Goal: Task Accomplishment & Management: Manage account settings

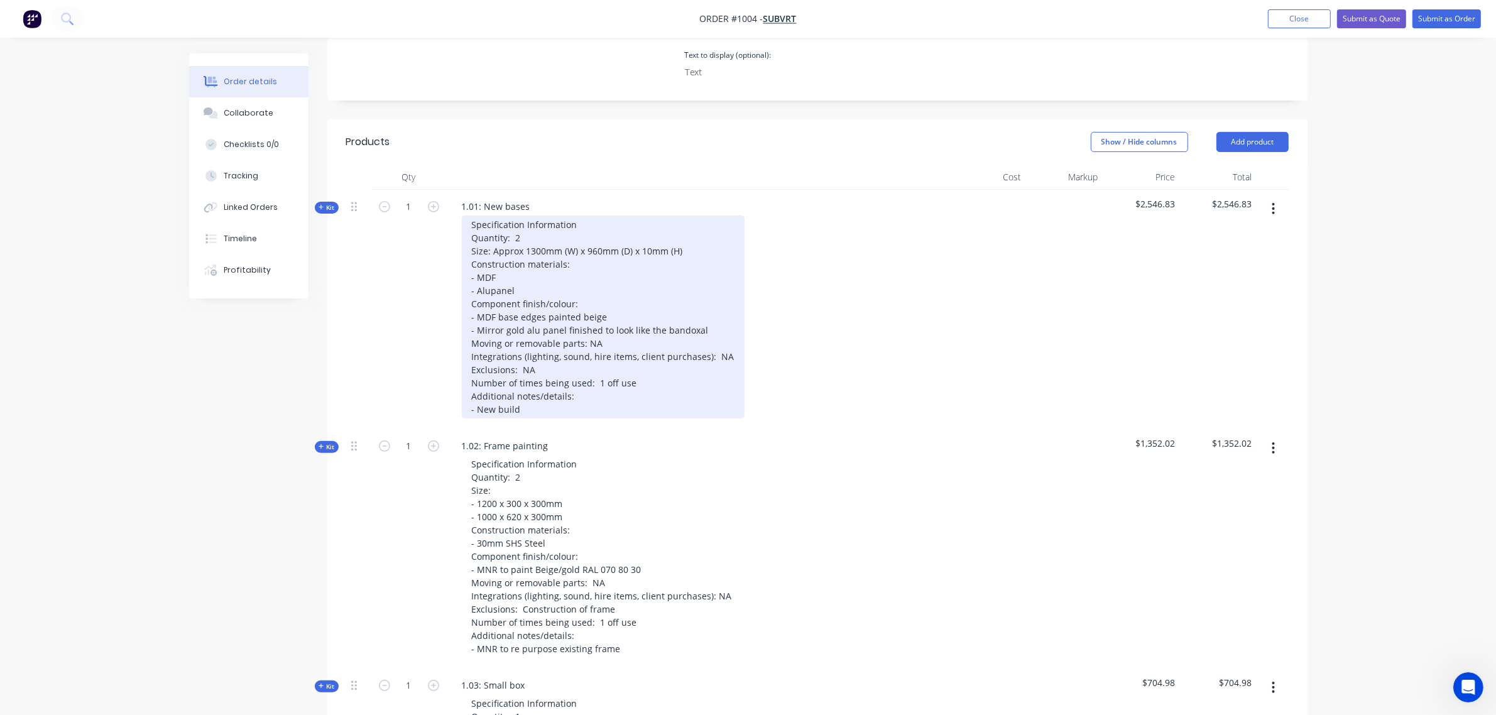
scroll to position [398, 0]
click at [519, 217] on div "Specification Information Quantity: 2 Size: Approx 1300mm (W) x 960mm (D) x 10m…" at bounding box center [603, 318] width 283 height 203
click at [525, 217] on div "Specification Information Quantity: 2 Size: Approx 1300mm (W) x 960mm (D) x 10m…" at bounding box center [603, 318] width 283 height 203
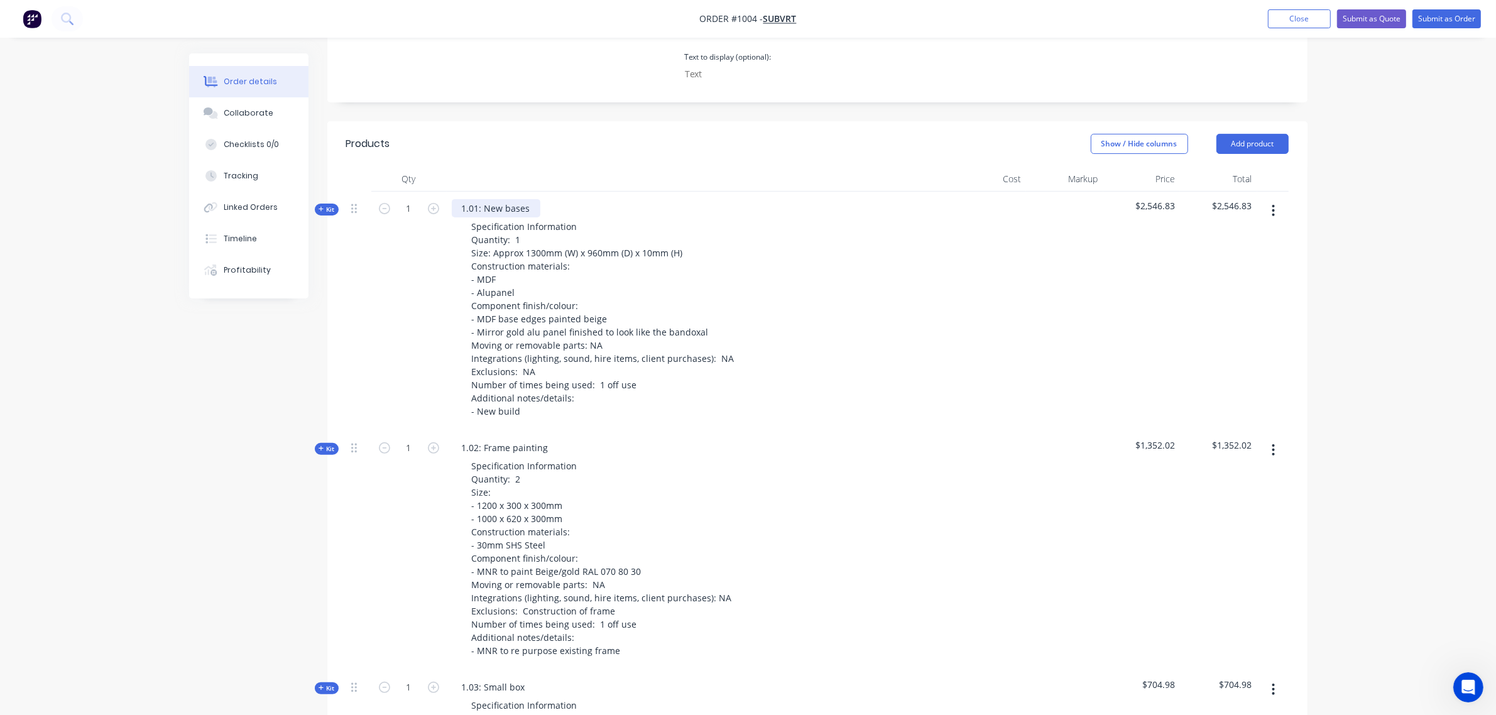
click at [528, 199] on div "1.01: New bases" at bounding box center [496, 208] width 89 height 18
drag, startPoint x: 405, startPoint y: 178, endPoint x: 416, endPoint y: 181, distance: 11.1
click at [406, 199] on input "1" at bounding box center [409, 208] width 33 height 19
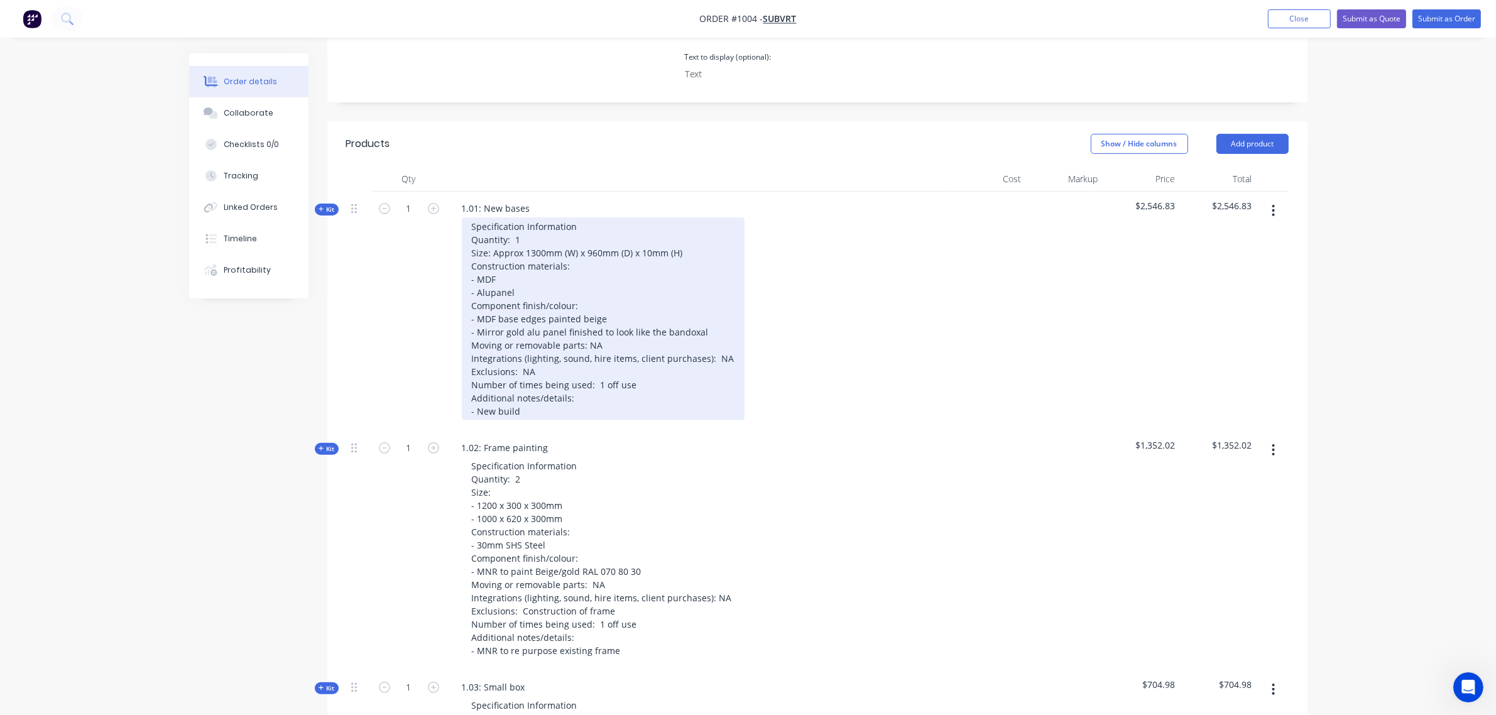
click at [521, 217] on div "Specification Information Quantity: 1 Size: Approx 1300mm (W) x 960mm (D) x 10m…" at bounding box center [603, 318] width 283 height 203
click at [522, 217] on div "Specification Information Quantity: 1 Size: Approx 1300mm (W) x 960mm (D) x 10m…" at bounding box center [603, 318] width 283 height 203
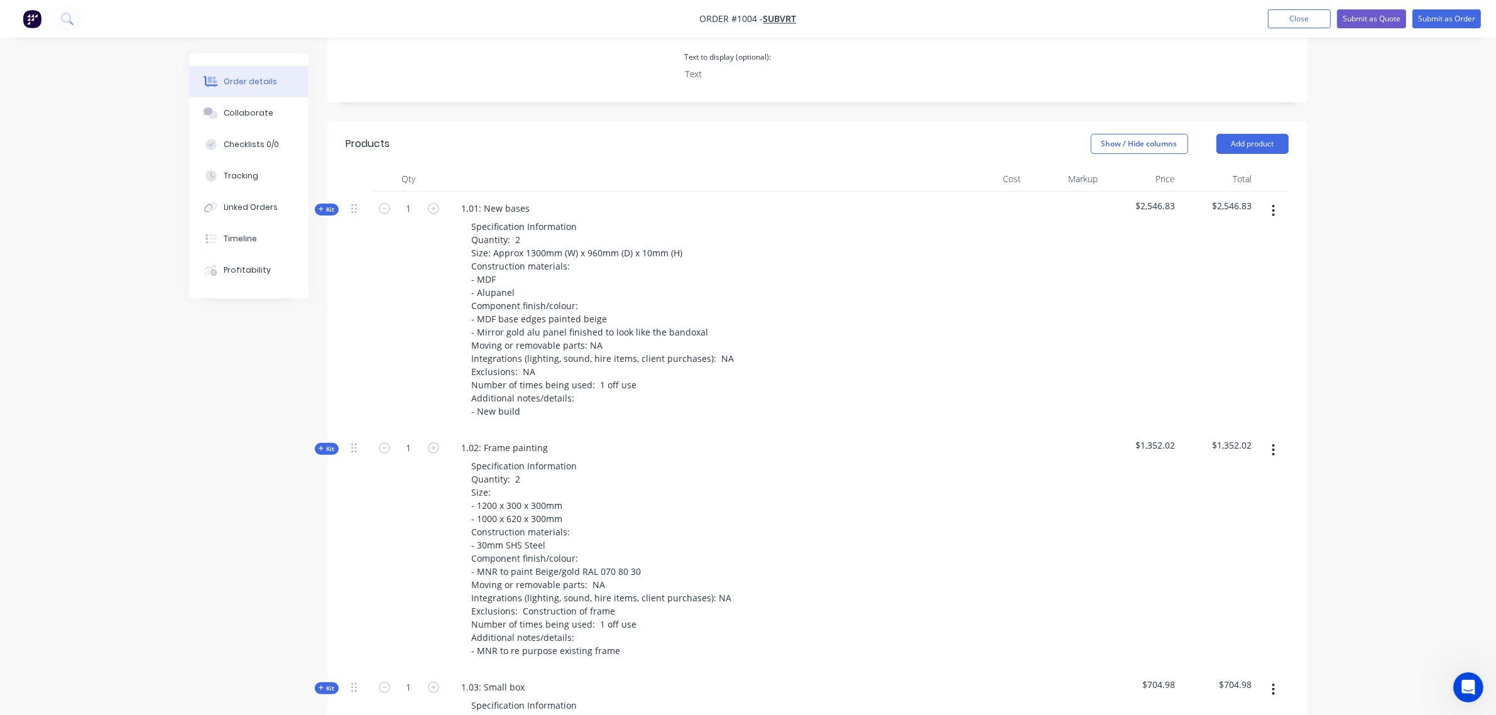
click at [331, 205] on span "Kit" at bounding box center [326, 209] width 16 height 9
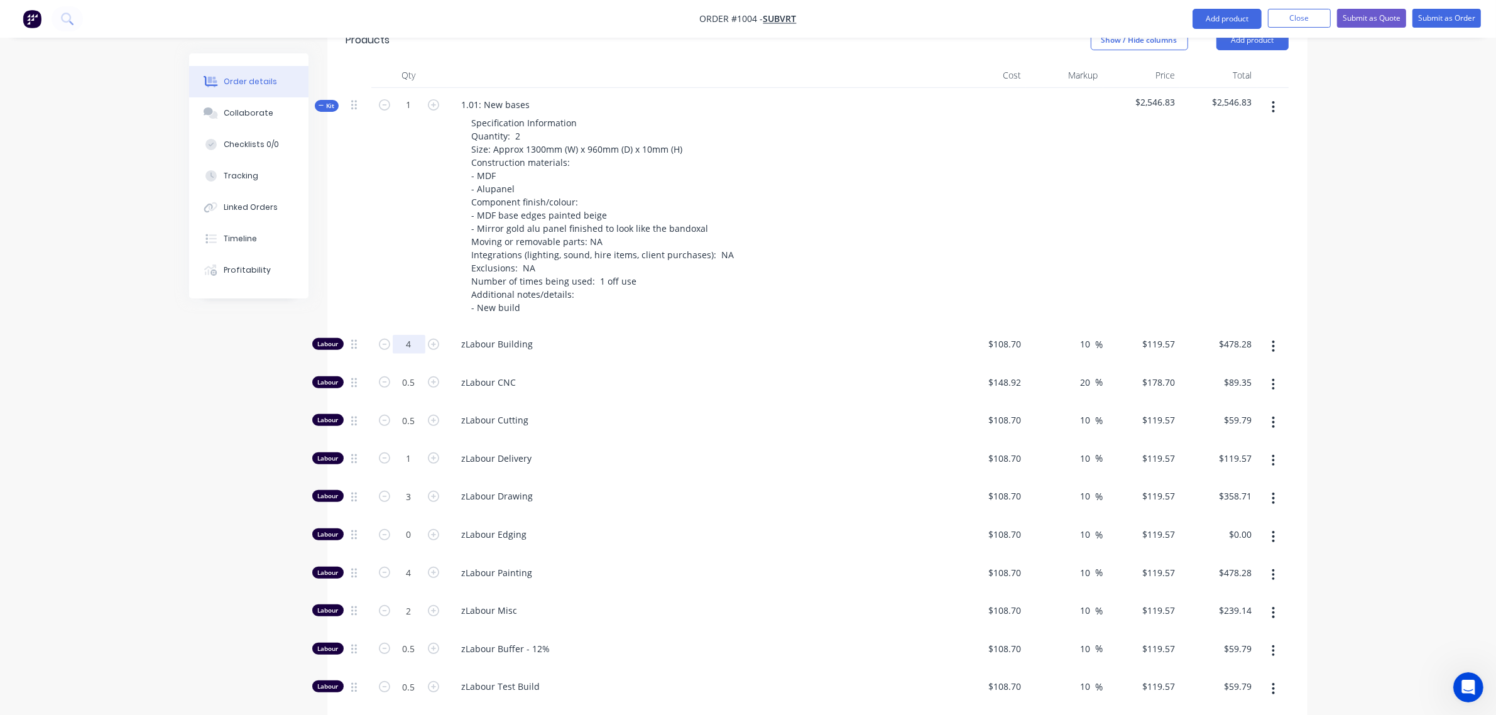
scroll to position [503, 0]
click at [400, 334] on input "4" at bounding box center [409, 343] width 33 height 19
type input "6"
type input "$717.42"
click at [401, 372] on input "0.5" at bounding box center [409, 381] width 33 height 19
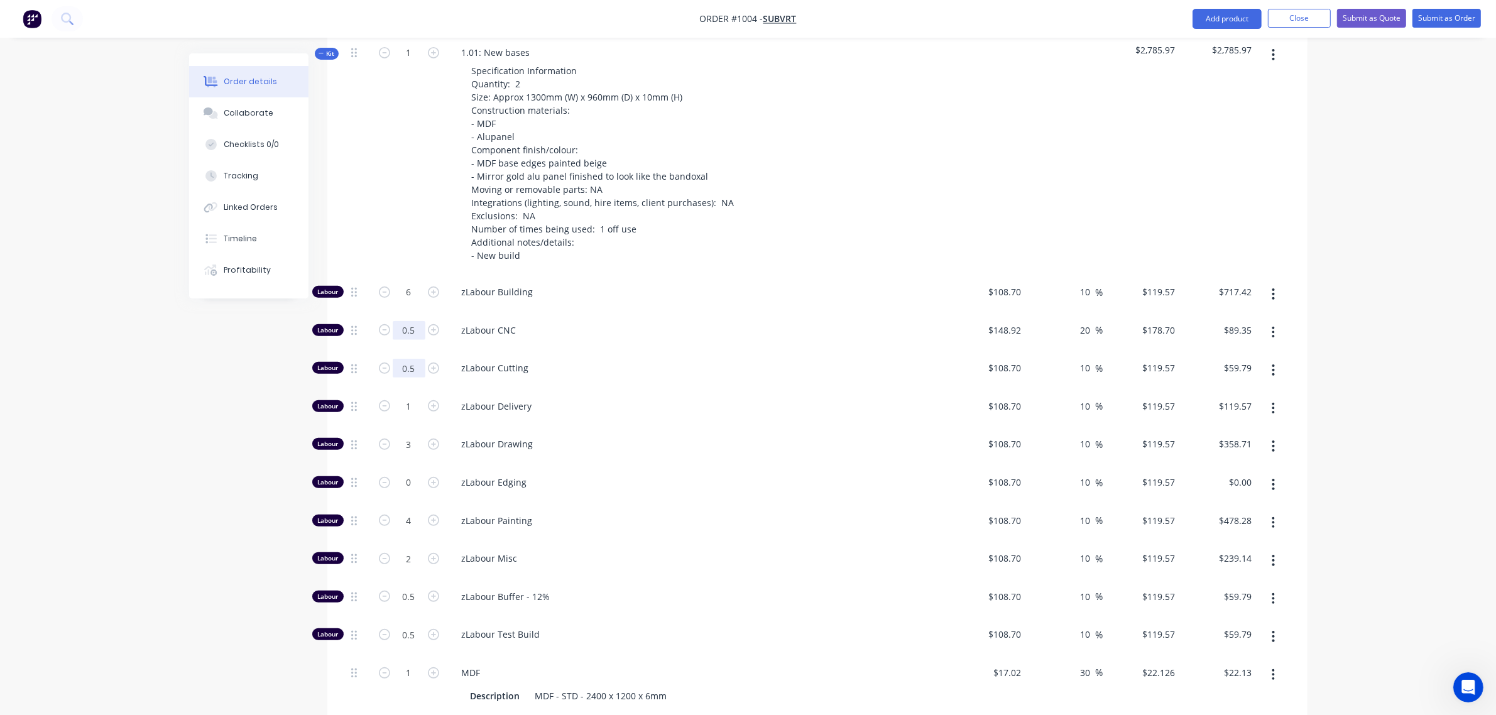
scroll to position [554, 0]
click at [403, 358] on input "0.5" at bounding box center [409, 367] width 33 height 19
click at [409, 396] on input "1" at bounding box center [409, 405] width 33 height 19
click at [406, 434] on input "3" at bounding box center [409, 443] width 33 height 19
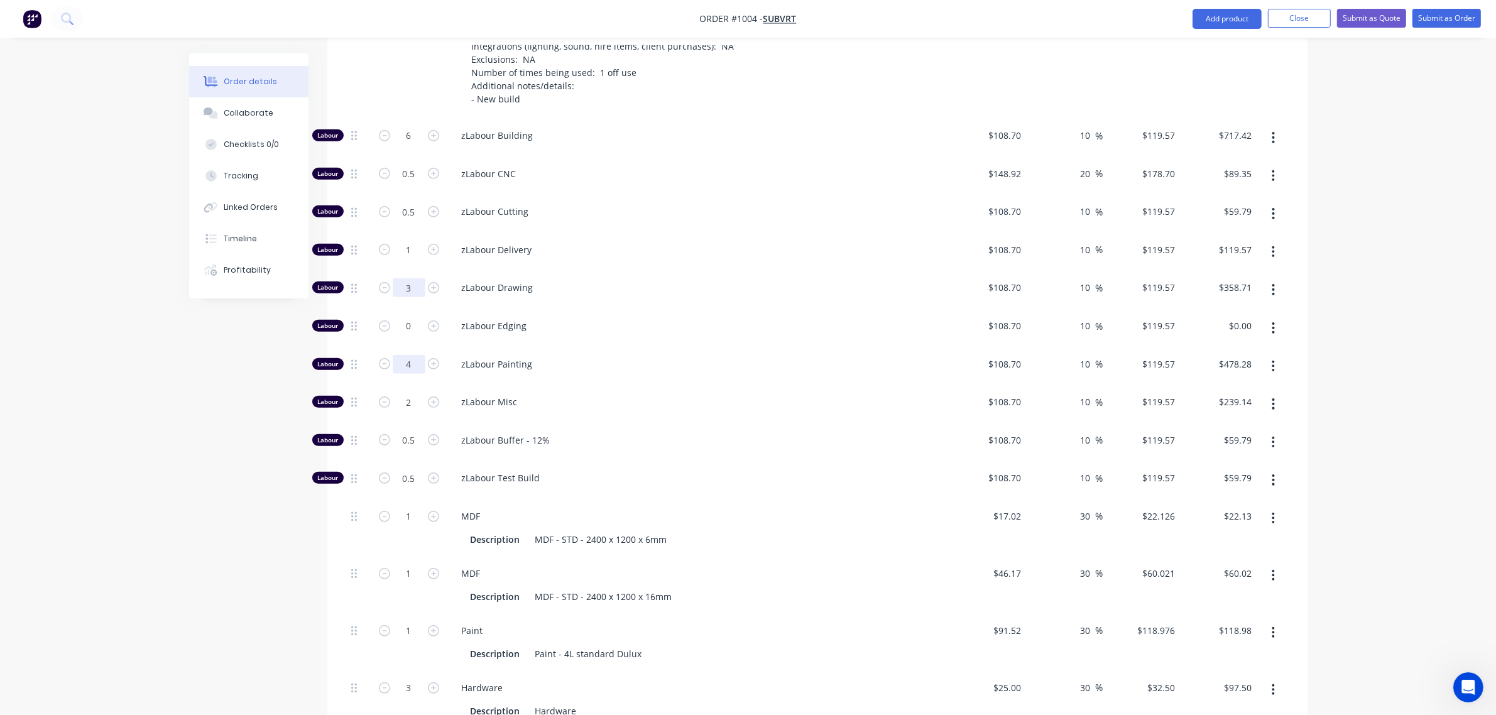
scroll to position [711, 0]
click at [403, 354] on input "4" at bounding box center [409, 363] width 33 height 19
type input "6"
type input "$717.42"
click at [399, 391] on input "2" at bounding box center [409, 400] width 33 height 19
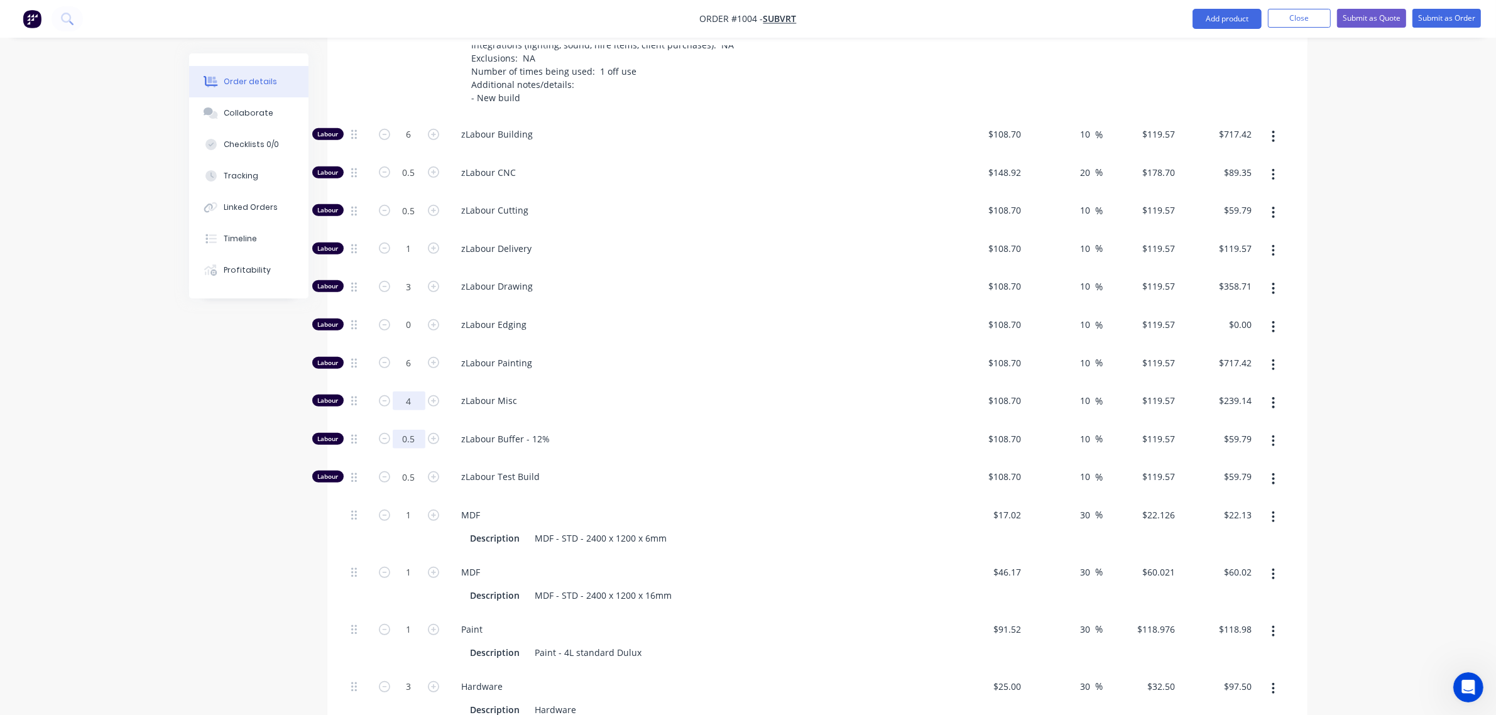
type input "4"
type input "$478.28"
click at [409, 430] on input "0.5" at bounding box center [409, 439] width 33 height 19
type input "1"
type input "$119.57"
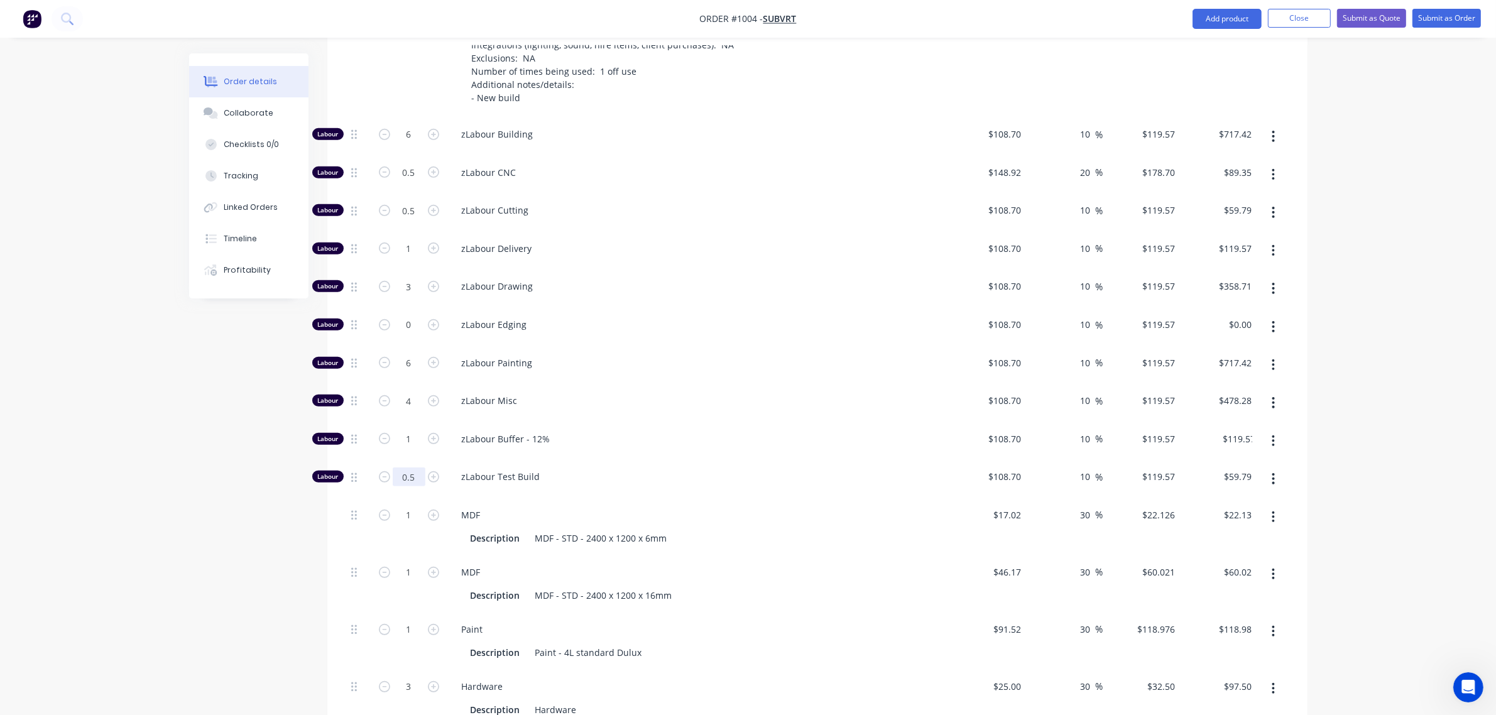
click at [403, 467] on input "0.5" at bounding box center [409, 476] width 33 height 19
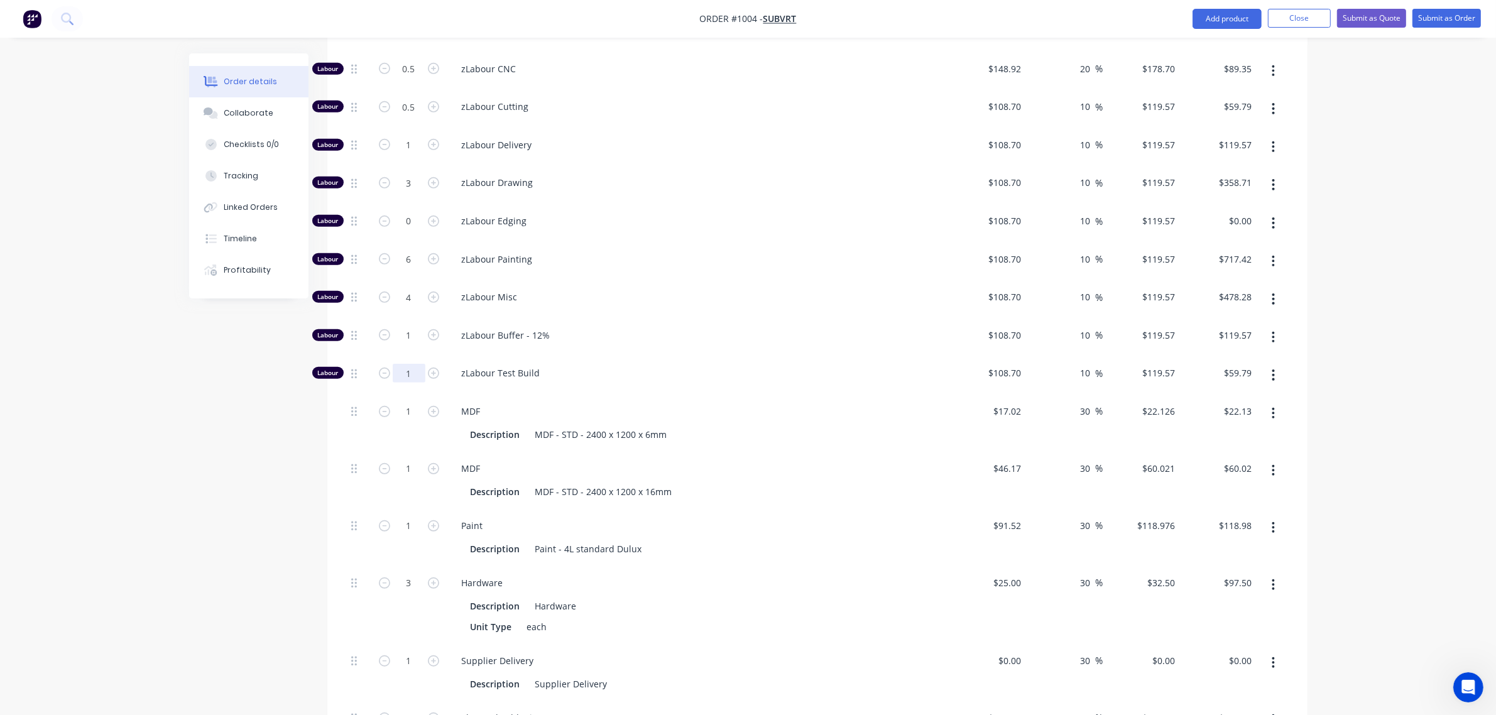
scroll to position [815, 0]
type input "1"
type input "$119.57"
click at [403, 401] on input "1" at bounding box center [409, 410] width 33 height 19
click at [410, 459] on input "1" at bounding box center [409, 468] width 33 height 19
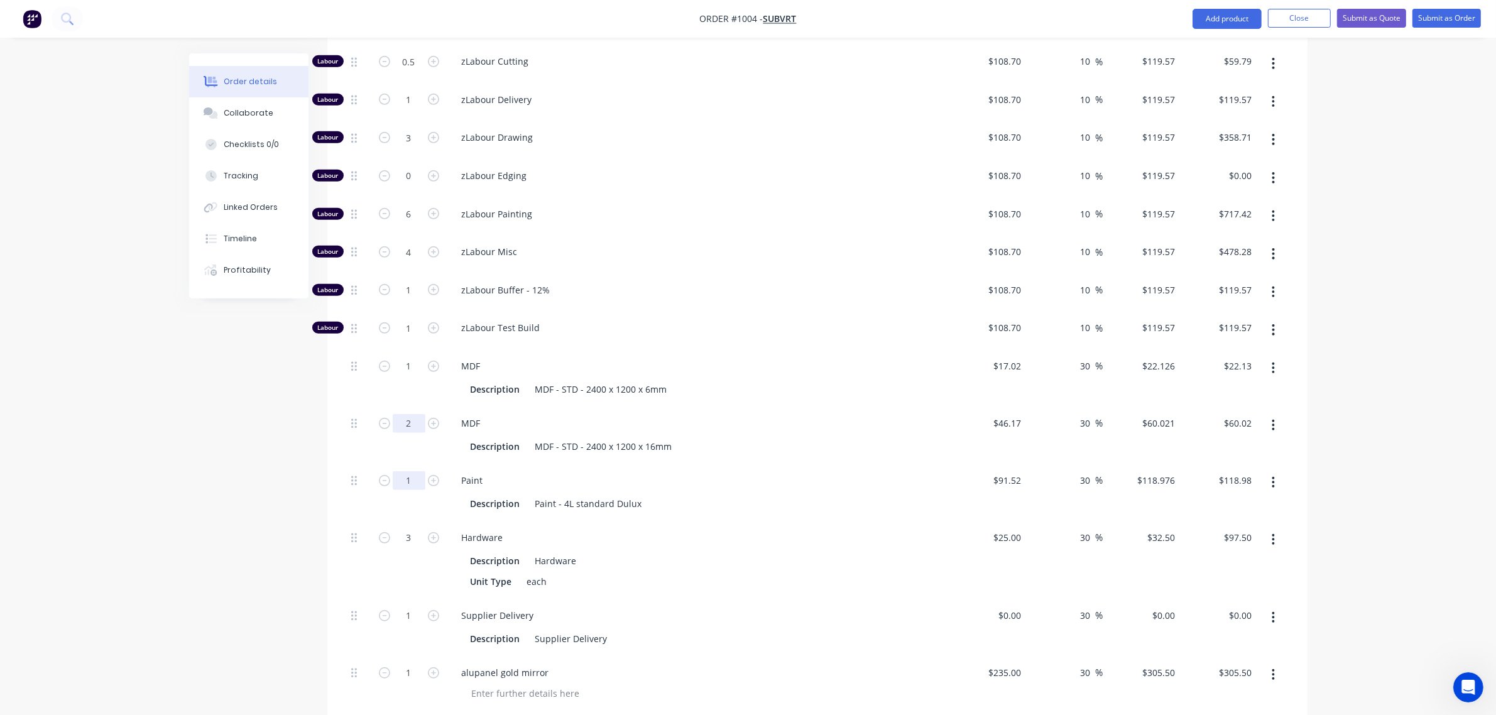
type input "2"
type input "$120.04"
click at [407, 462] on div "1" at bounding box center [408, 490] width 75 height 57
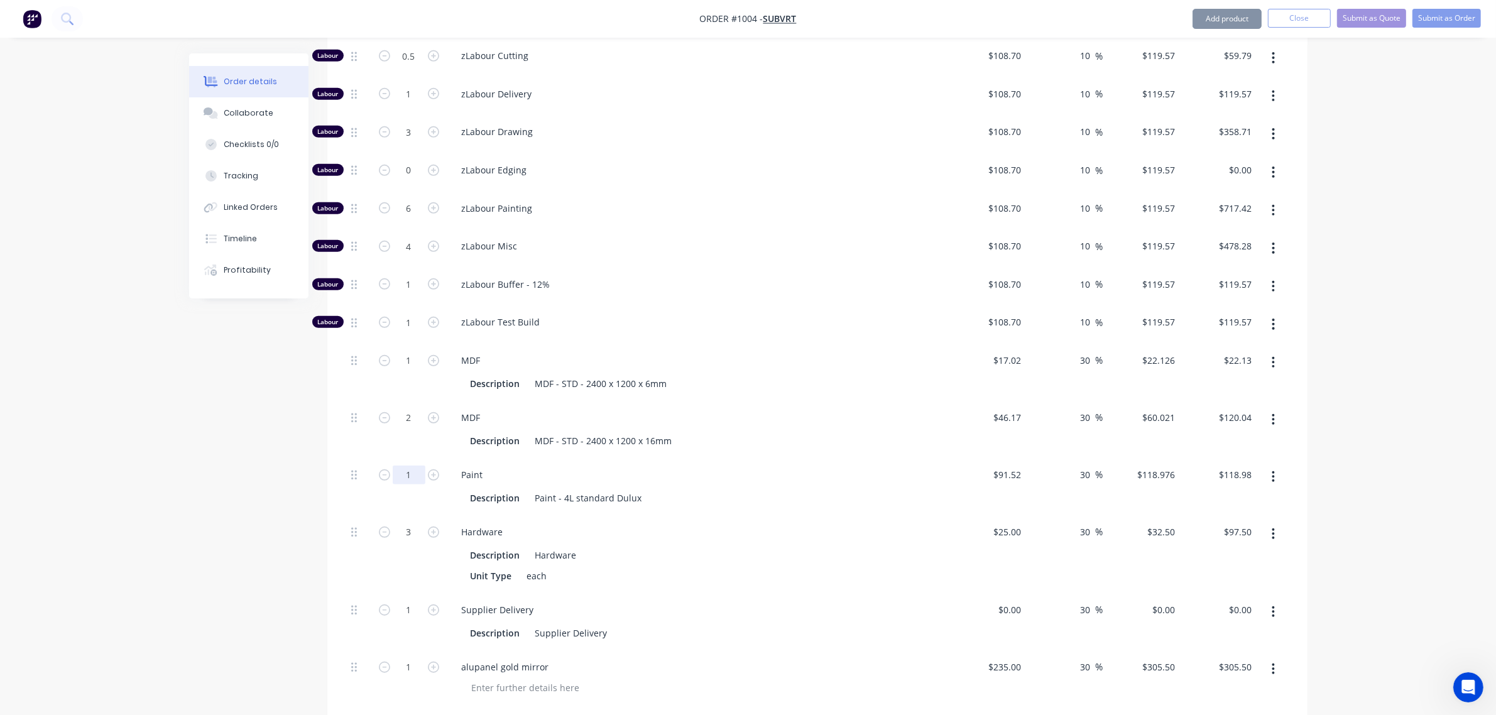
click at [409, 465] on input "1" at bounding box center [409, 474] width 33 height 19
type input "1.5"
type input "$178.46"
click at [407, 521] on input "3" at bounding box center [409, 530] width 33 height 19
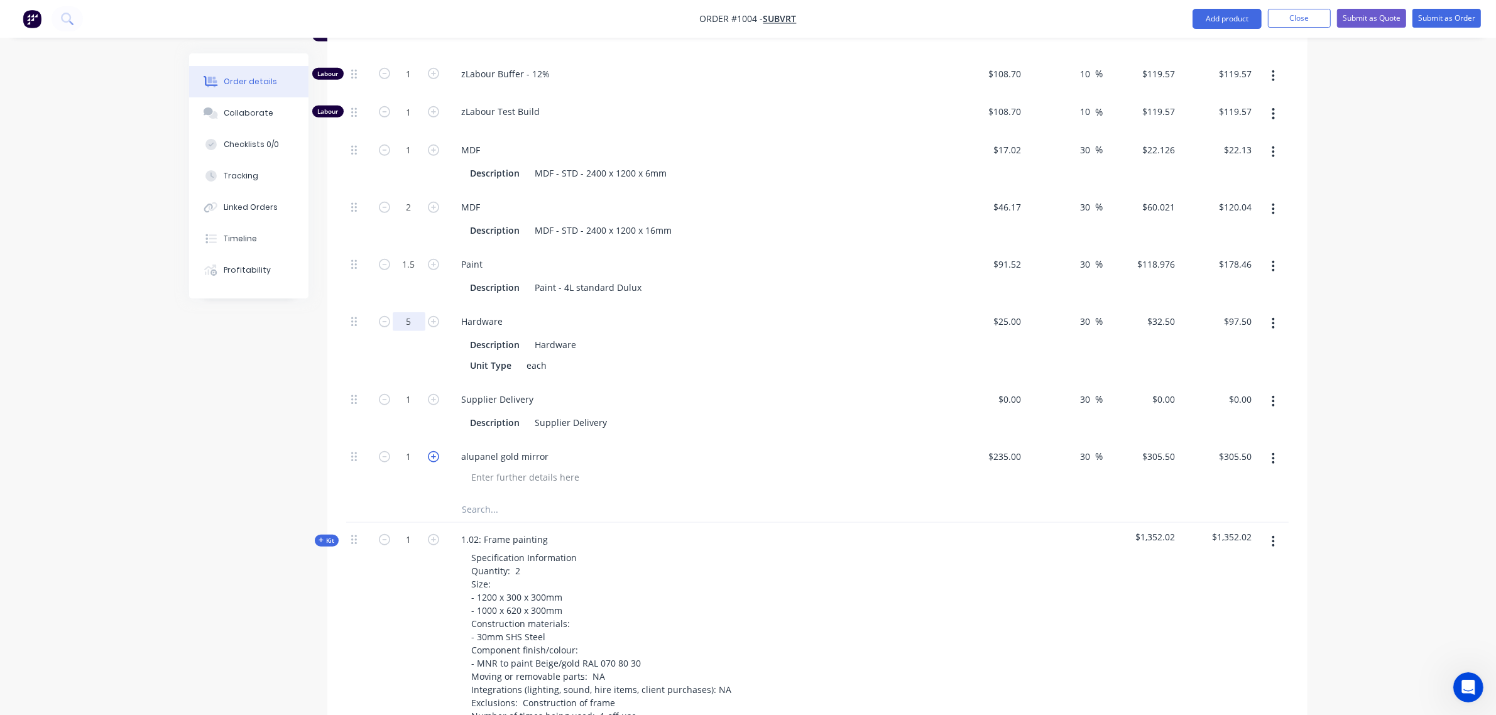
scroll to position [1077, 0]
type input "5"
type input "$162.50"
click at [408, 446] on input "1" at bounding box center [409, 455] width 33 height 19
type input "2"
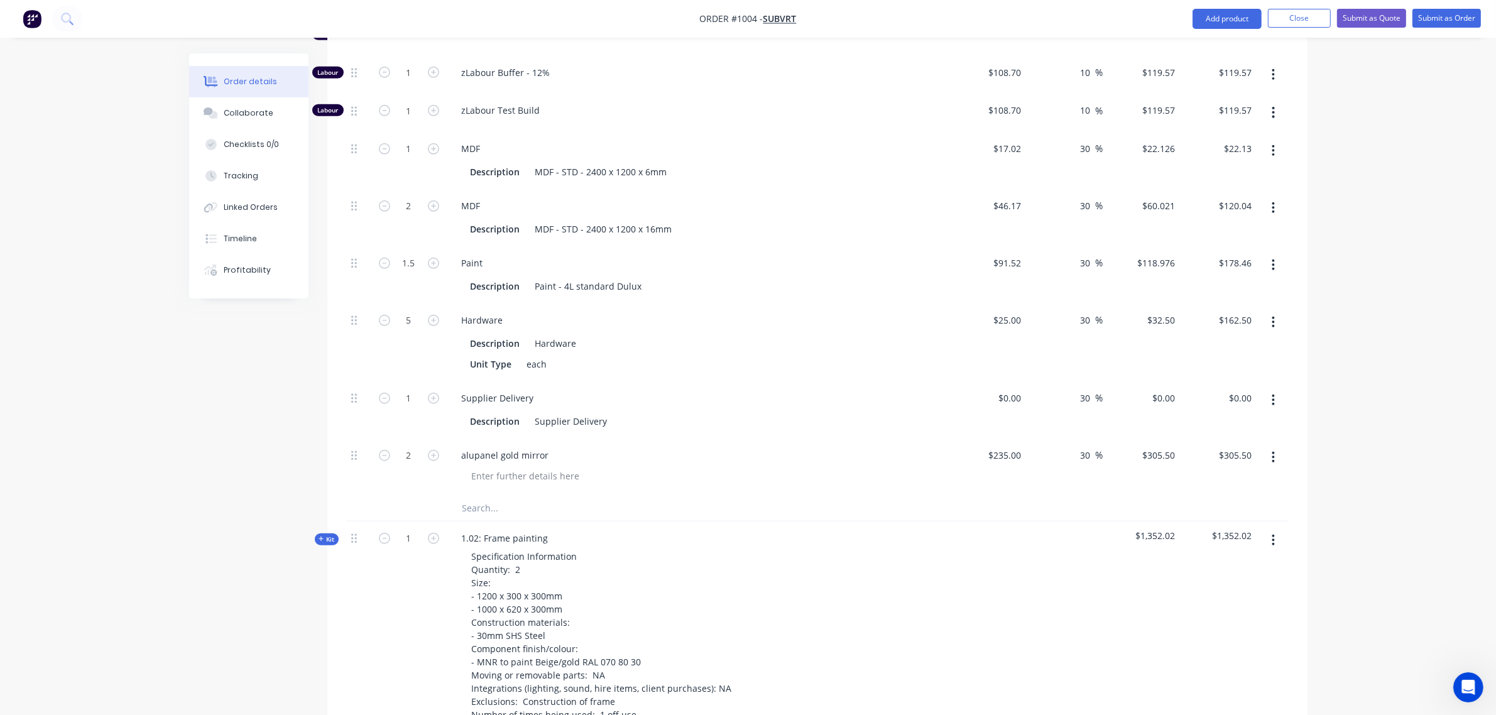
type input "$611.00"
click at [325, 396] on div "Created by [PERSON_NAME] Created [DATE] Required [DATE] Assigned to Add team me…" at bounding box center [748, 583] width 1118 height 3215
click at [1019, 389] on input "0" at bounding box center [1011, 398] width 29 height 18
type input "$50.00"
type input "$65.00"
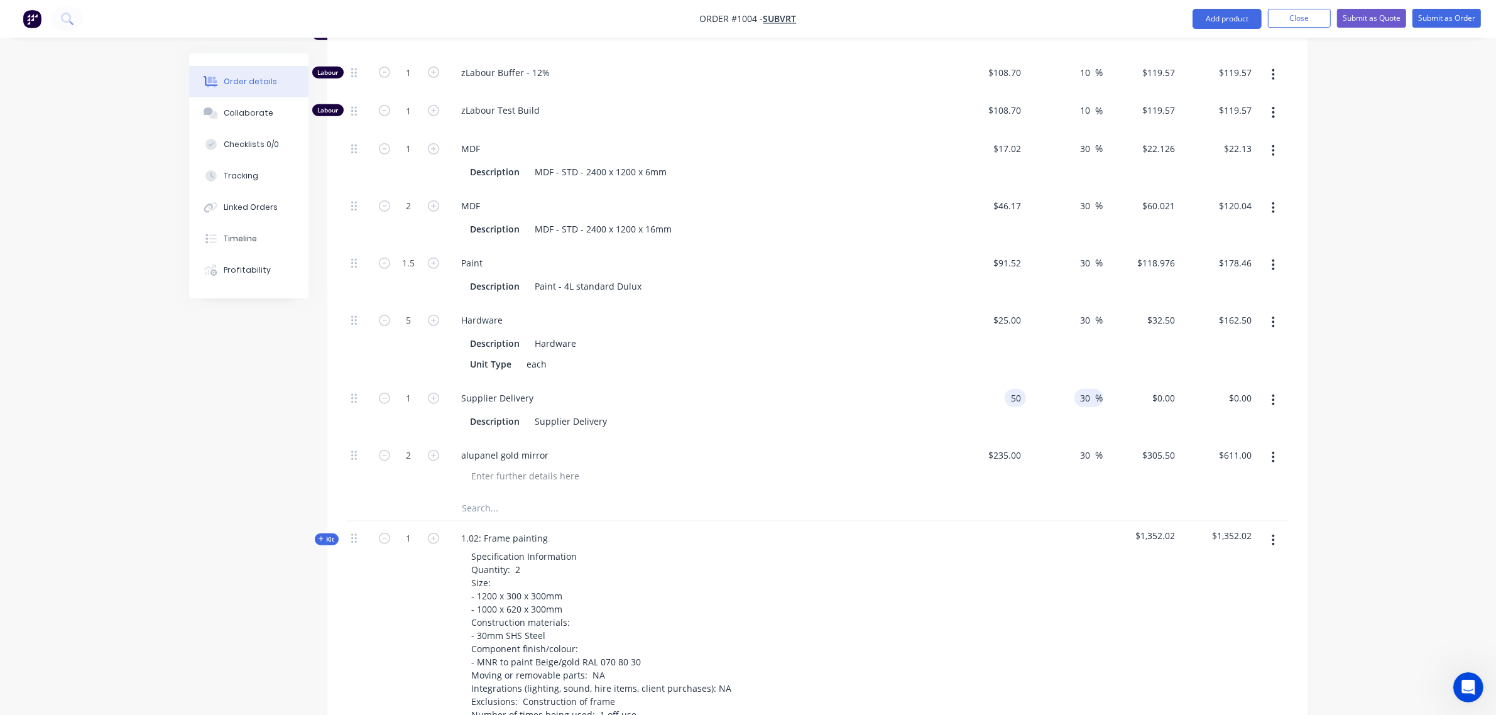
type input "$65.00"
click at [1082, 389] on input "30" at bounding box center [1087, 398] width 16 height 18
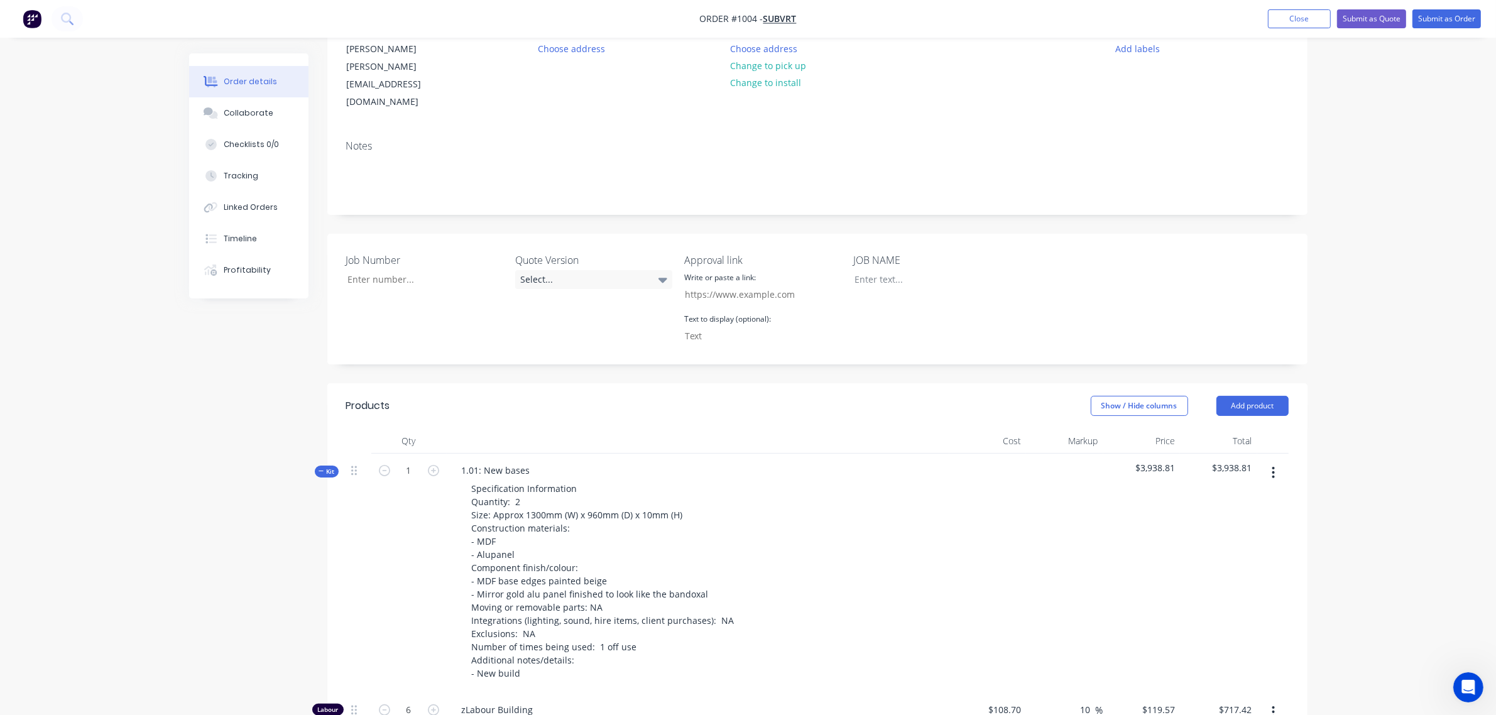
click at [325, 467] on span "Kit" at bounding box center [326, 471] width 16 height 9
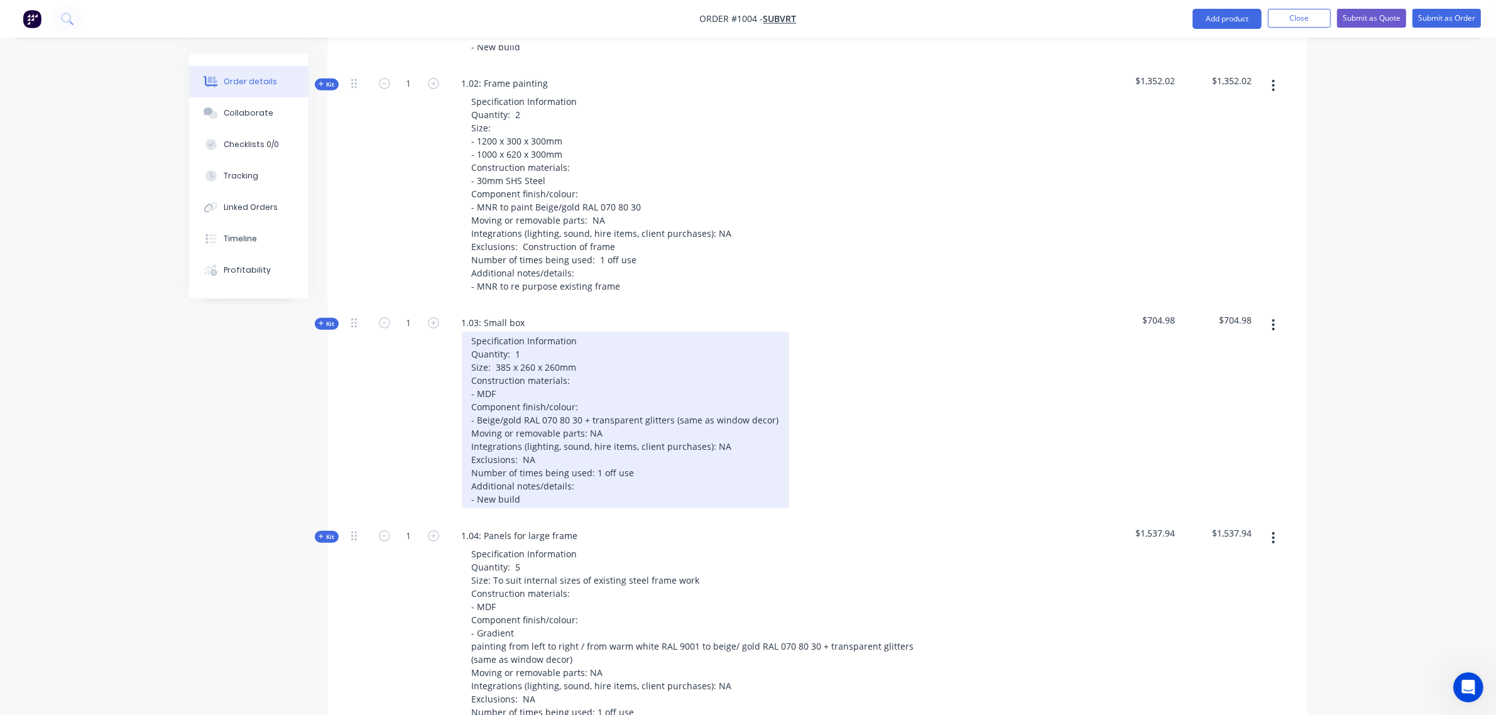
scroll to position [763, 0]
click at [519, 330] on div "Specification Information Quantity: 1 Size: 385 x 260 x 260mm Construction mate…" at bounding box center [625, 418] width 327 height 177
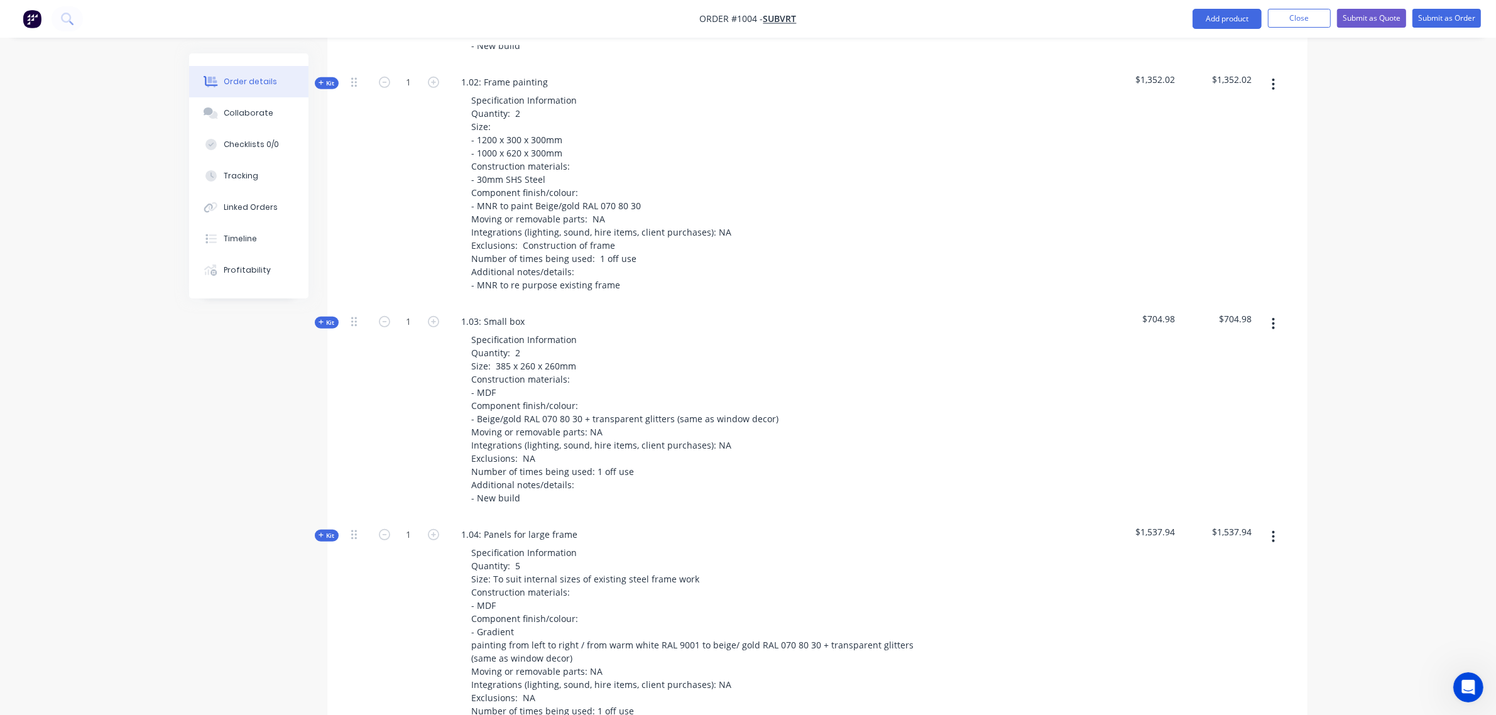
click at [321, 320] on icon at bounding box center [320, 322] width 5 height 5
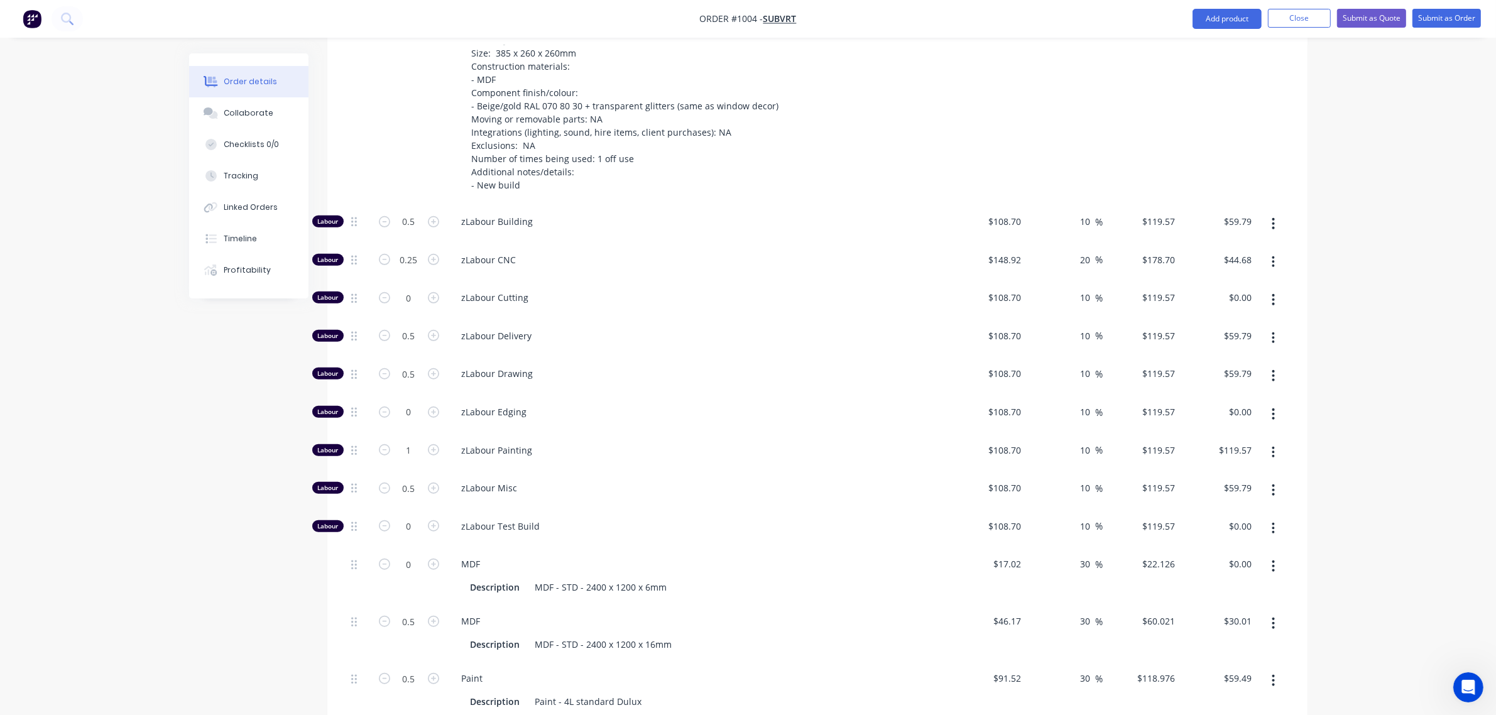
scroll to position [1077, 0]
click at [408, 211] on input "0.5" at bounding box center [409, 220] width 33 height 19
type input "1"
type input "$119.57"
click at [399, 249] on input "0.25" at bounding box center [409, 258] width 33 height 19
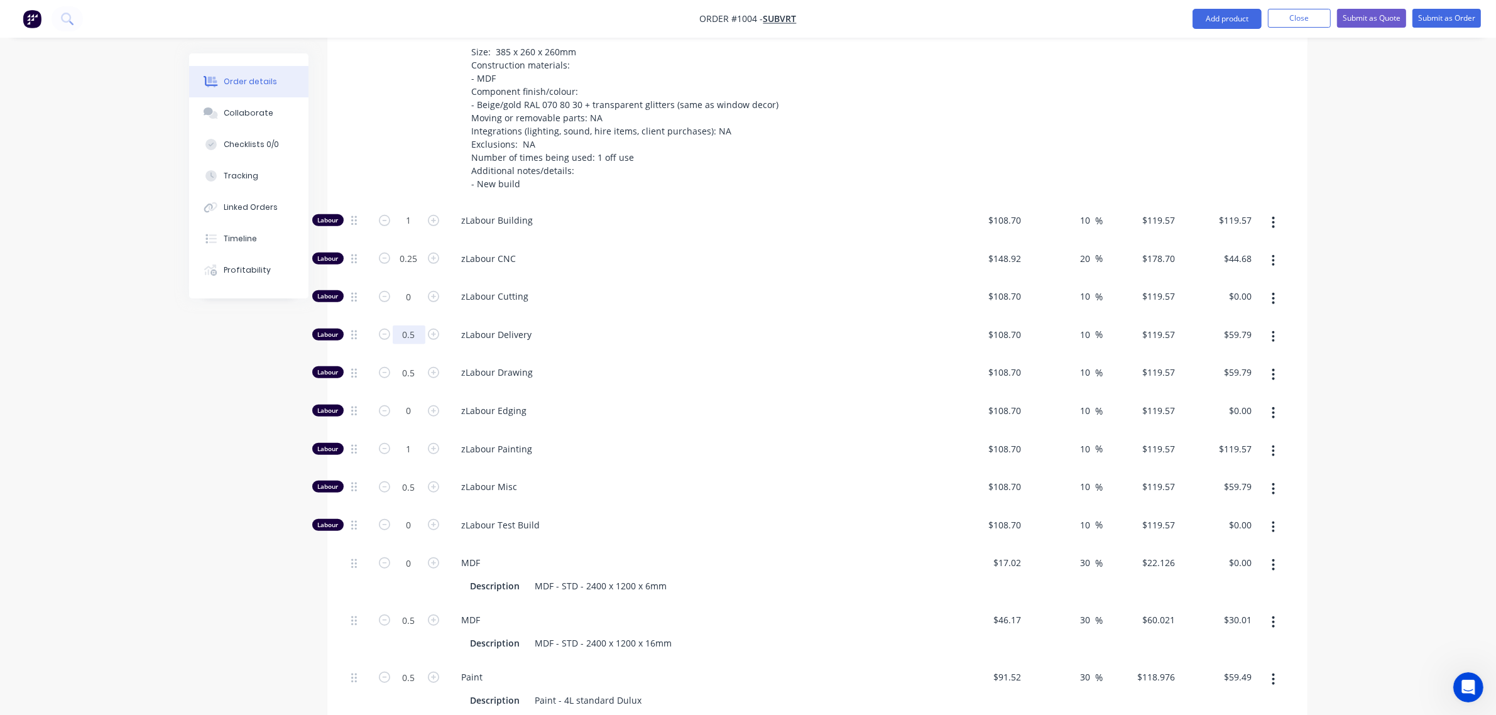
click at [399, 325] on input "0.5" at bounding box center [409, 334] width 33 height 19
click at [403, 363] on input "0.5" at bounding box center [409, 372] width 33 height 19
click at [405, 440] on input "1" at bounding box center [409, 449] width 33 height 19
type input "2"
type input "$239.14"
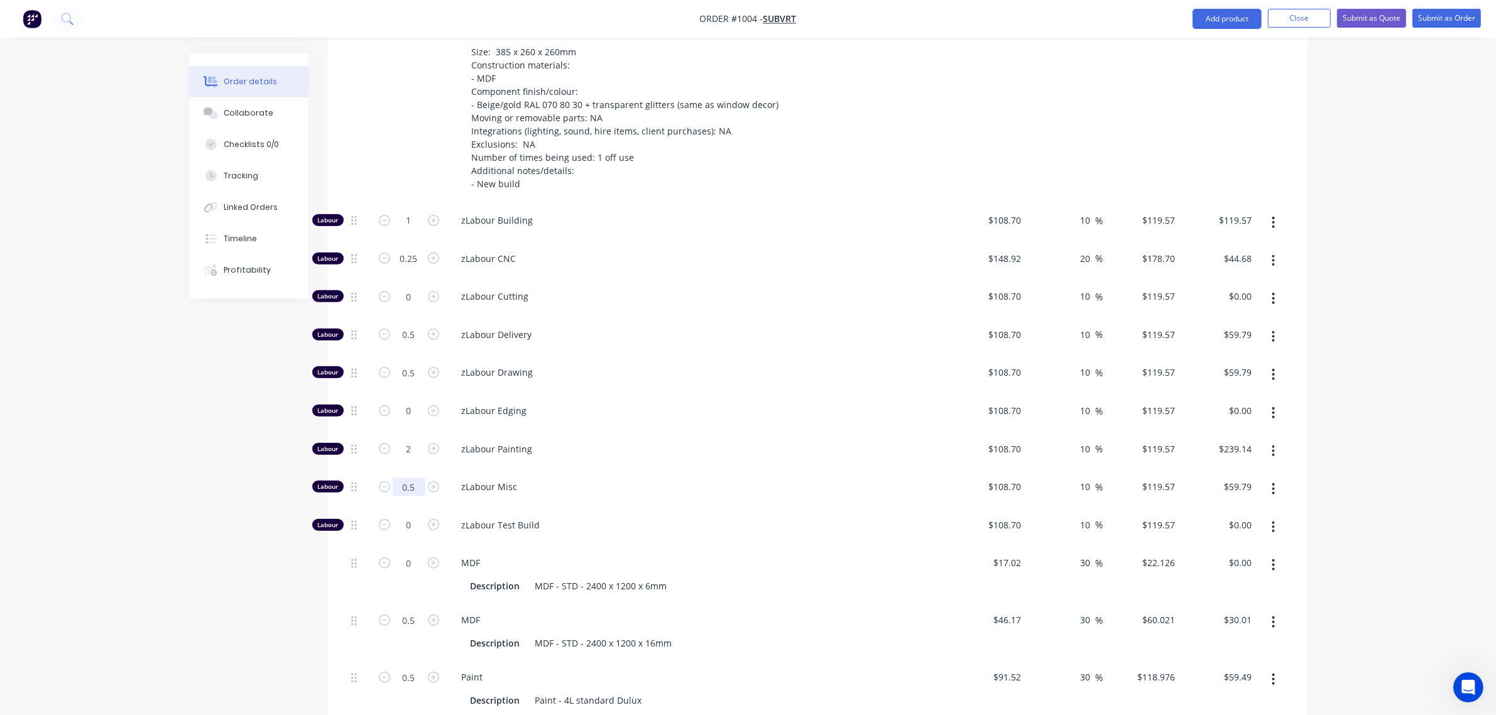
click at [413, 477] on input "0.5" at bounding box center [409, 486] width 33 height 19
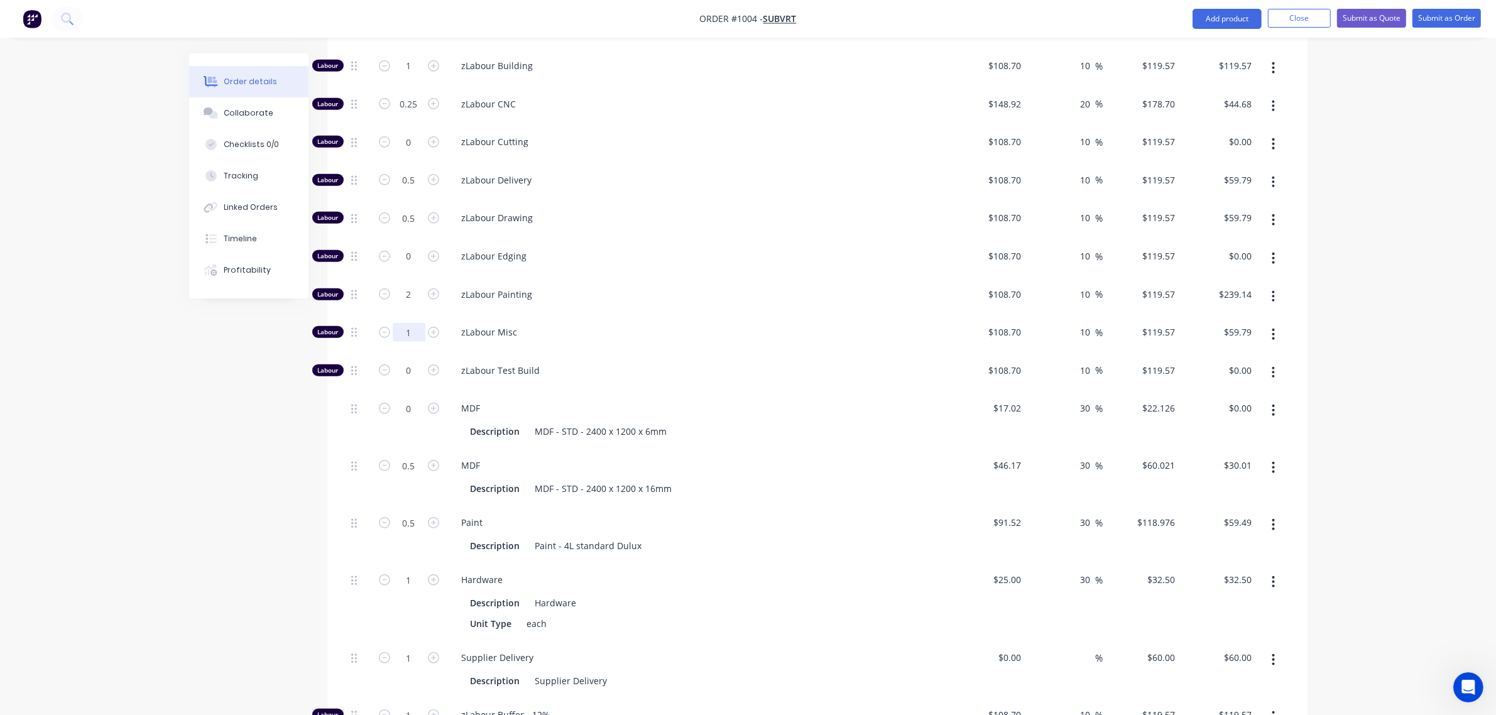
scroll to position [1233, 0]
type input "1"
type input "$119.57"
click at [406, 455] on input "0.5" at bounding box center [409, 464] width 33 height 19
type input "1"
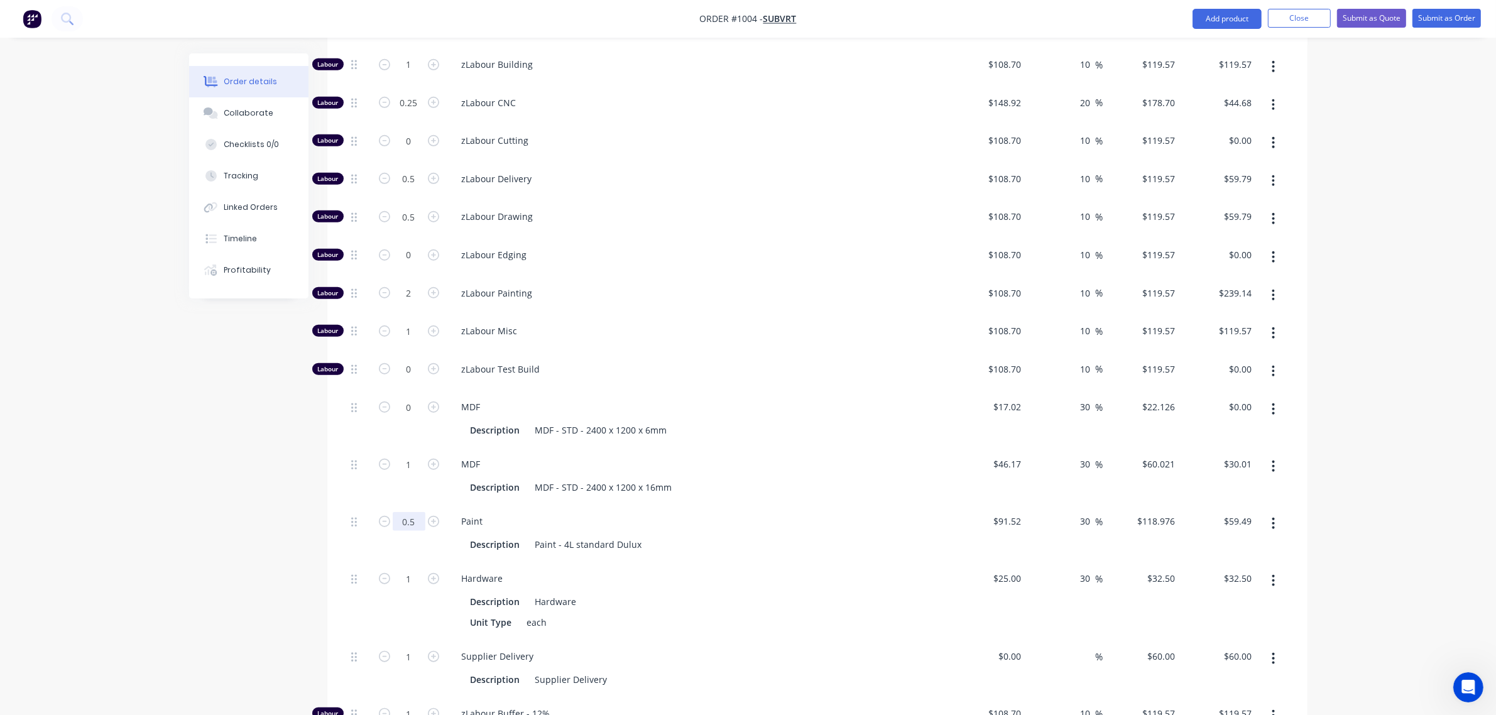
type input "$60.02"
click at [407, 512] on input "0.5" at bounding box center [409, 521] width 33 height 19
type input "0.75"
type input "$89.23"
click at [410, 519] on div "0.75" at bounding box center [408, 532] width 75 height 57
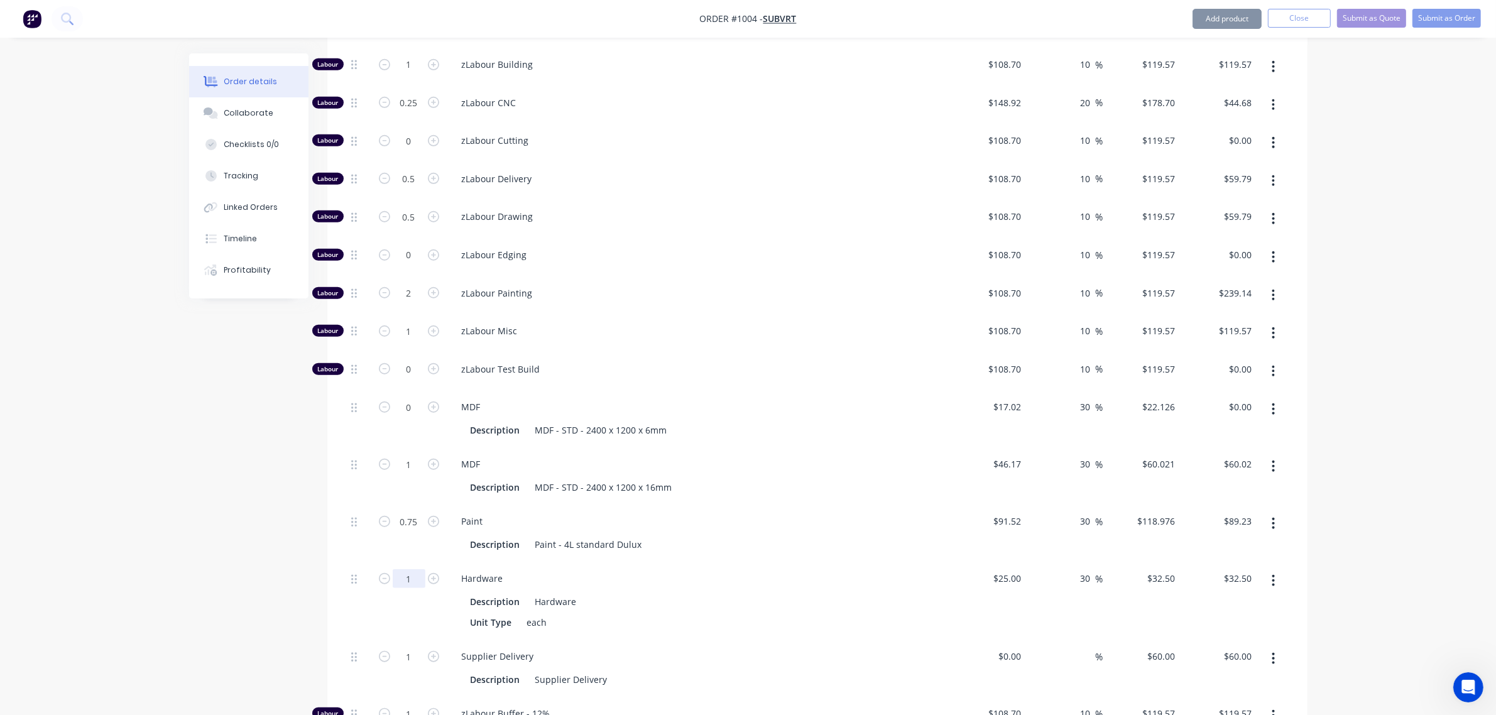
click at [406, 569] on input "1" at bounding box center [409, 578] width 33 height 19
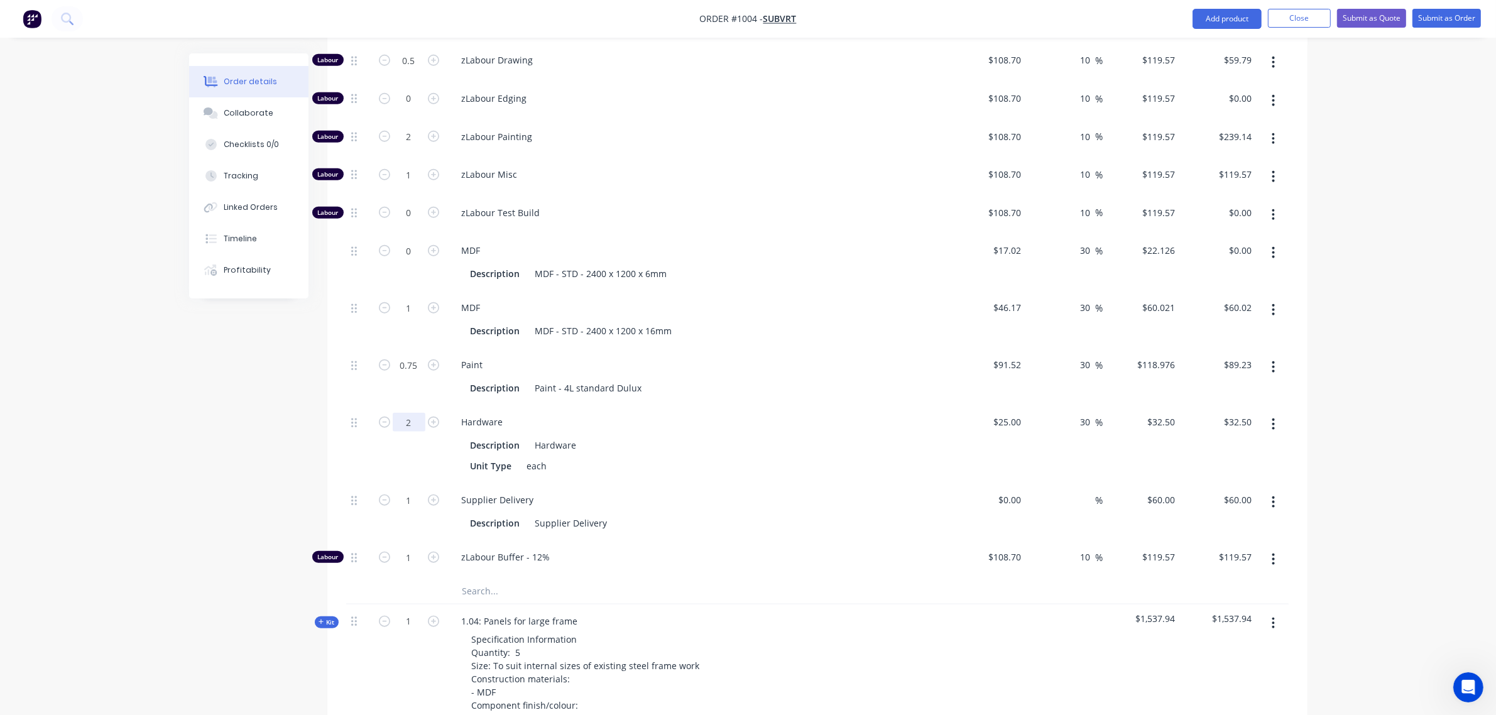
scroll to position [1390, 0]
type input "2"
type input "$65.00"
click at [406, 547] on input "1" at bounding box center [409, 556] width 33 height 19
type input "0.5"
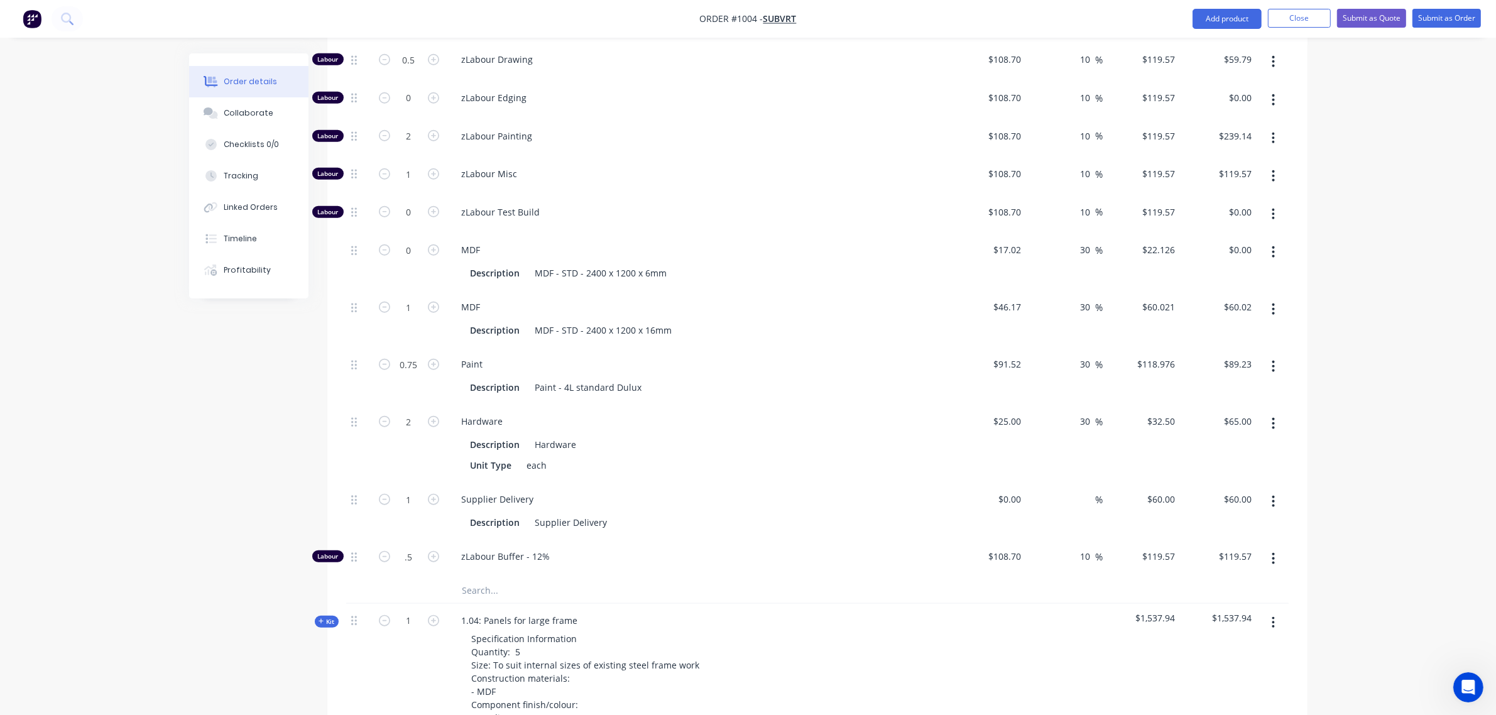
type input "$59.79"
click at [300, 435] on div "Created by [PERSON_NAME] Created [DATE] Required [DATE] Assigned to Add team me…" at bounding box center [748, 242] width 1118 height 3158
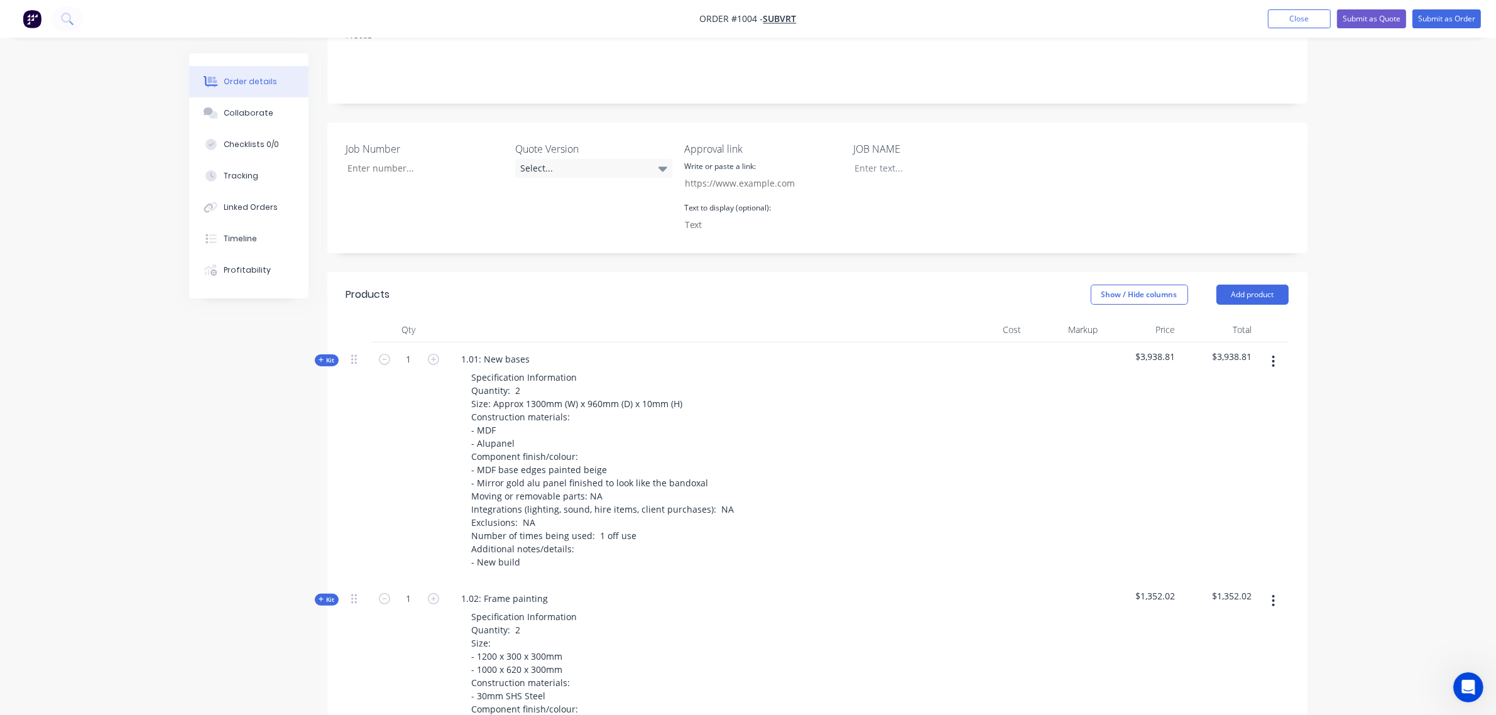
scroll to position [396, 0]
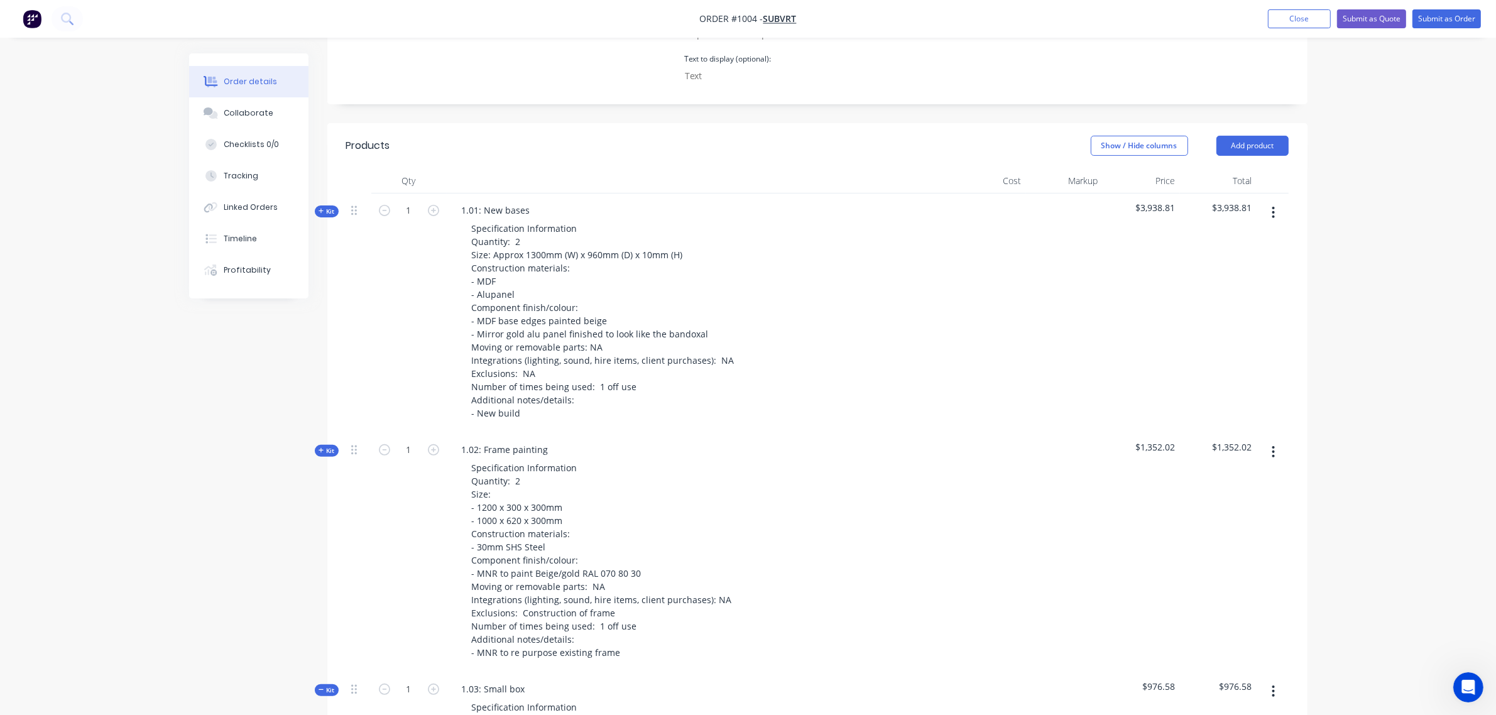
click at [330, 685] on span "Kit" at bounding box center [326, 689] width 16 height 9
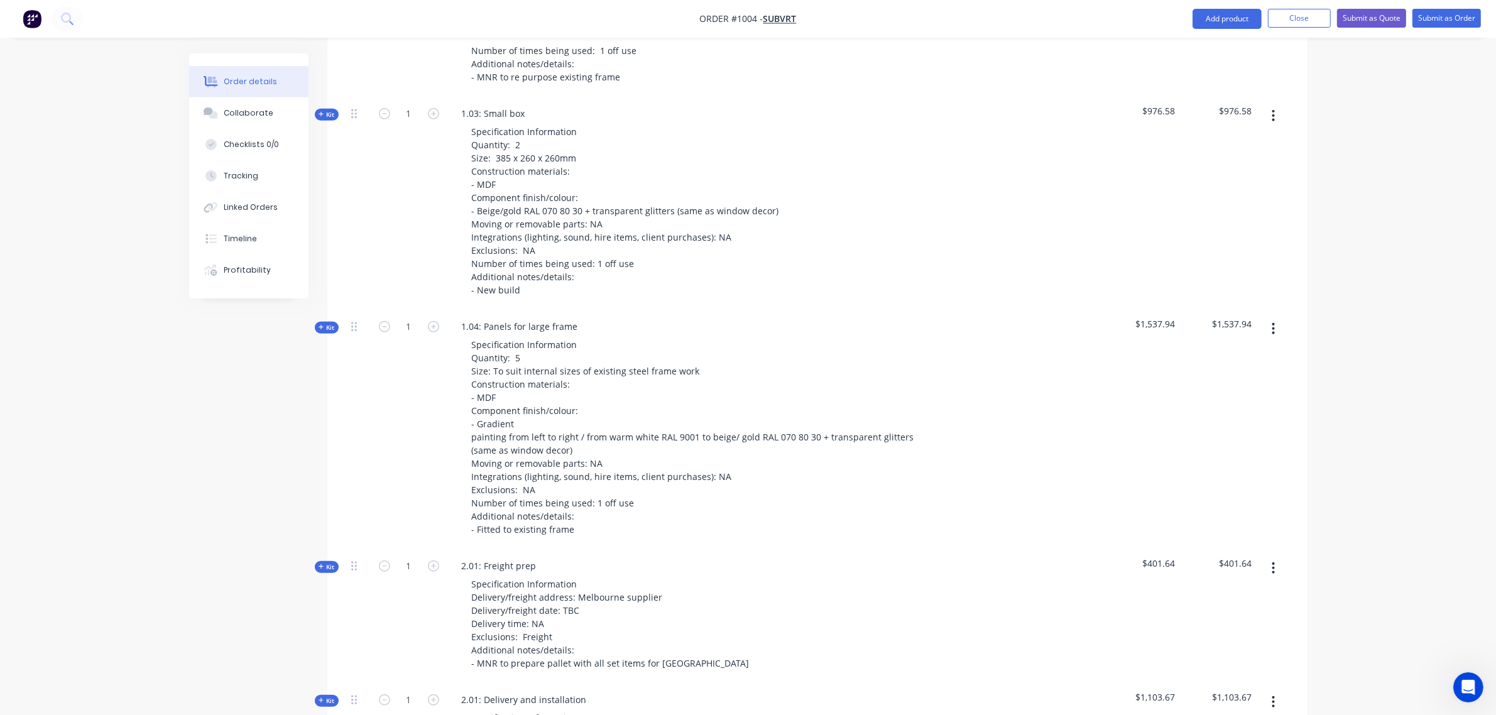
scroll to position [972, 0]
click at [432, 320] on icon "button" at bounding box center [433, 325] width 11 height 11
click at [383, 320] on icon "button" at bounding box center [384, 325] width 11 height 11
click at [431, 320] on icon "button" at bounding box center [433, 325] width 11 height 11
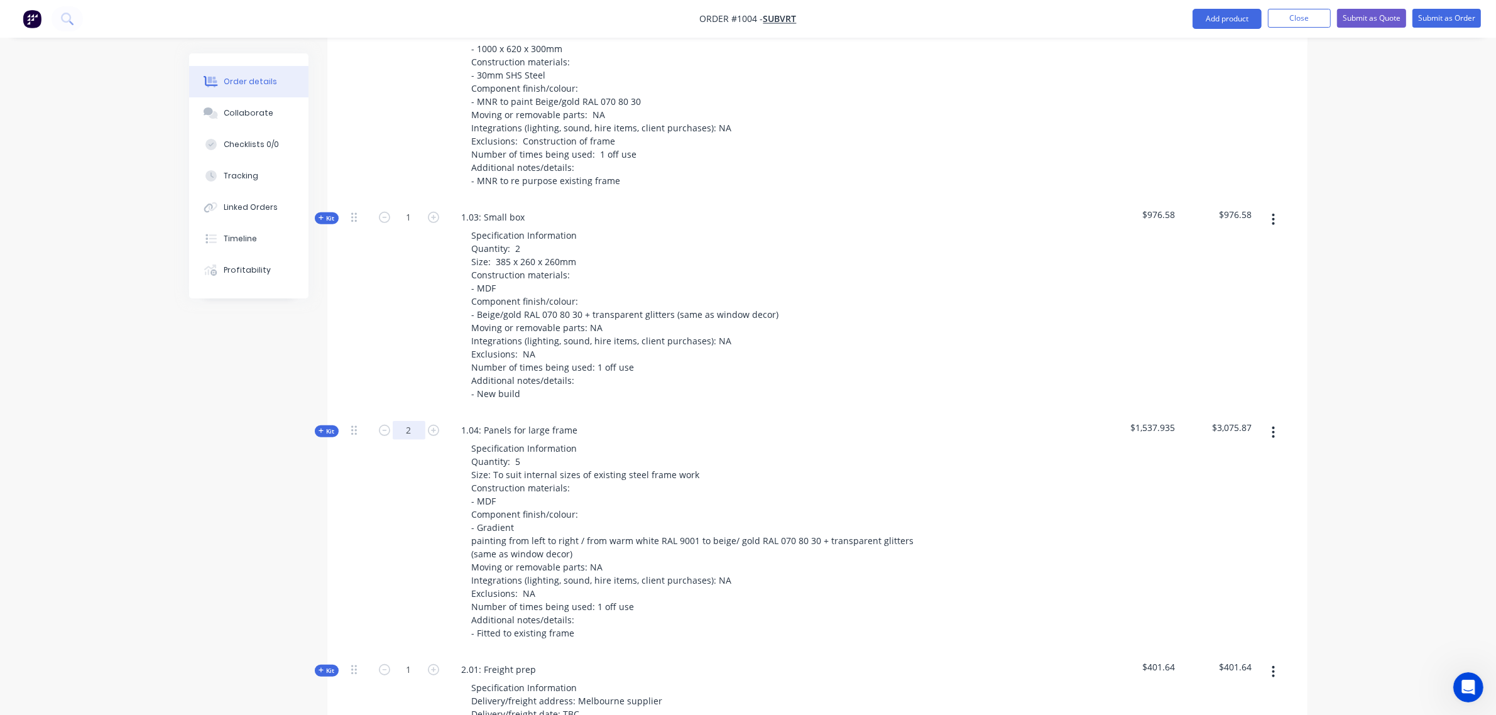
scroll to position [867, 0]
click at [384, 425] on icon "button" at bounding box center [384, 430] width 11 height 11
type input "1"
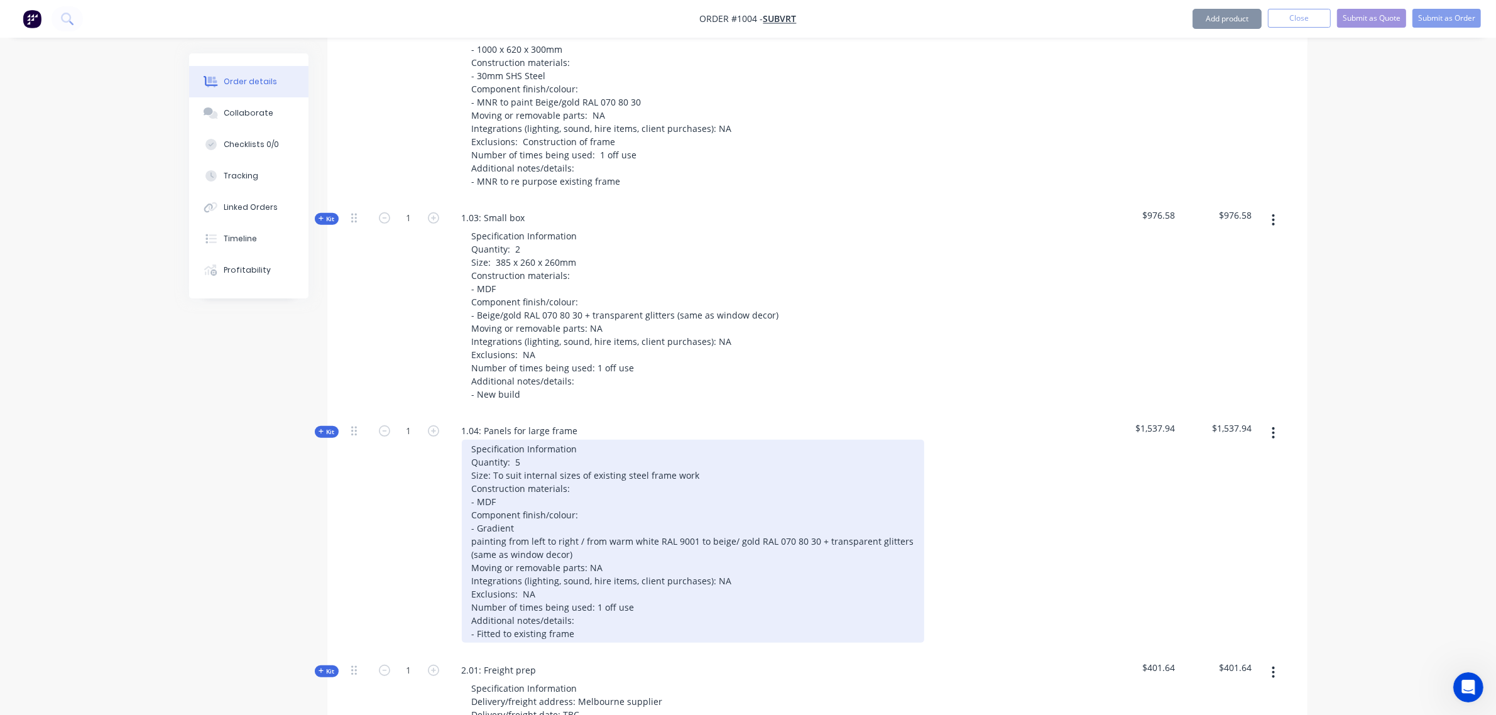
click at [520, 440] on div "Specification Information Quantity: 5 Size: To suit internal sizes of existing …" at bounding box center [693, 541] width 462 height 203
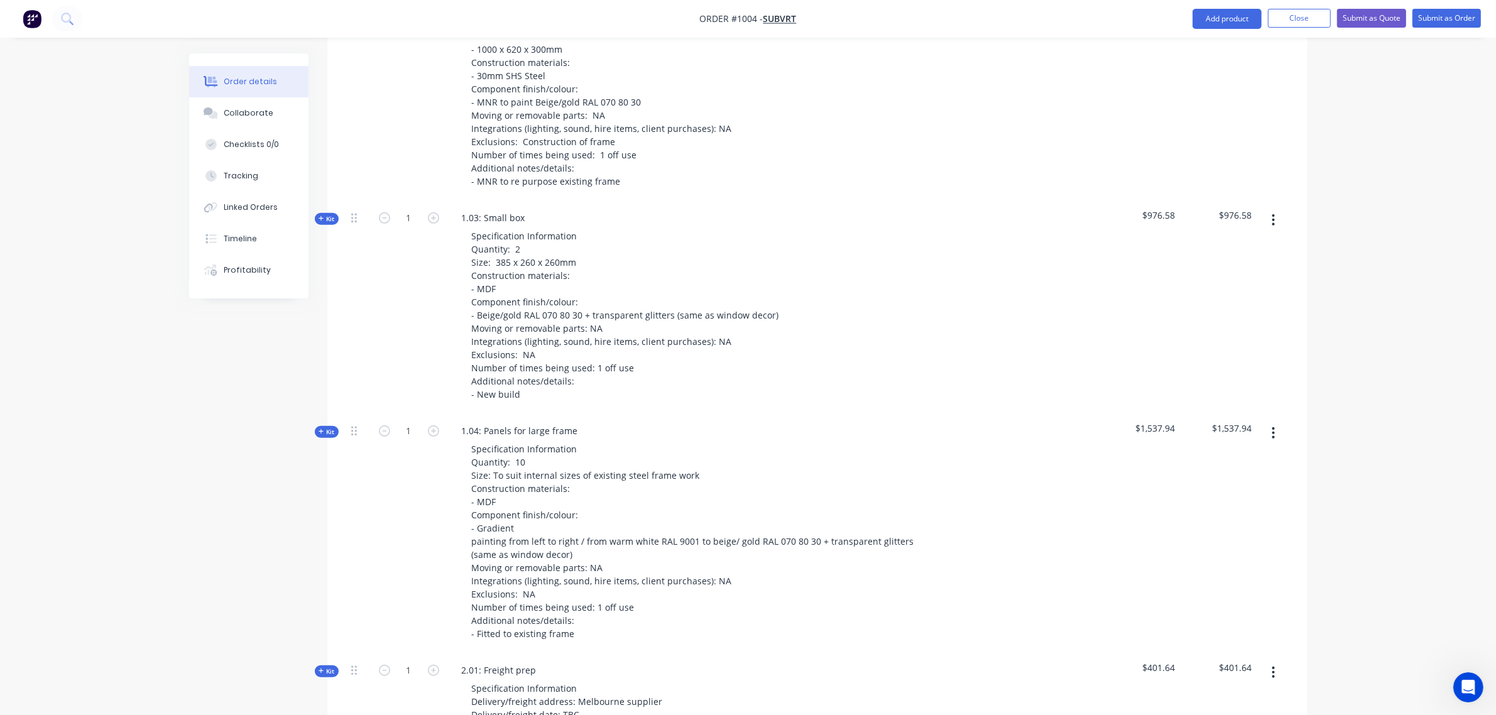
click at [331, 427] on span "Kit" at bounding box center [326, 431] width 16 height 9
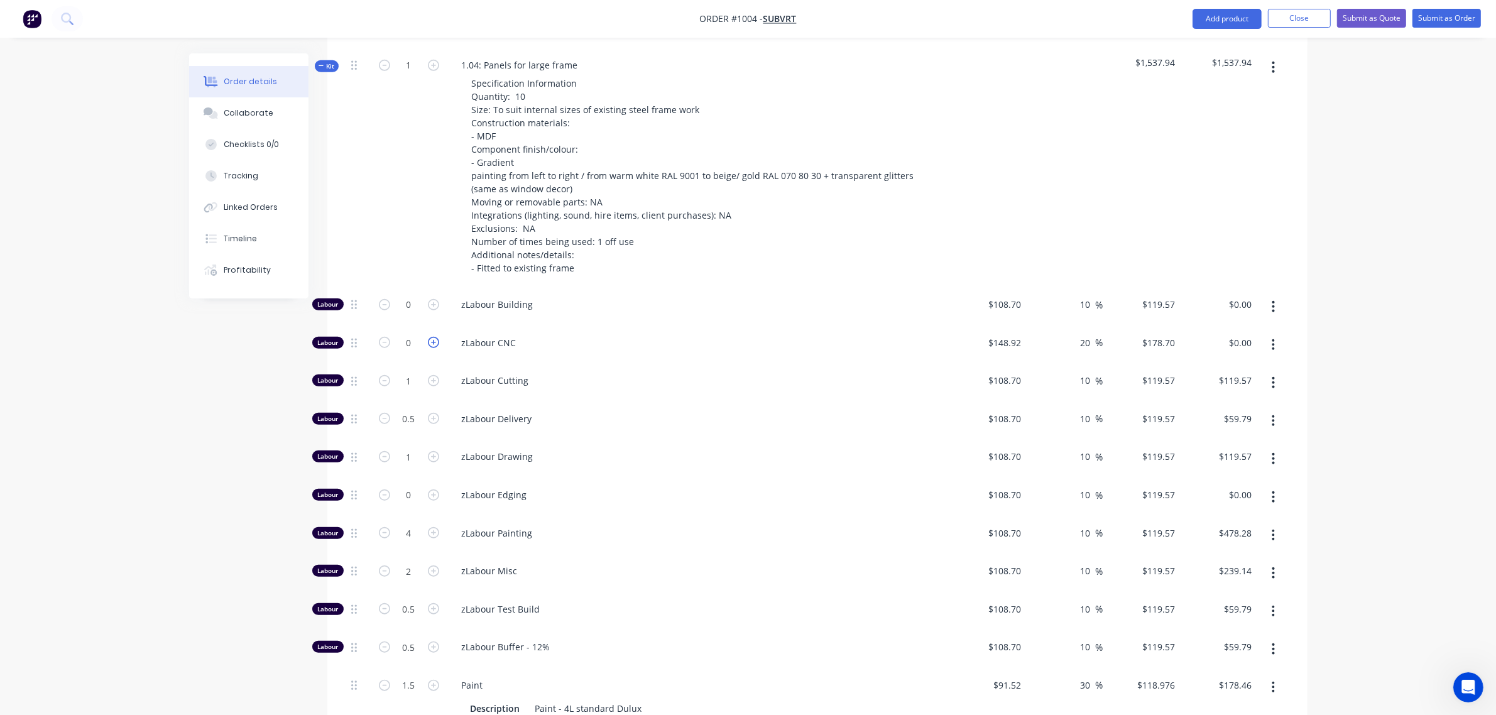
scroll to position [1233, 0]
click at [401, 295] on input "0" at bounding box center [409, 304] width 33 height 19
type input "1"
type input "$119.57"
click at [403, 333] on input "0" at bounding box center [409, 342] width 33 height 19
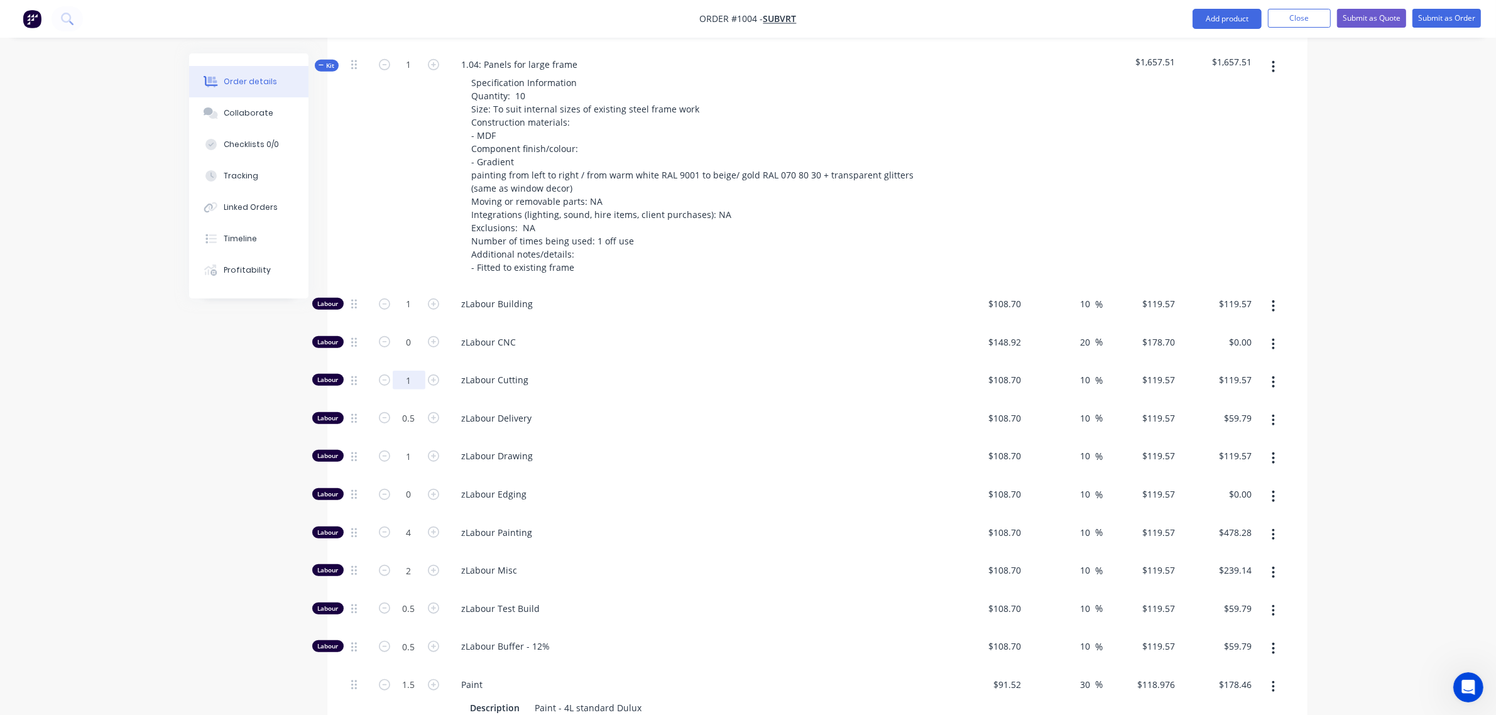
click at [400, 371] on input "1" at bounding box center [409, 380] width 33 height 19
type input "1.5"
type input "$179.36"
click at [412, 409] on input "0.5" at bounding box center [409, 418] width 33 height 19
click at [405, 523] on input "4" at bounding box center [409, 532] width 33 height 19
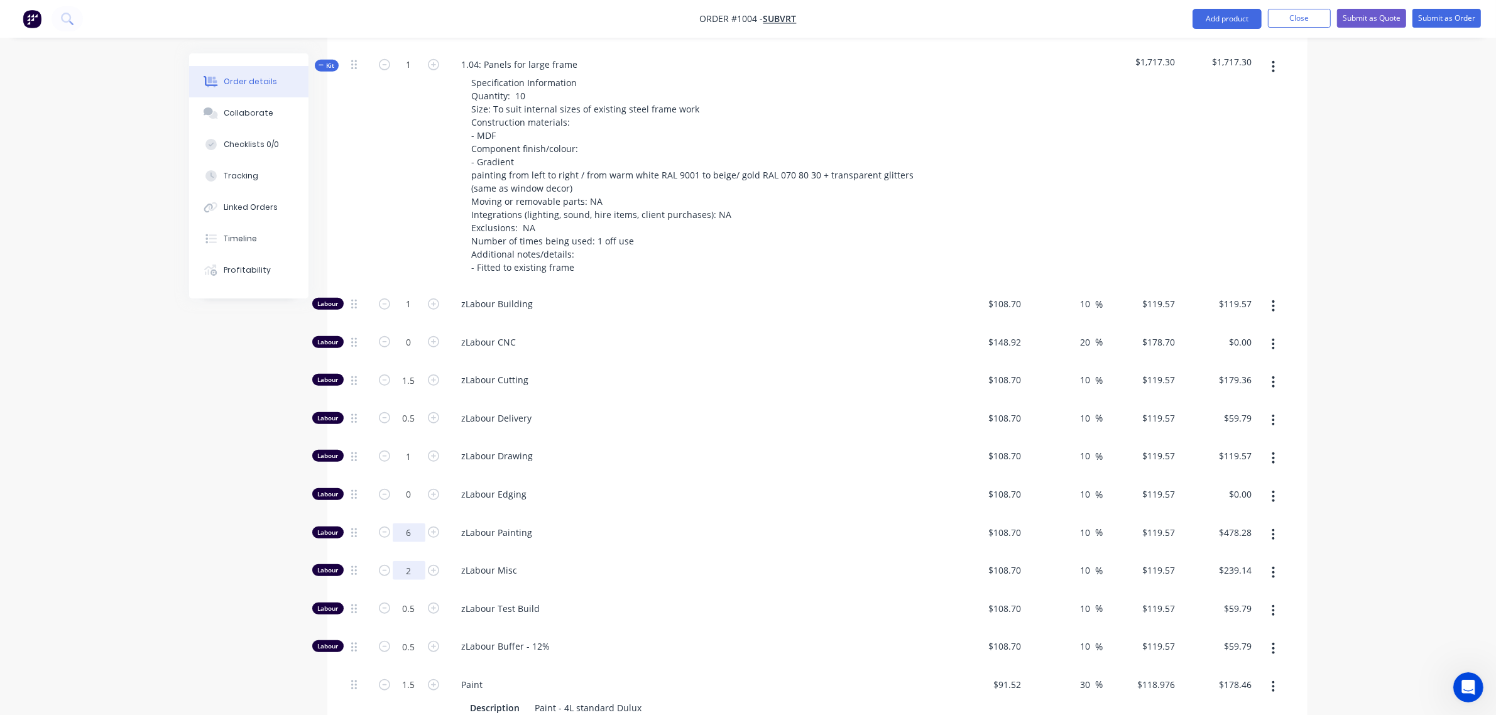
type input "6"
type input "$717.42"
click at [403, 561] on input "2" at bounding box center [409, 570] width 33 height 19
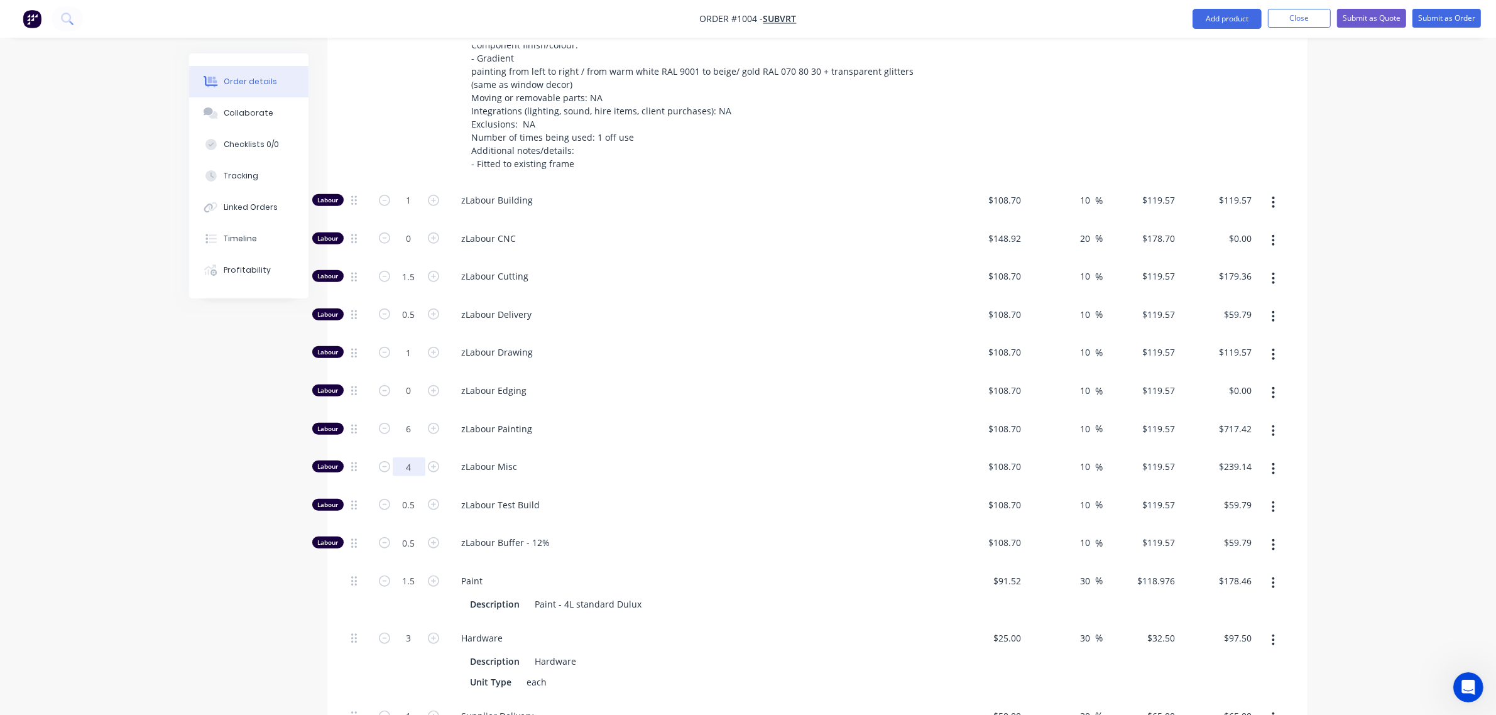
scroll to position [1338, 0]
type input "4"
type input "$478.28"
click at [406, 494] on input "0.5" at bounding box center [409, 503] width 33 height 19
click at [407, 532] on input "0.5" at bounding box center [409, 541] width 33 height 19
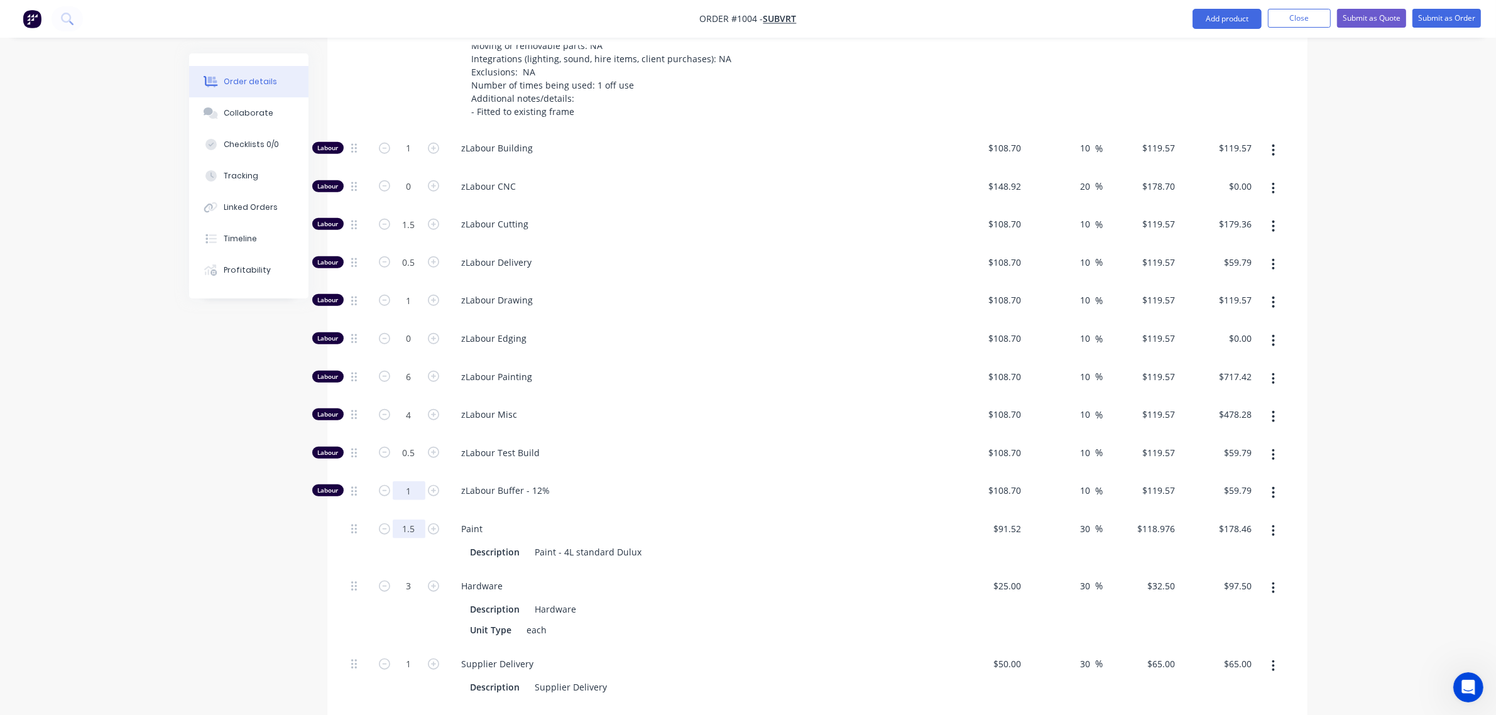
scroll to position [1389, 0]
type input "1"
type input "$119.57"
click at [406, 519] on input "1.5" at bounding box center [409, 528] width 33 height 19
type input "2"
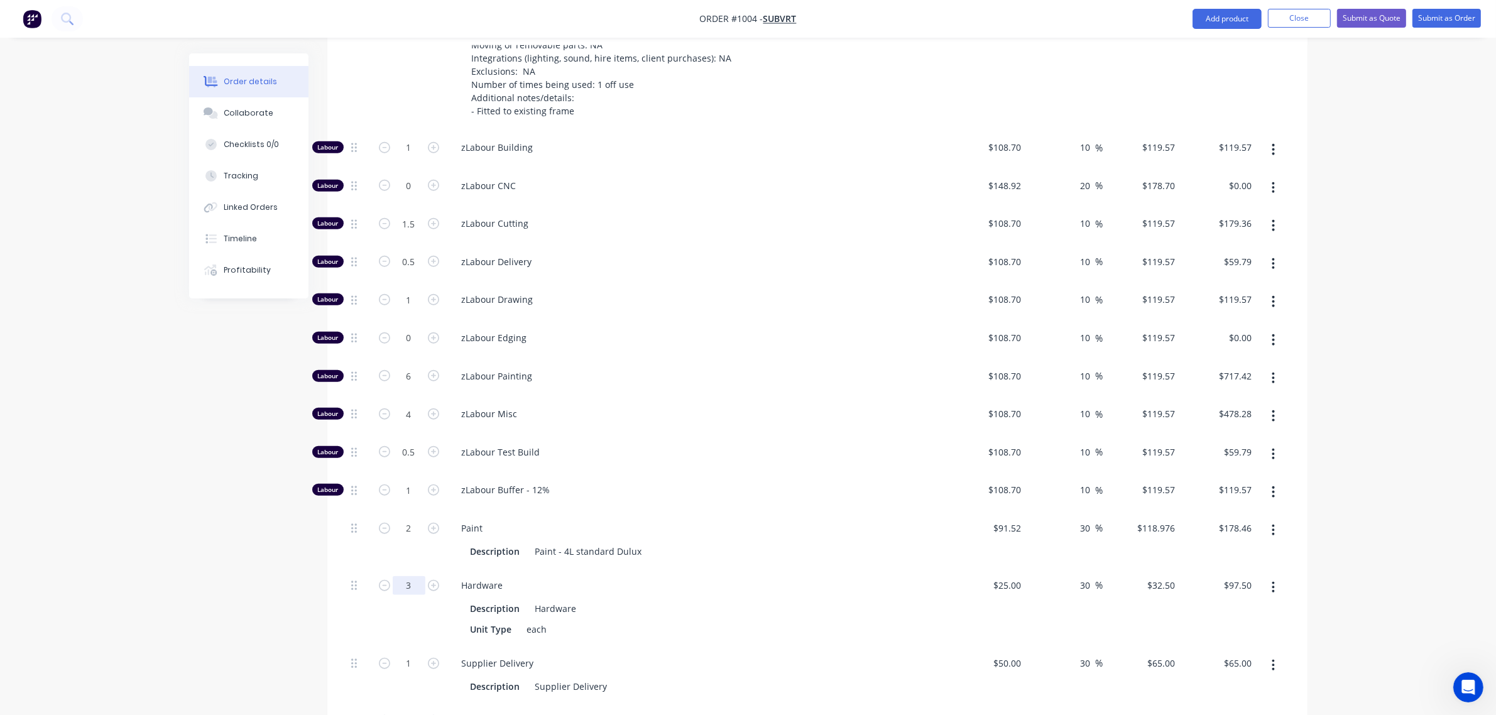
type input "$237.95"
click at [403, 576] on input "3" at bounding box center [409, 585] width 33 height 19
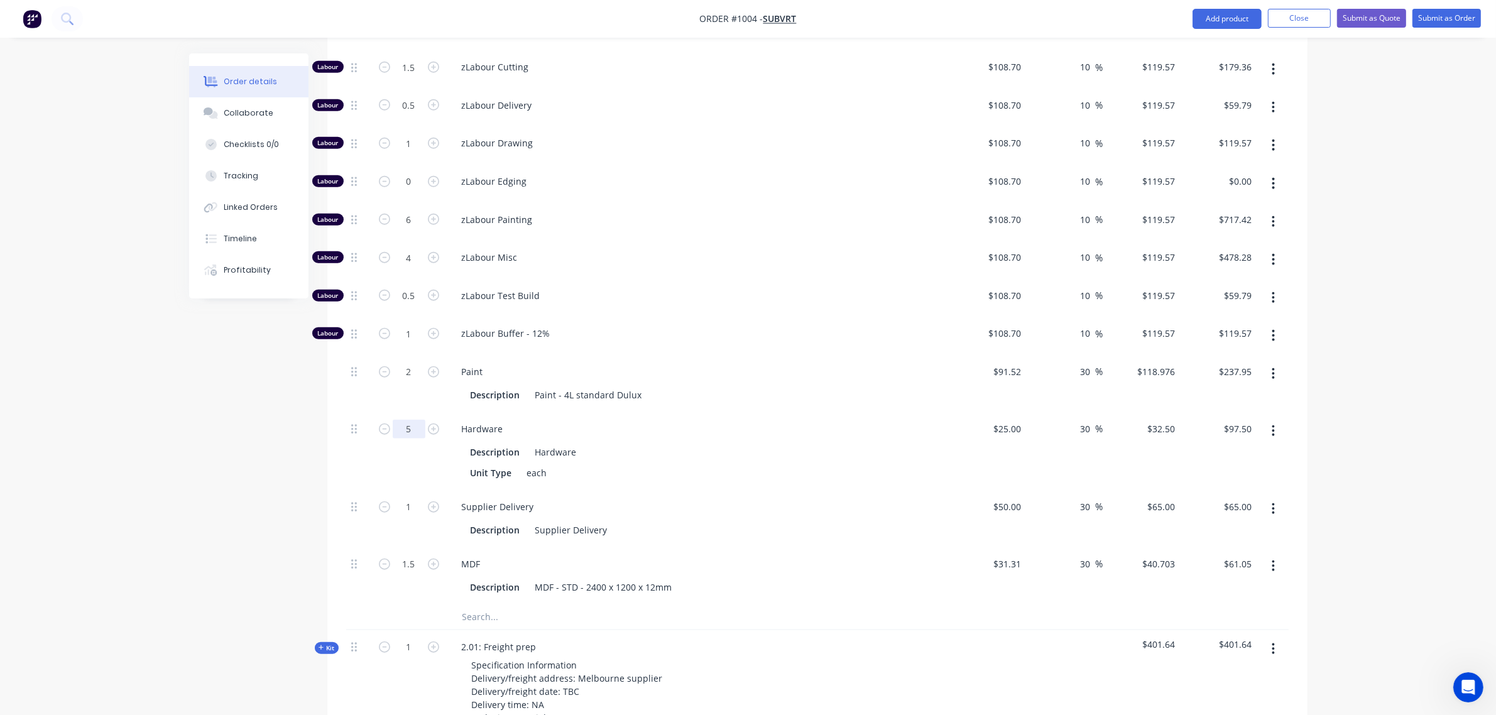
scroll to position [1546, 0]
type input "5"
type input "$162.50"
click at [404, 554] on input "1.5" at bounding box center [409, 563] width 33 height 19
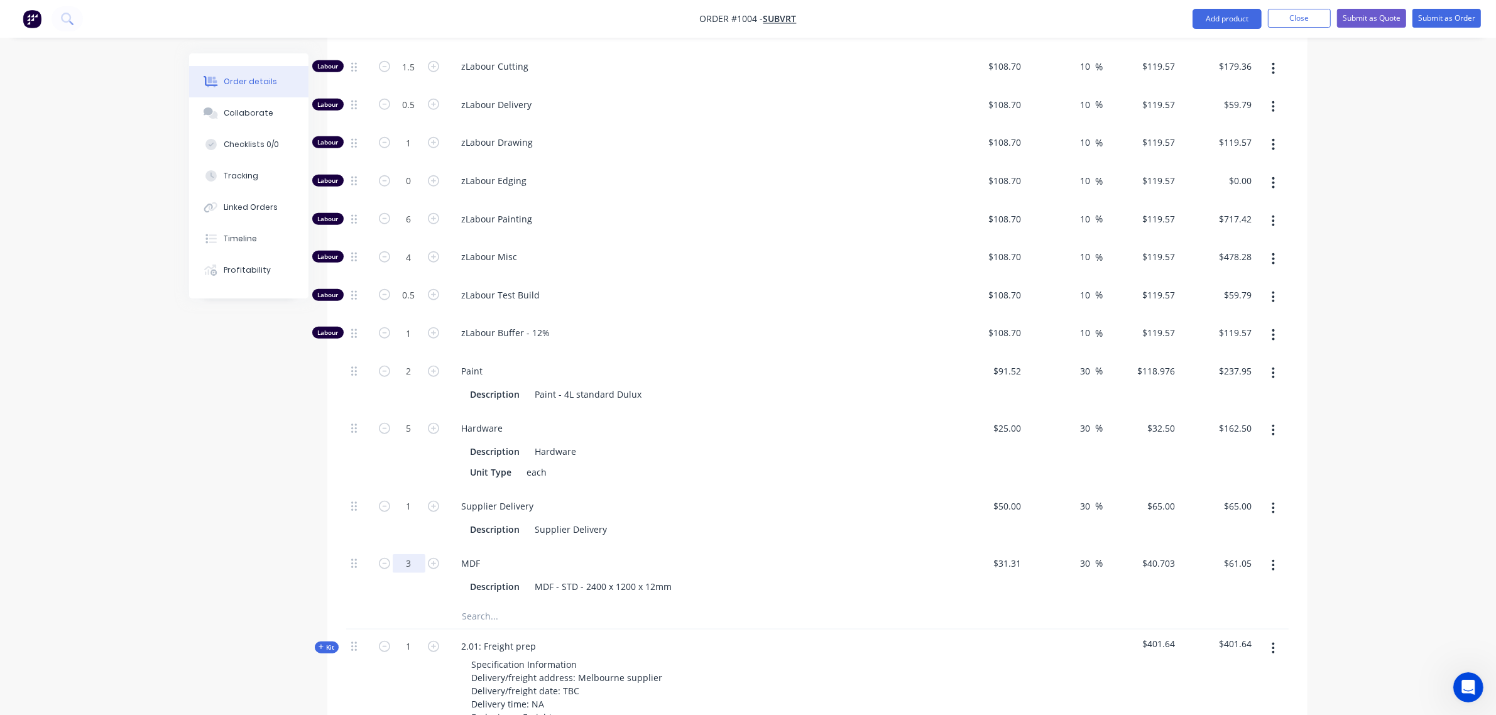
type input "3"
type input "$122.11"
click at [211, 476] on div "Created by [PERSON_NAME] Created [DATE] Required [DATE] Assigned to Add team me…" at bounding box center [748, 57] width 1118 height 3101
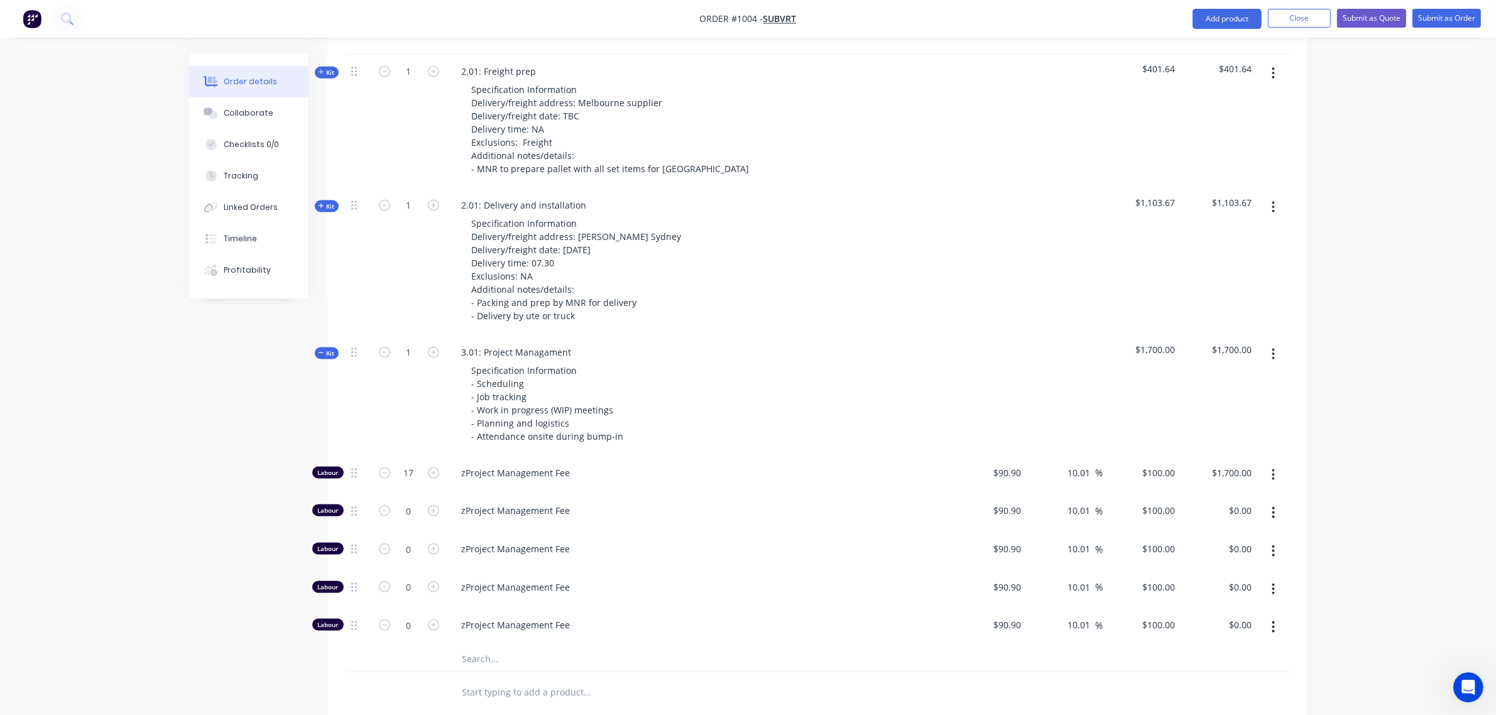
scroll to position [2122, 0]
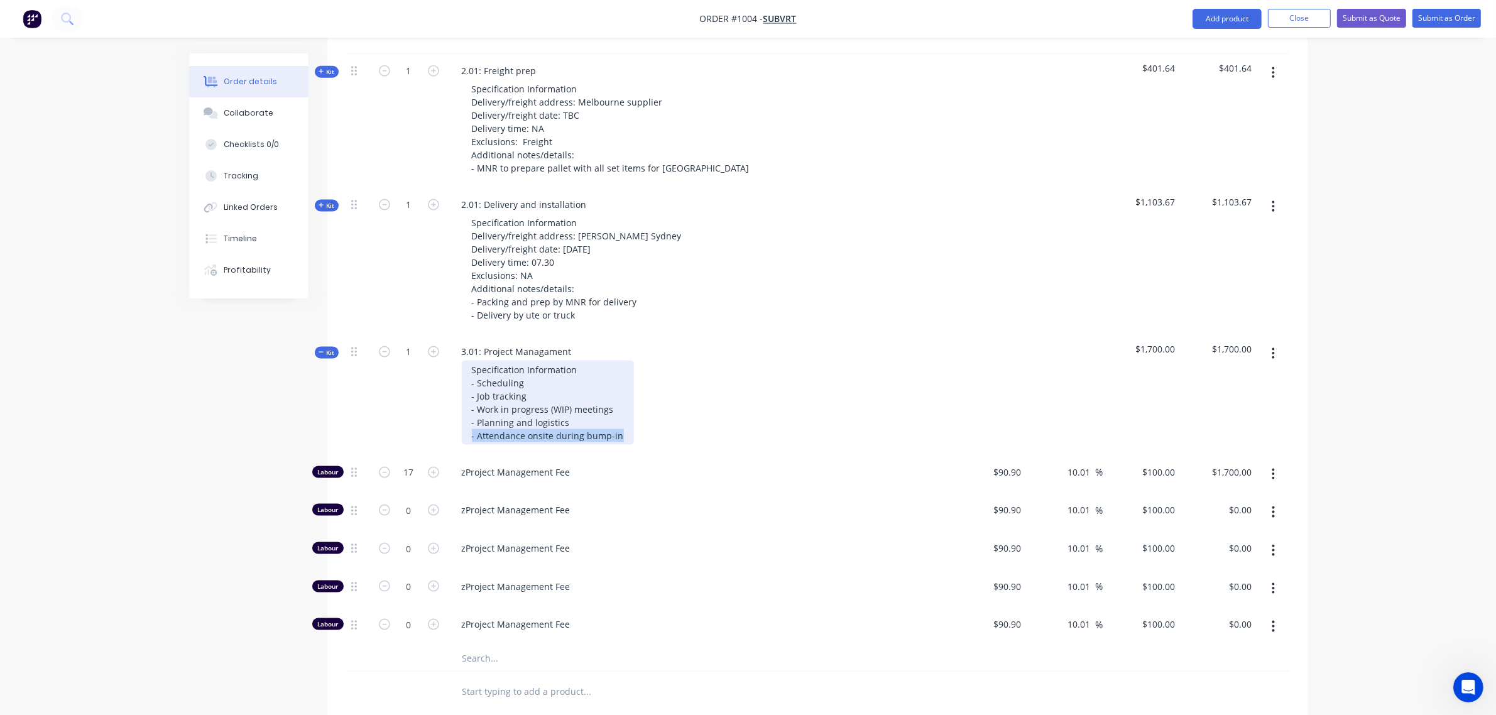
drag, startPoint x: 617, startPoint y: 412, endPoint x: 466, endPoint y: 412, distance: 150.8
click at [466, 412] on div "Specification Information - Scheduling - Job tracking - Work in progress (WIP) …" at bounding box center [548, 403] width 172 height 84
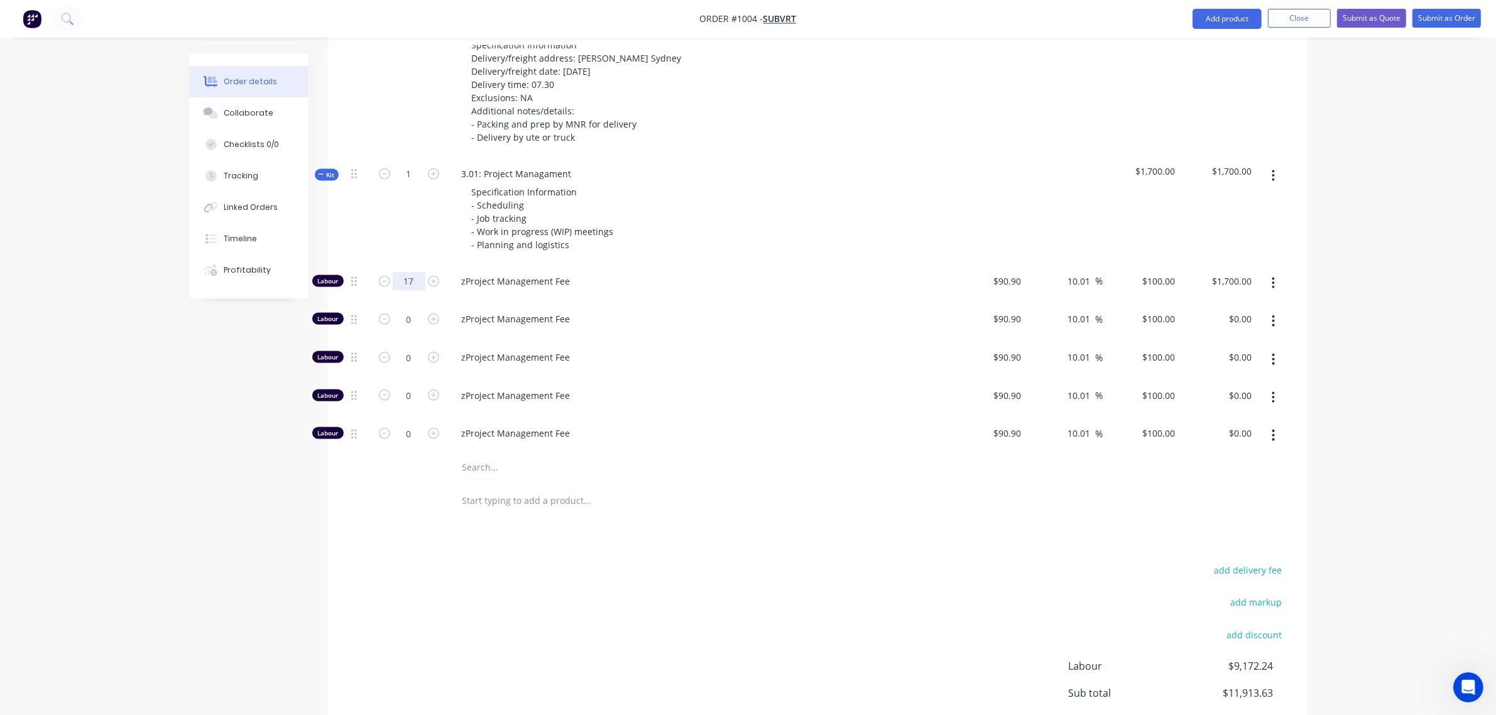
scroll to position [2299, 0]
click at [409, 273] on input "17" at bounding box center [409, 282] width 33 height 19
type input "12"
type input "$1,200.00"
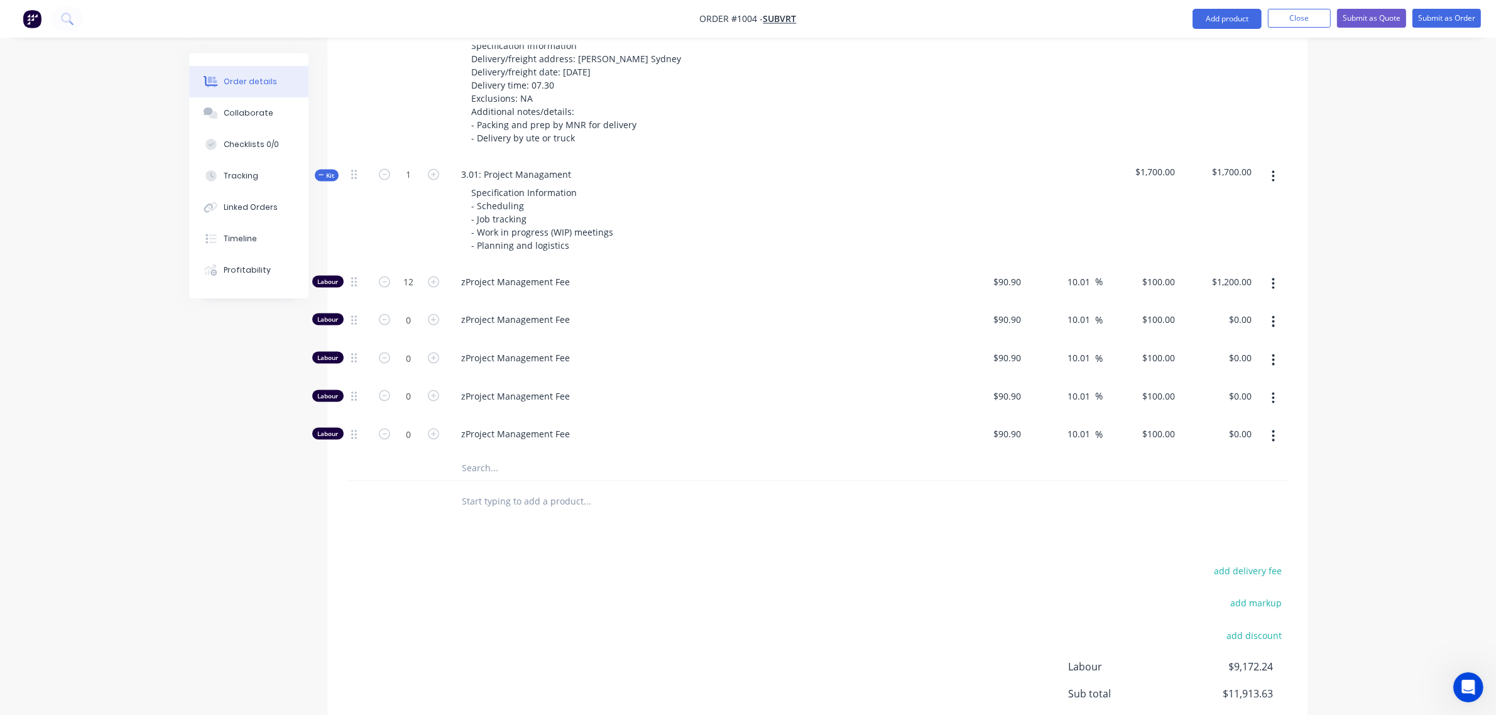
click at [413, 481] on div at bounding box center [408, 501] width 75 height 41
click at [327, 171] on span "Kit" at bounding box center [326, 175] width 16 height 9
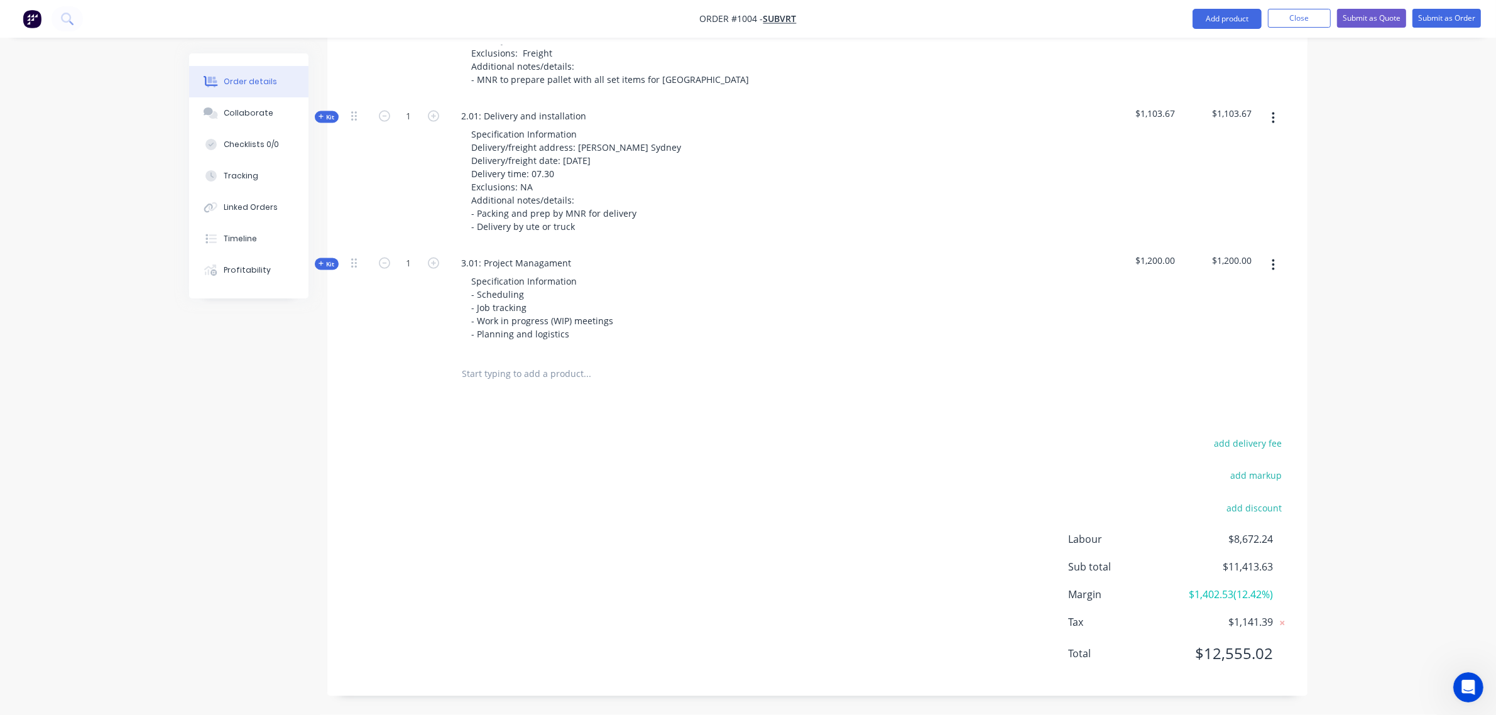
scroll to position [2183, 0]
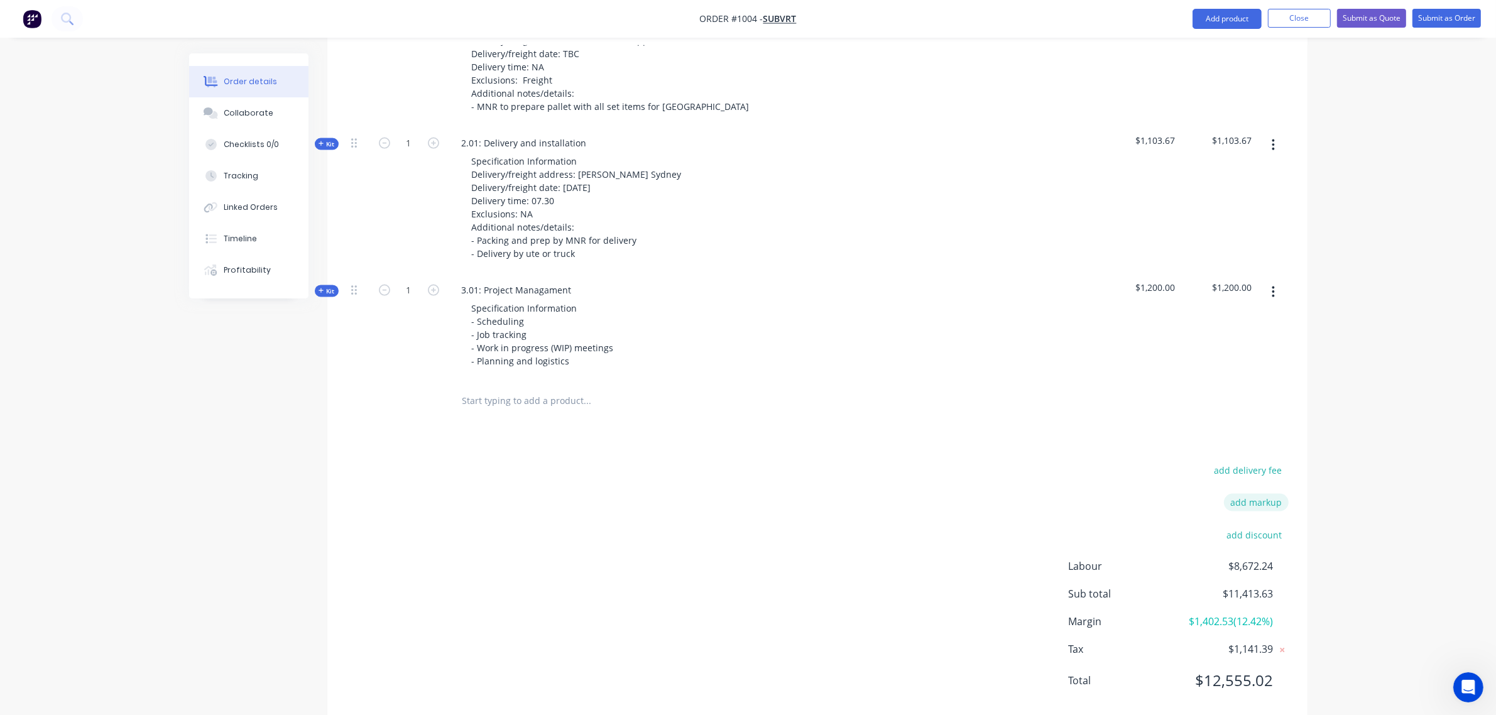
click at [1258, 494] on button "add markup" at bounding box center [1256, 502] width 65 height 17
click at [1254, 497] on input at bounding box center [1239, 506] width 57 height 19
type input "9"
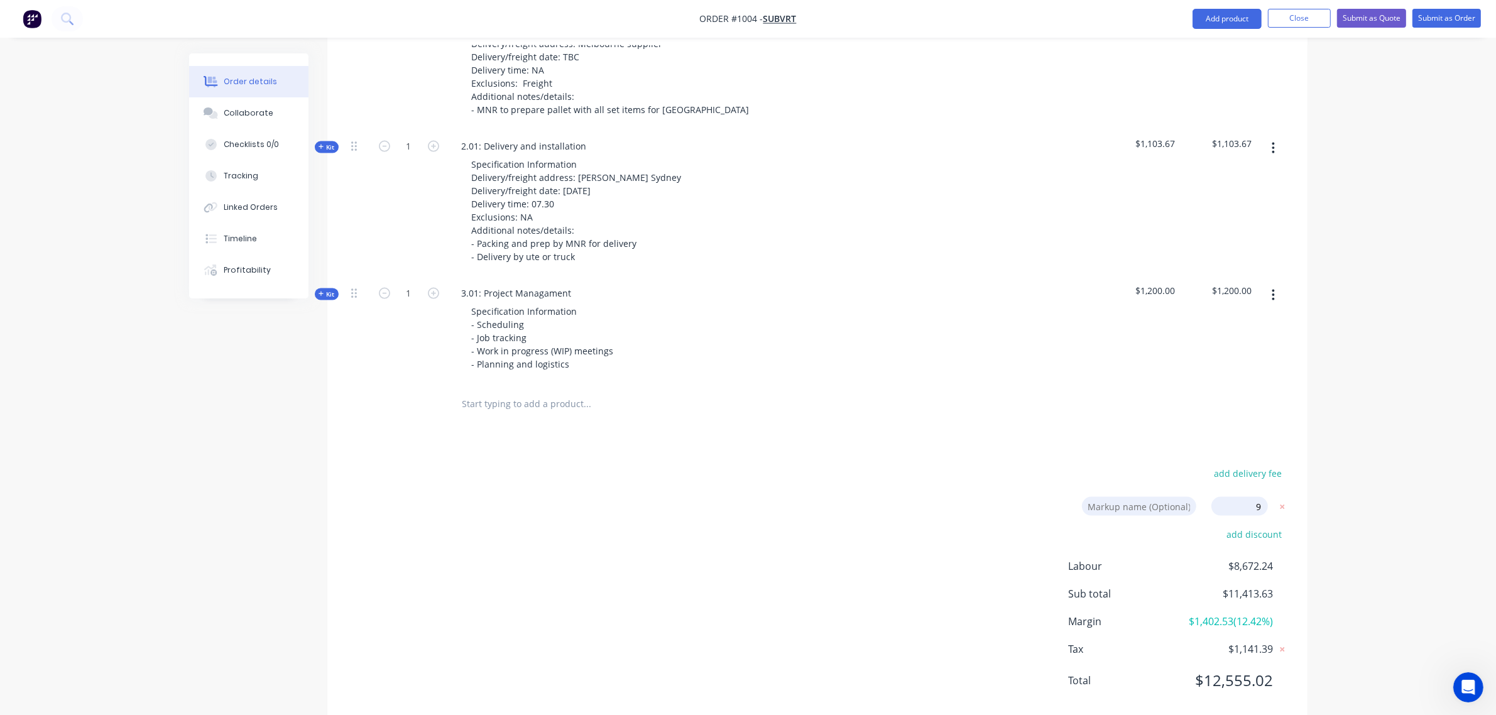
click at [1256, 497] on input "9" at bounding box center [1239, 506] width 57 height 19
click input "submit" at bounding box center [0, 0] width 0 height 0
type input "19.9"
type input "$130.3313"
type input "$130.33"
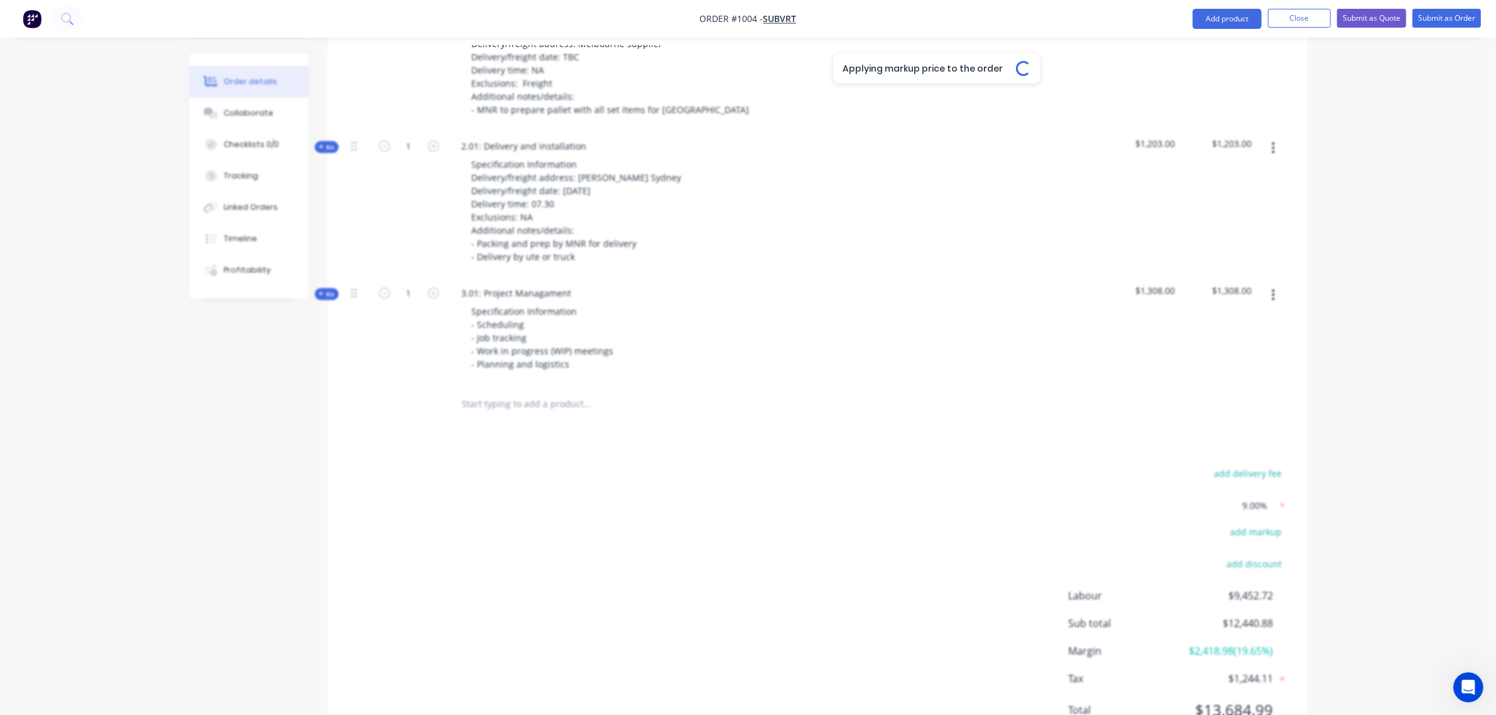
type input "30.8"
type input "$194.783"
type input "19.9"
type input "$130.3313"
type input "$195.50"
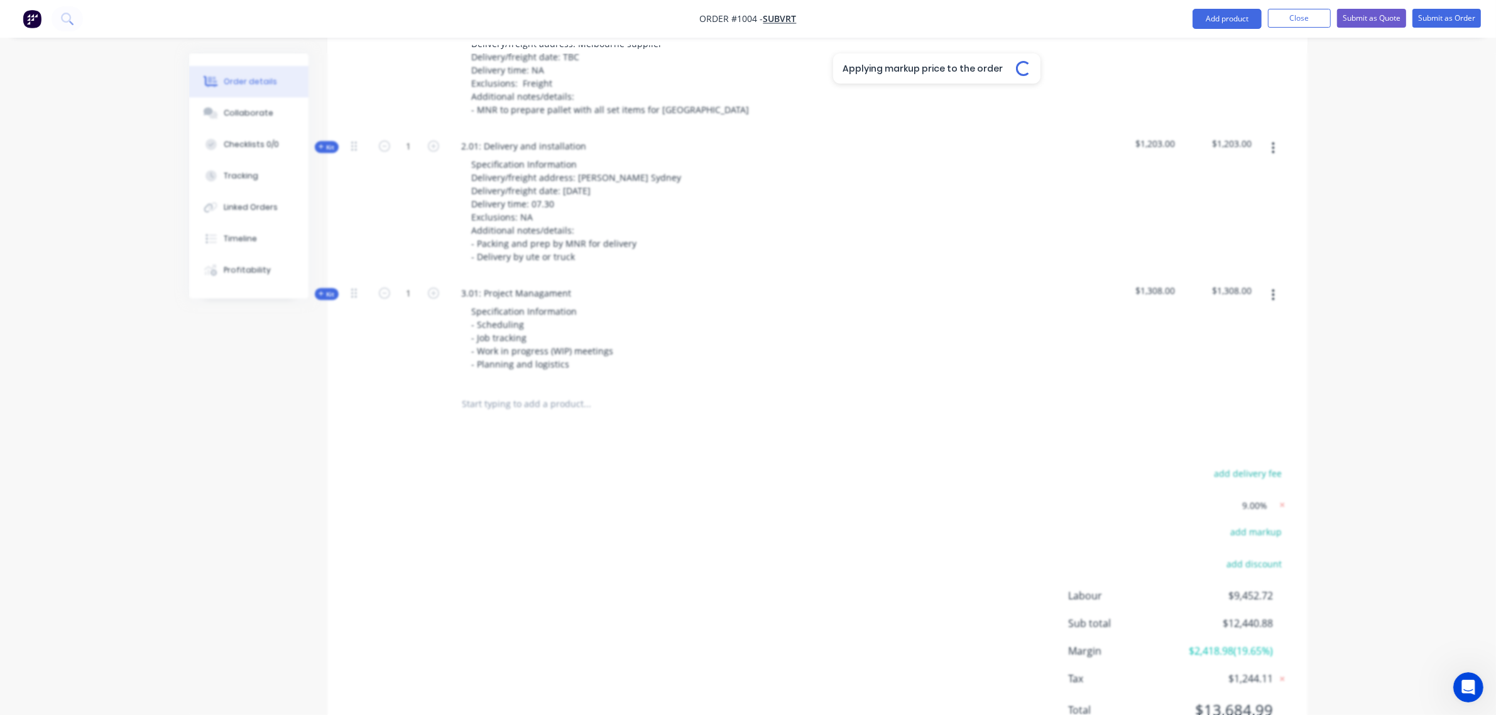
type input "19.9"
type input "$130.3313"
type input "$65.17"
type input "19.9"
type input "$130.3313"
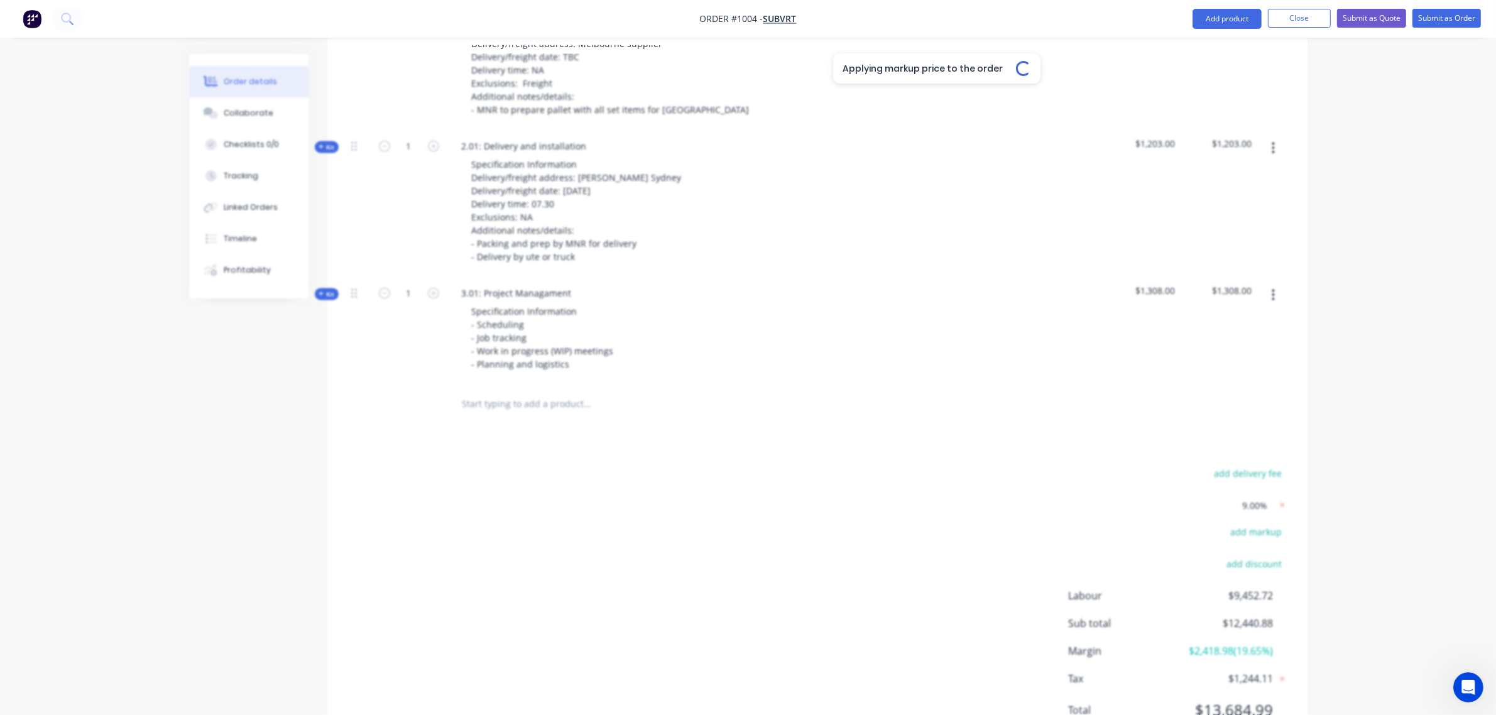
type input "$130.33"
type input "19.9"
type input "$130.3313"
type input "19.9"
type input "$130.3313"
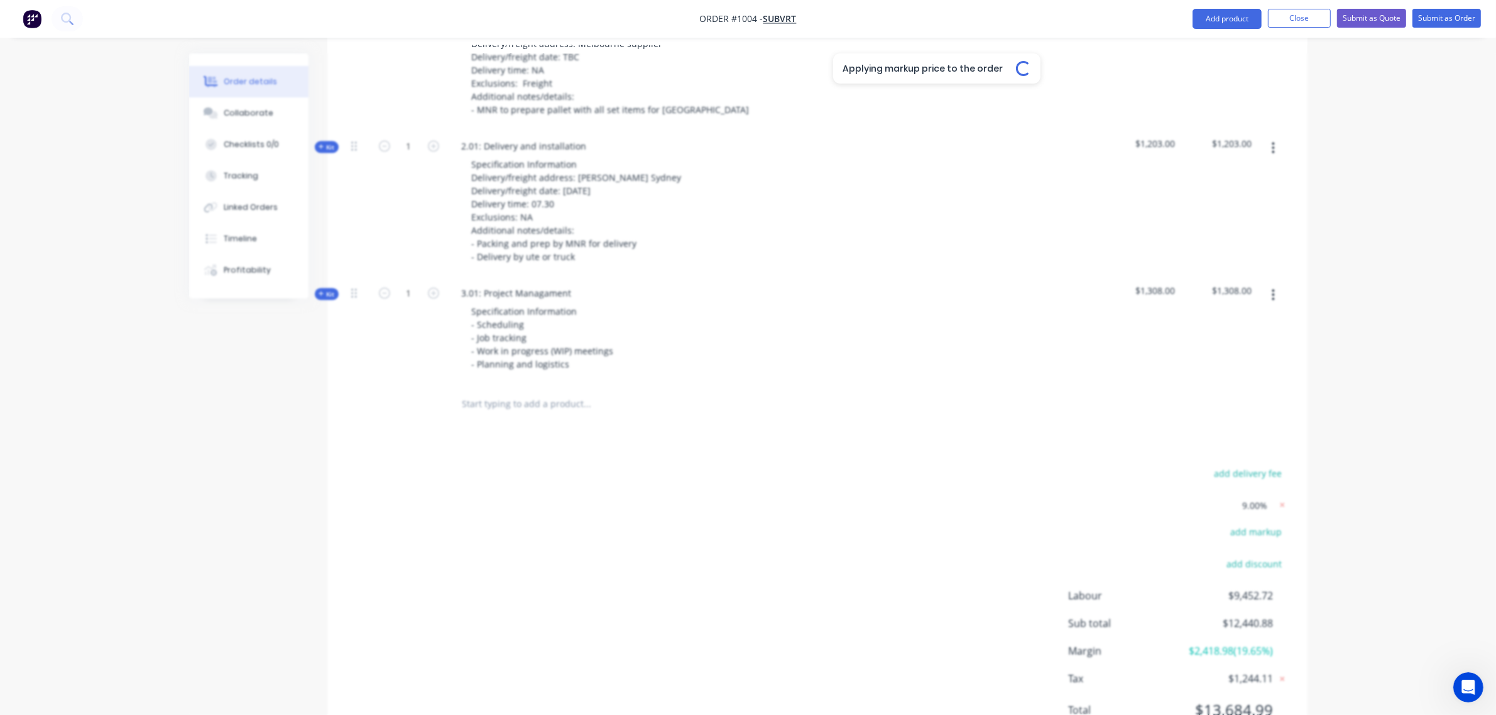
type input "$781.99"
type input "19.9"
type input "$130.3313"
type input "$521.33"
type input "19.9"
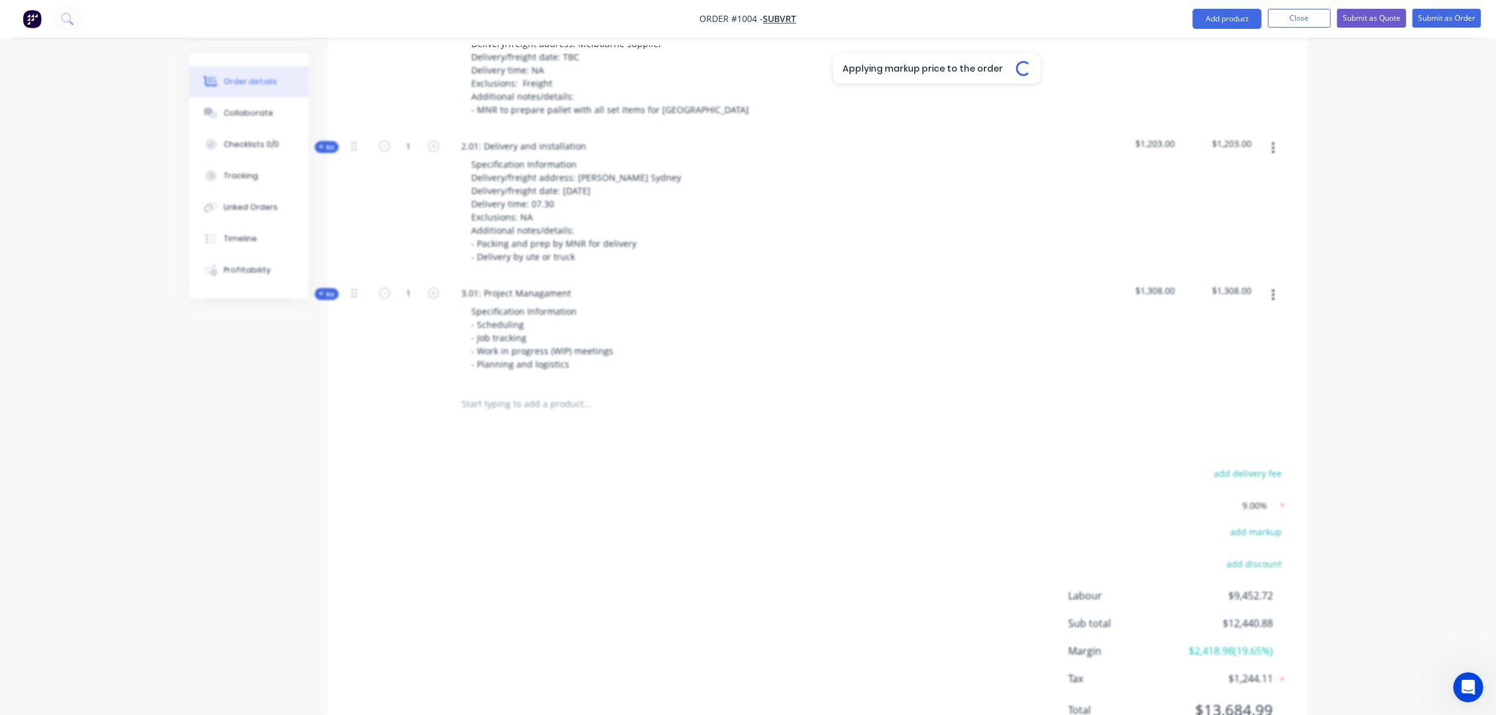
type input "$130.3313"
type input "$65.17"
type input "19.9"
type input "$130.3313"
type input "$130.33"
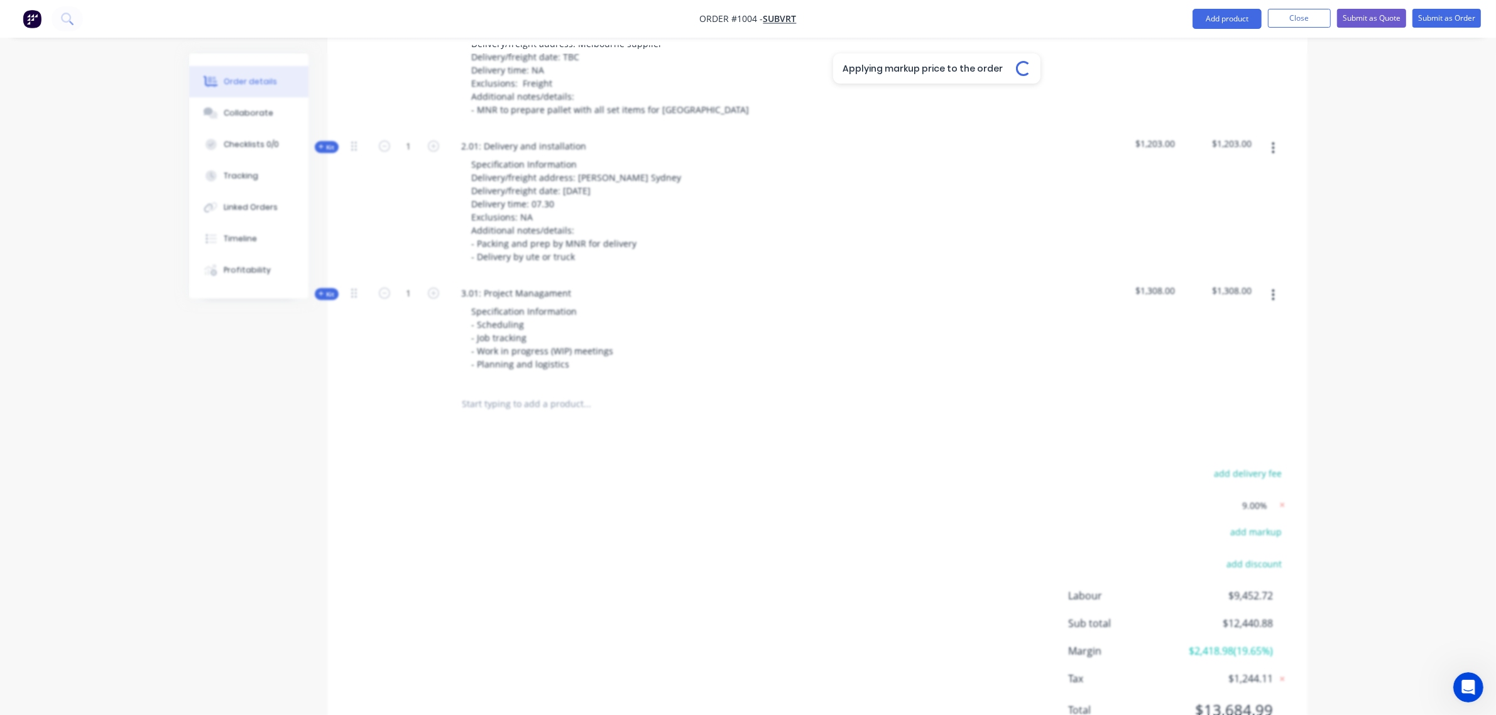
type input "41.7"
type input "$129.6838"
type input "$259.37"
type input "41.7"
type input "$35.425"
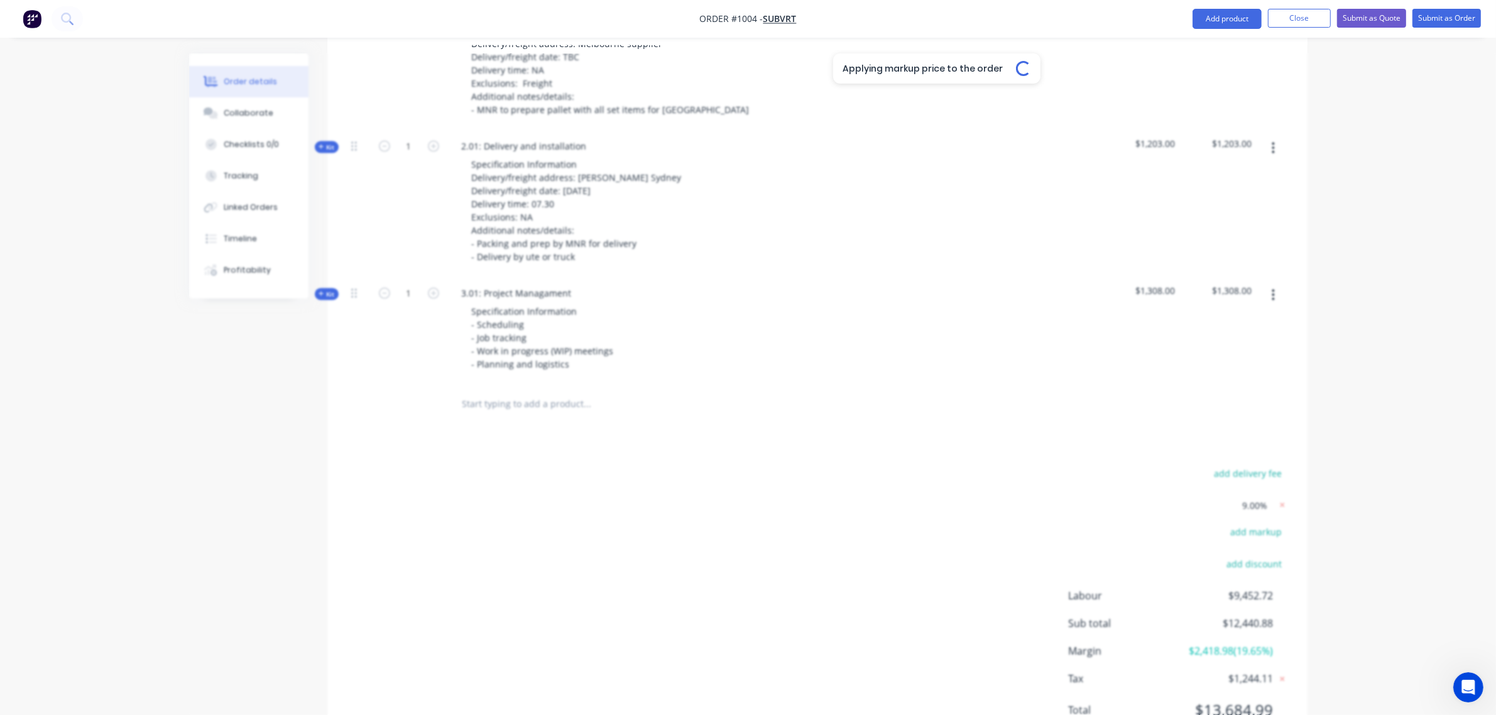
type input "$177.13"
type input "41.7"
type input "$70.85"
type input "41.7"
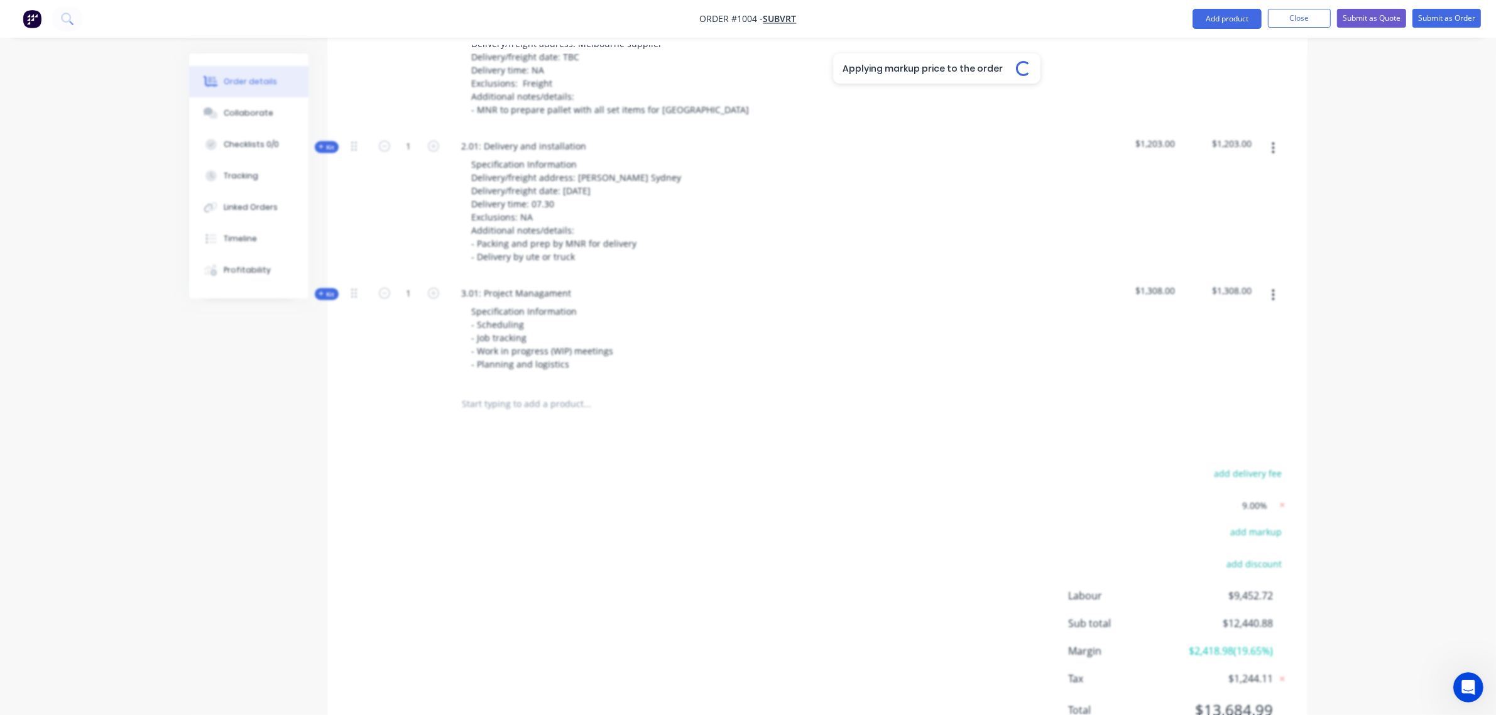
type input "$44.3663"
type input "$133.10"
click at [1256, 499] on span "9.00%" at bounding box center [1254, 505] width 25 height 13
click at [1281, 503] on icon at bounding box center [1282, 505] width 4 height 4
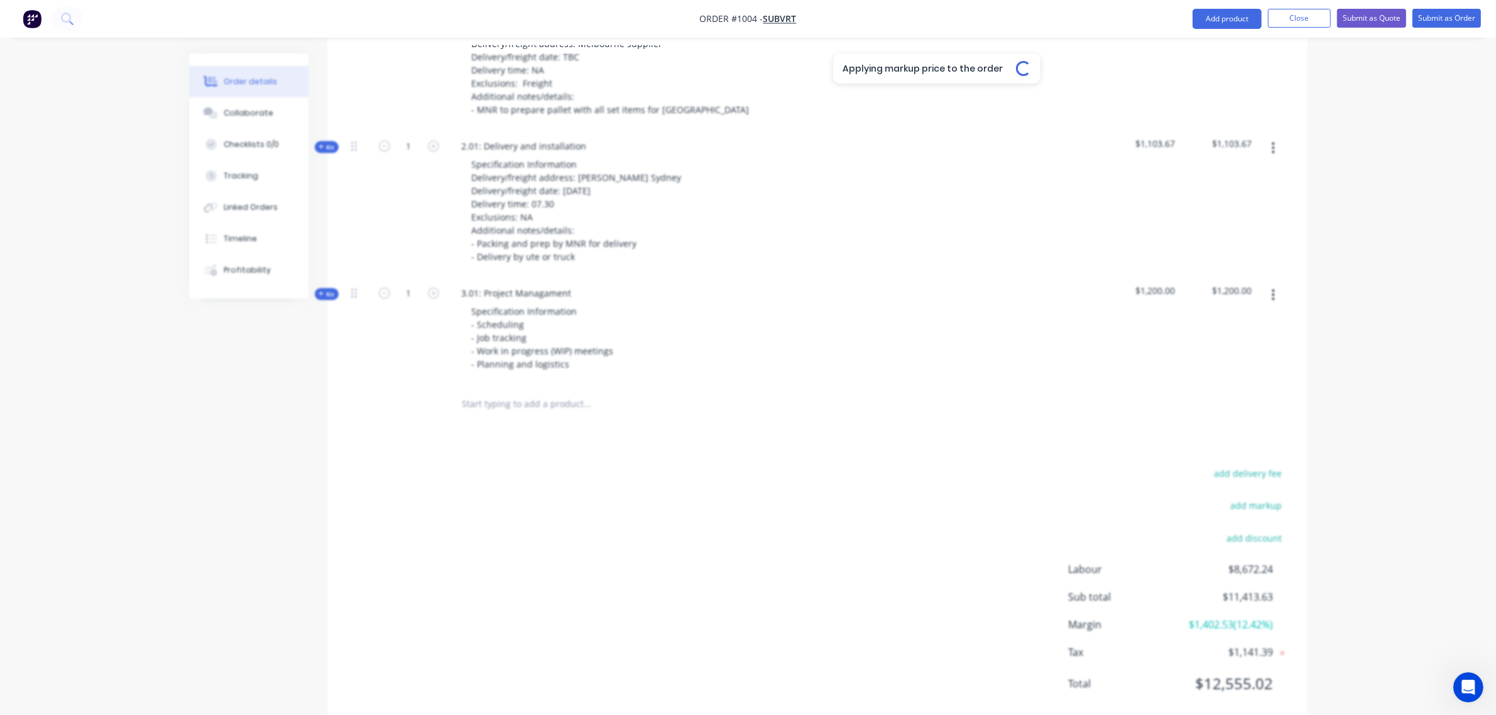
type input "10"
type input "$119.57"
type input "20"
type input "$178.70"
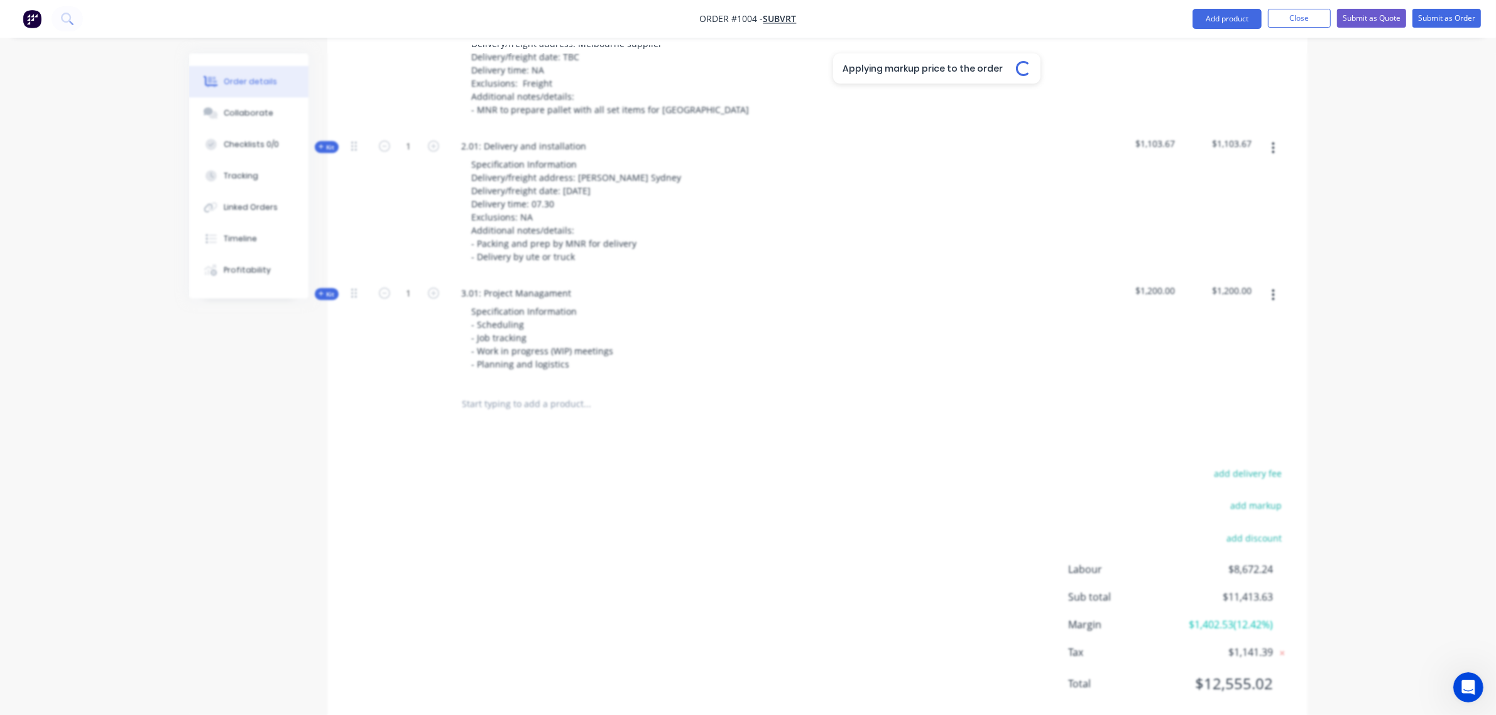
type input "10"
type input "$119.57"
type input "$179.36"
type input "10"
type input "$119.57"
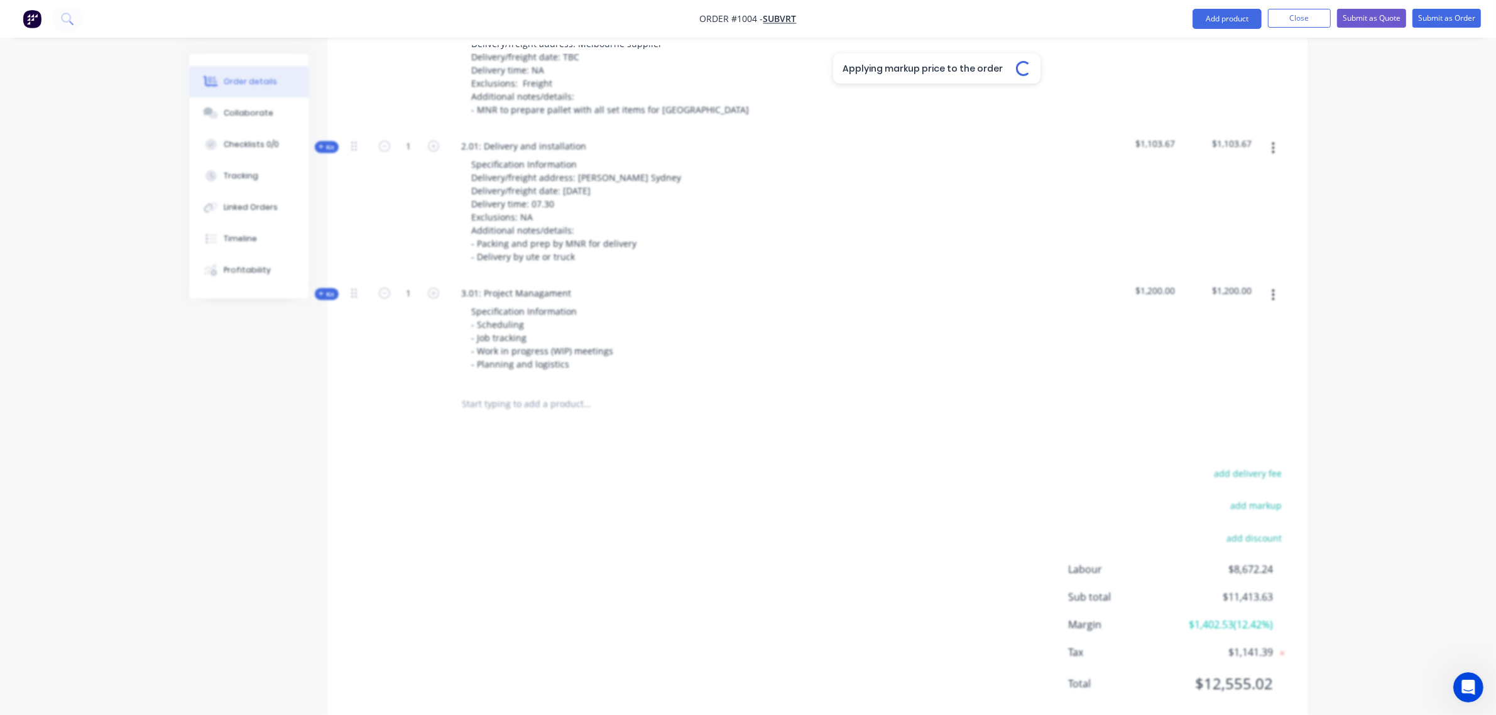
type input "$59.79"
type input "10"
type input "$119.57"
type input "10"
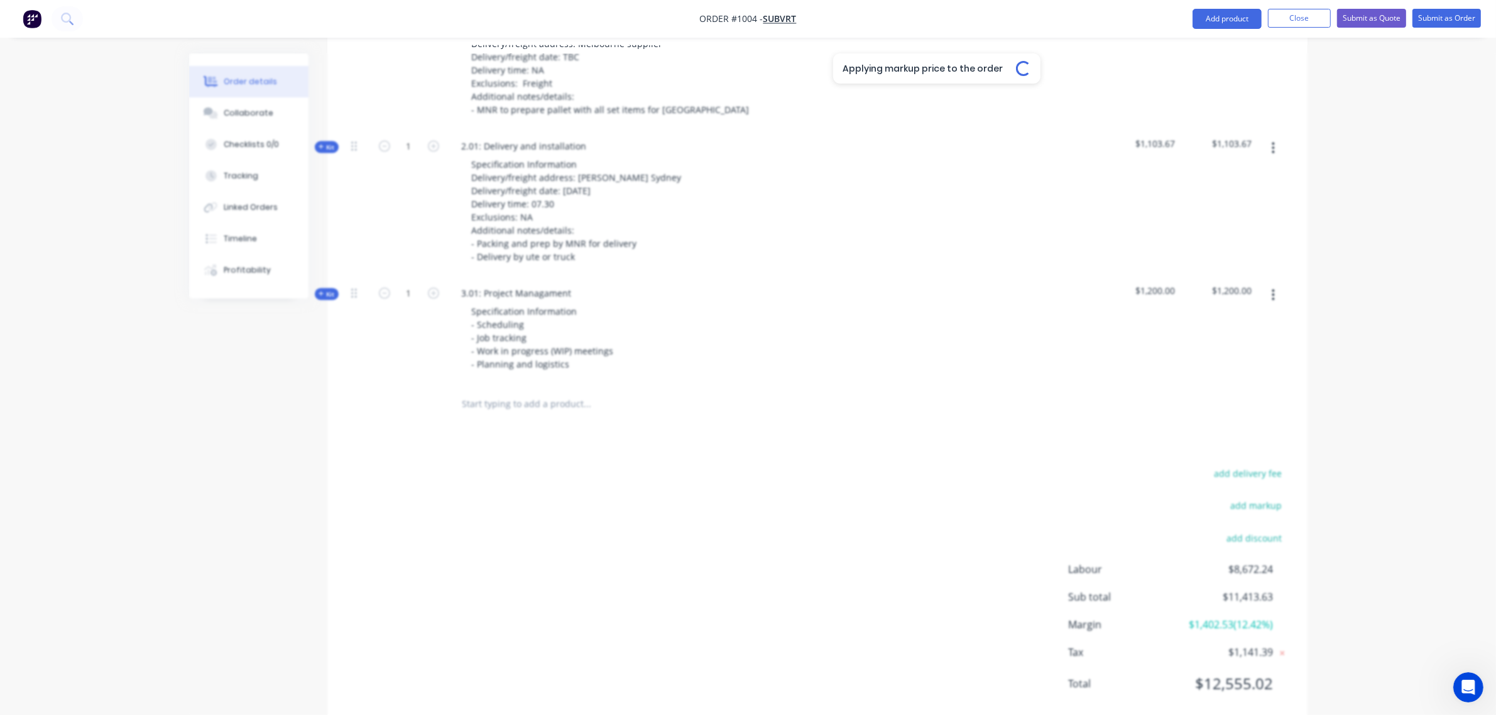
type input "$119.57"
type input "10"
type input "$119.57"
type input "$717.42"
type input "10"
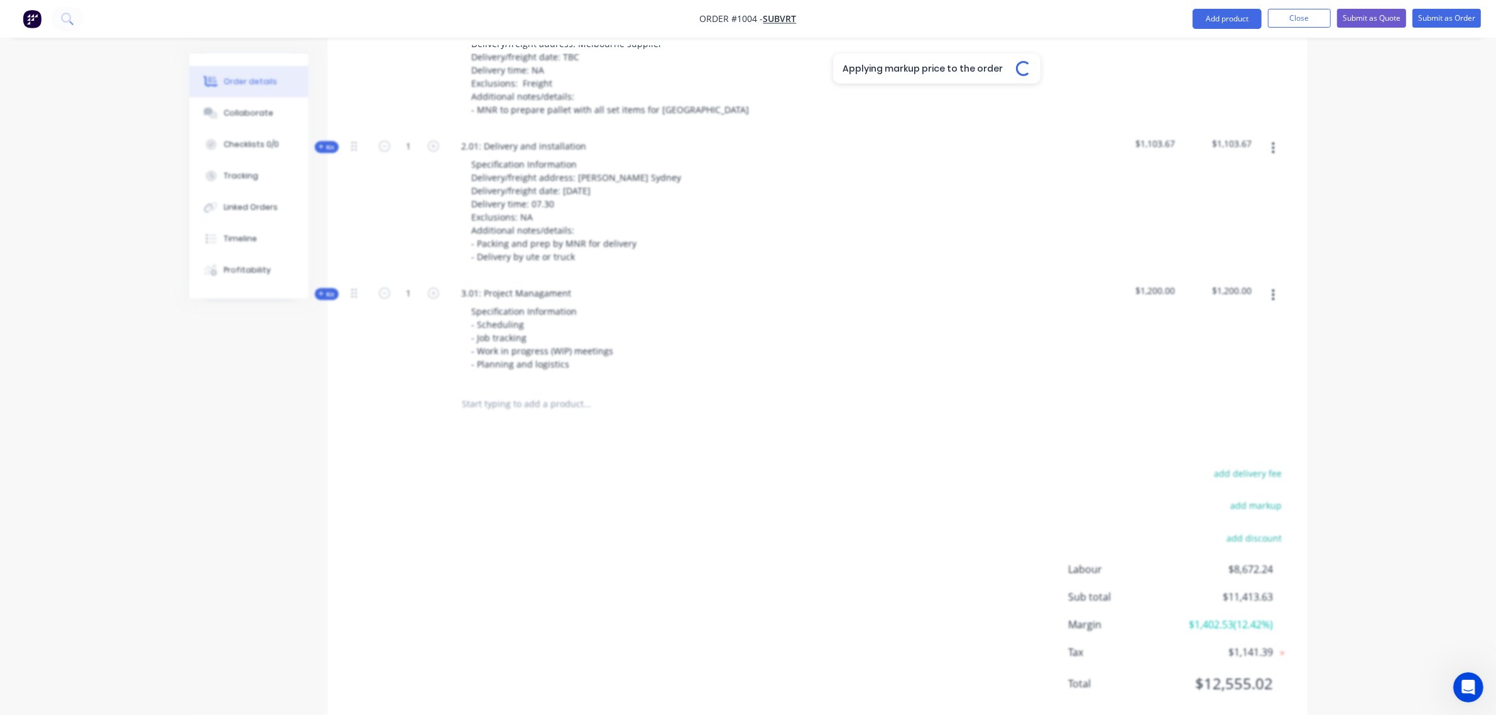
type input "$119.57"
type input "$478.28"
type input "10"
type input "$119.57"
type input "$59.79"
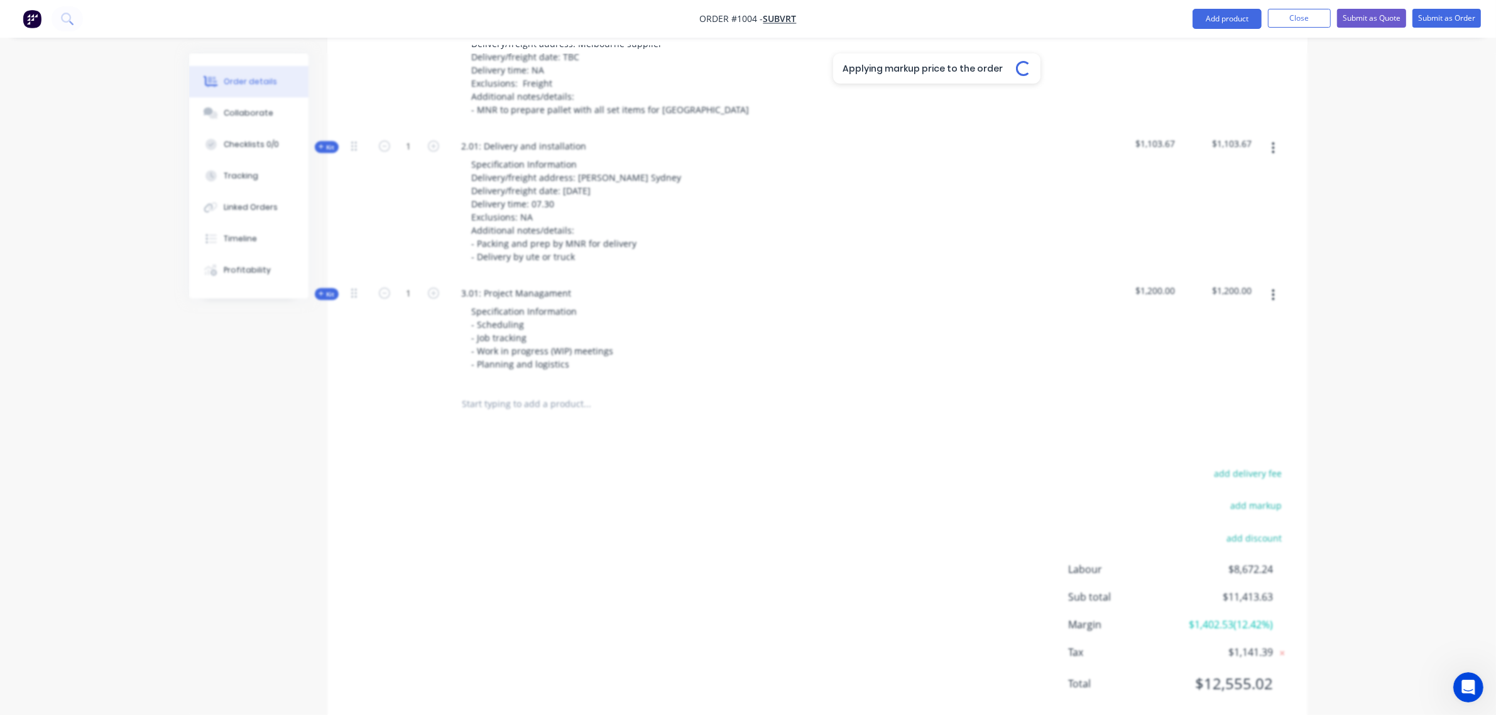
type input "10"
type input "$119.57"
type input "30"
type input "$118.976"
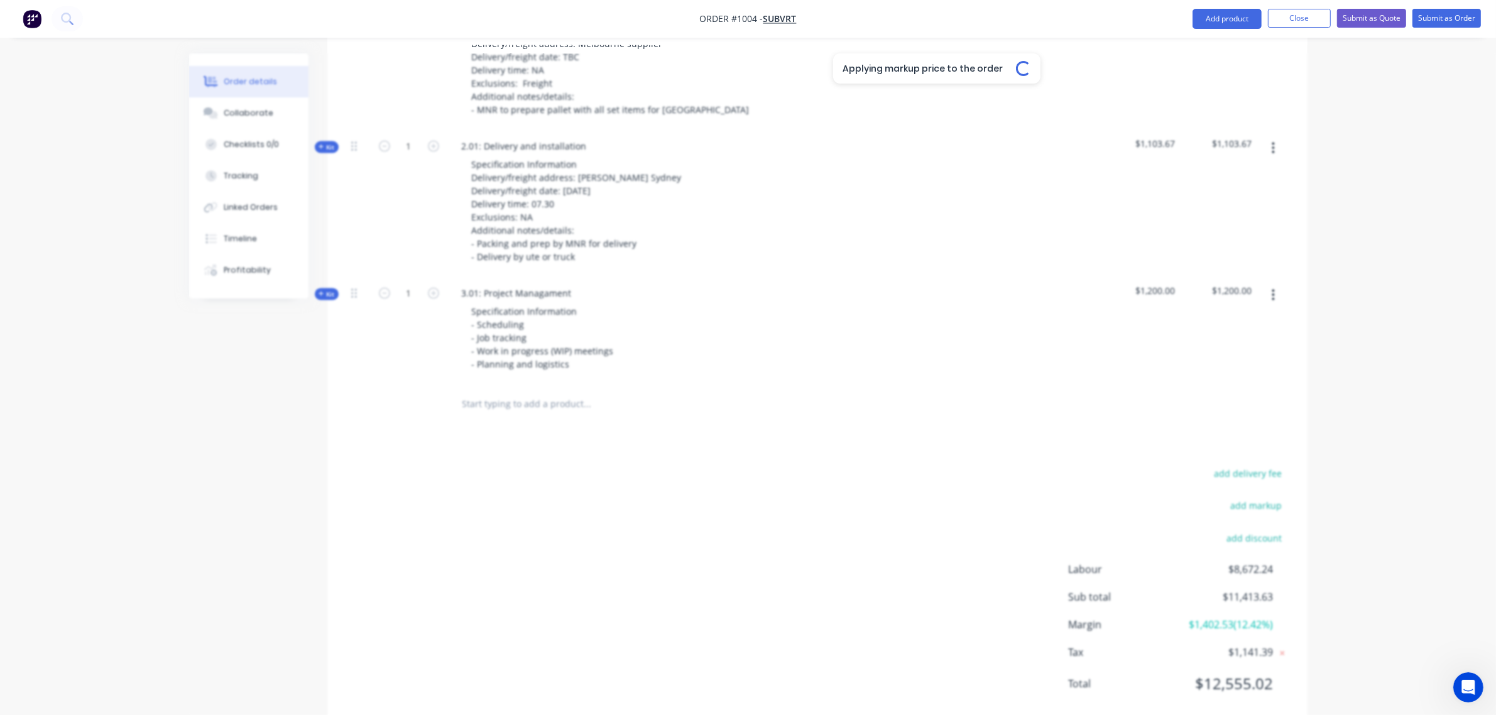
type input "$237.95"
type input "30"
type input "$32.50"
type input "$162.50"
type input "30"
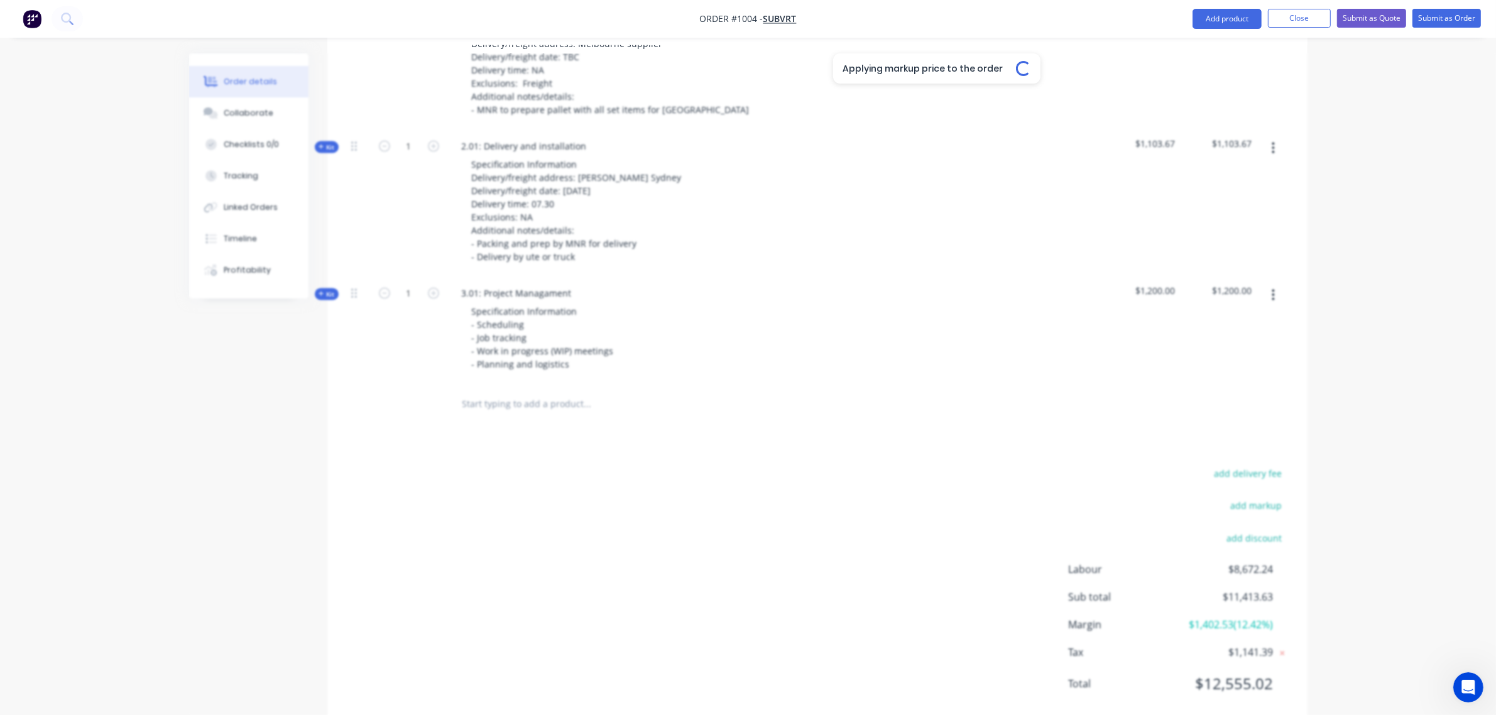
type input "$65.00"
type input "30"
type input "$40.703"
type input "$122.11"
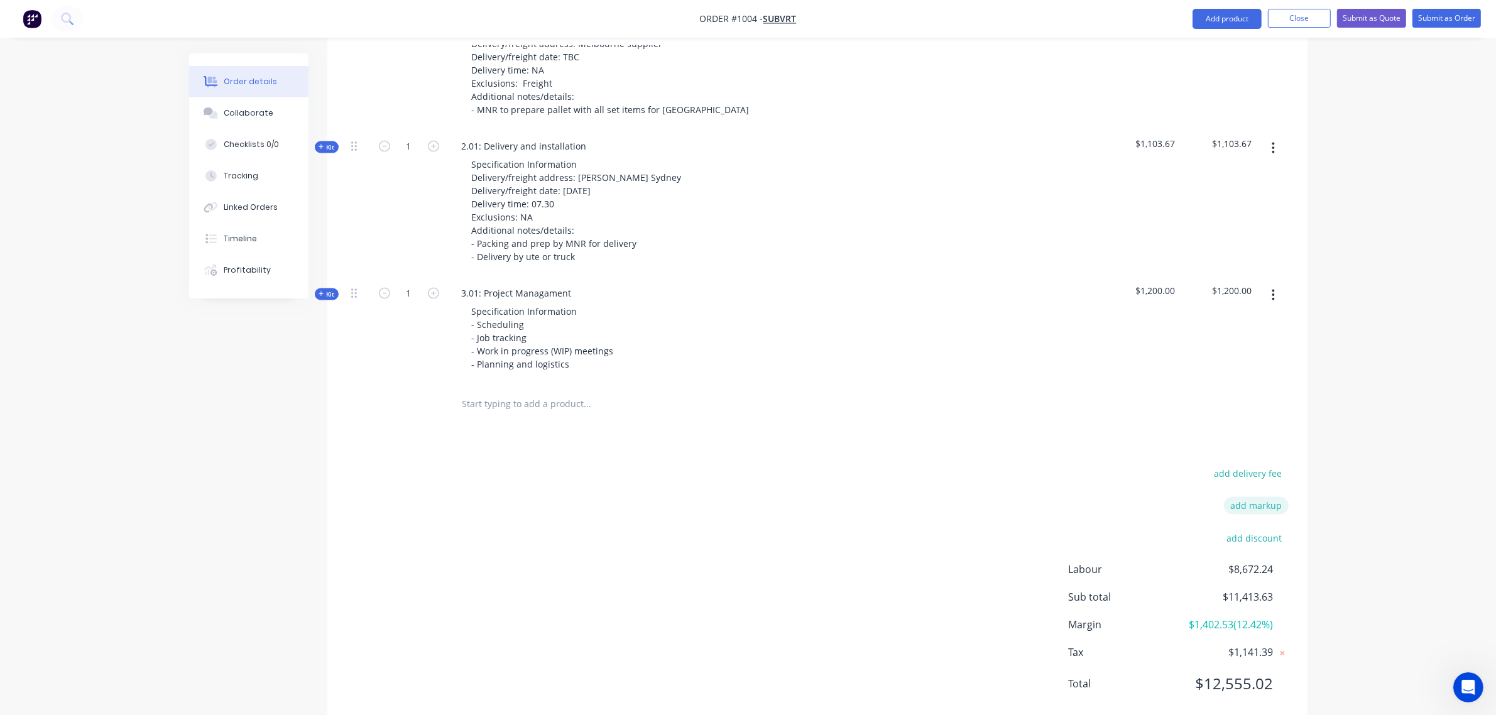
click at [1268, 497] on button "add markup" at bounding box center [1256, 505] width 65 height 17
click at [1237, 497] on input at bounding box center [1239, 506] width 57 height 19
type input "10"
click input "submit" at bounding box center [0, 0] width 0 height 0
type input "21"
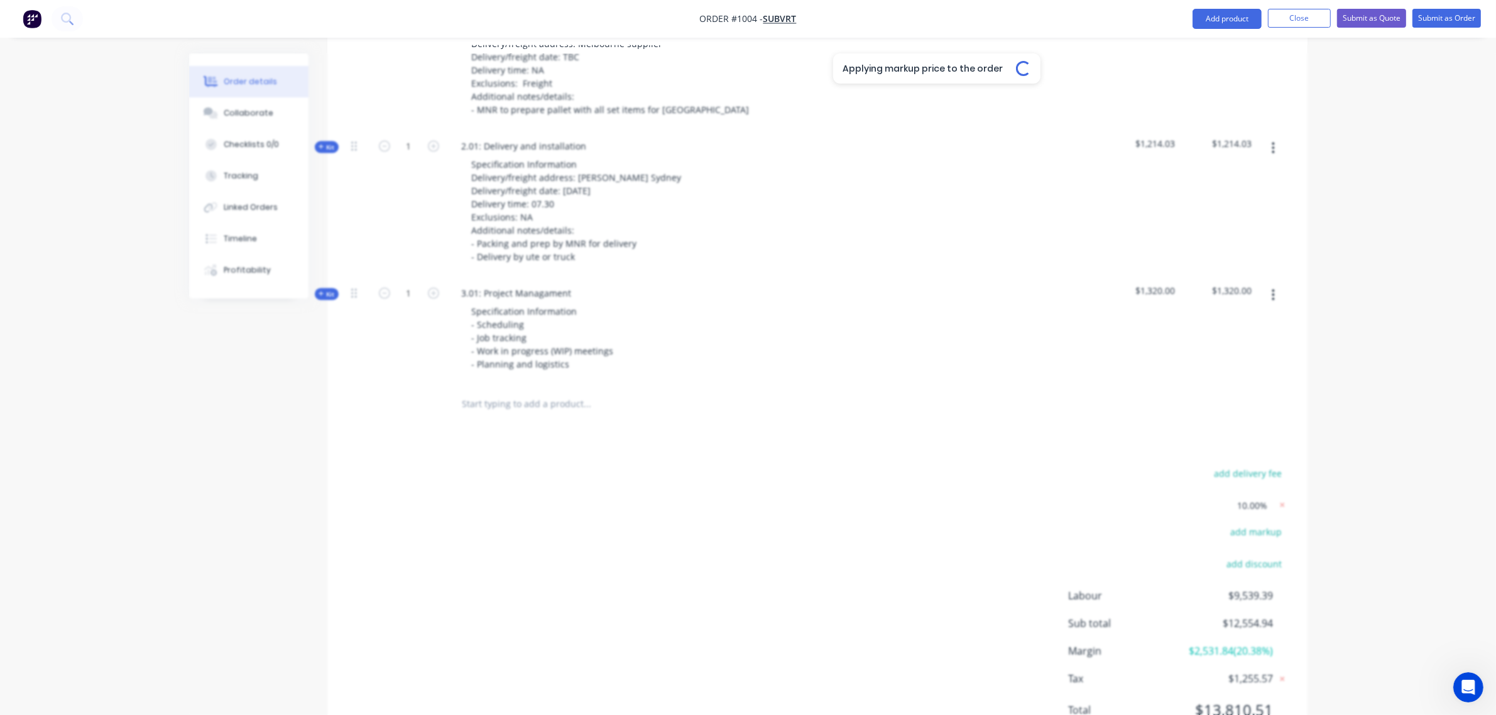
type input "$131.527"
type input "$131.53"
type input "32"
type input "$196.57"
type input "21"
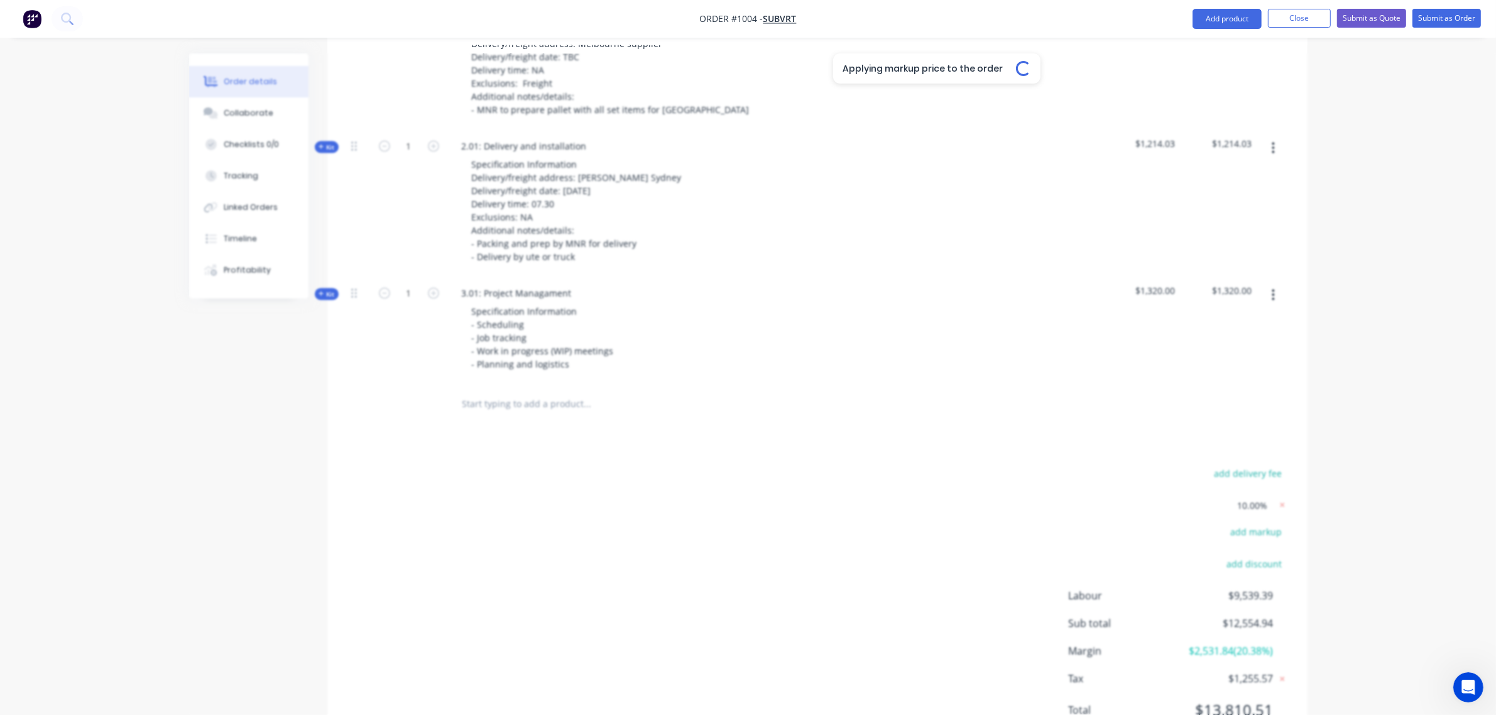
type input "$131.527"
type input "$197.29"
type input "21"
type input "$131.527"
type input "$65.76"
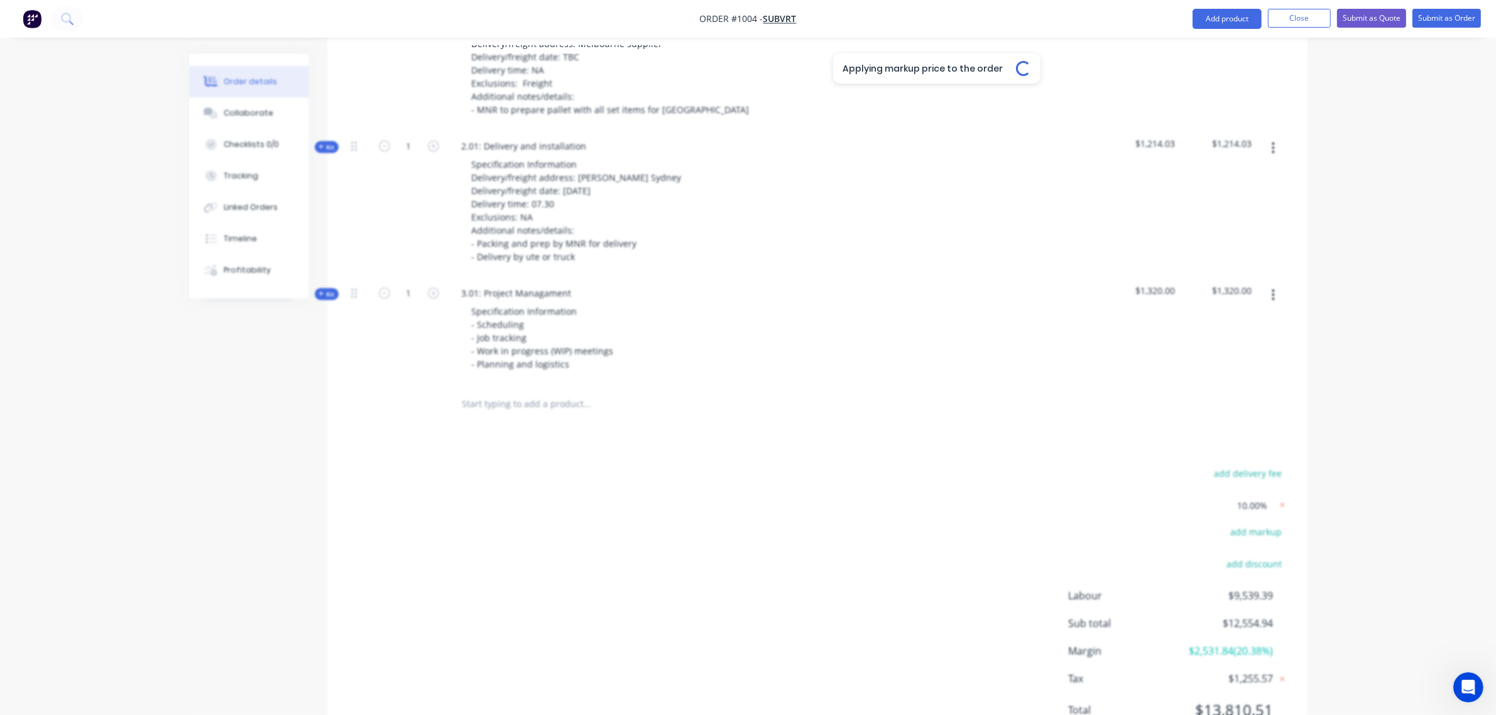
type input "21"
type input "$131.527"
type input "$131.53"
type input "21"
type input "$131.527"
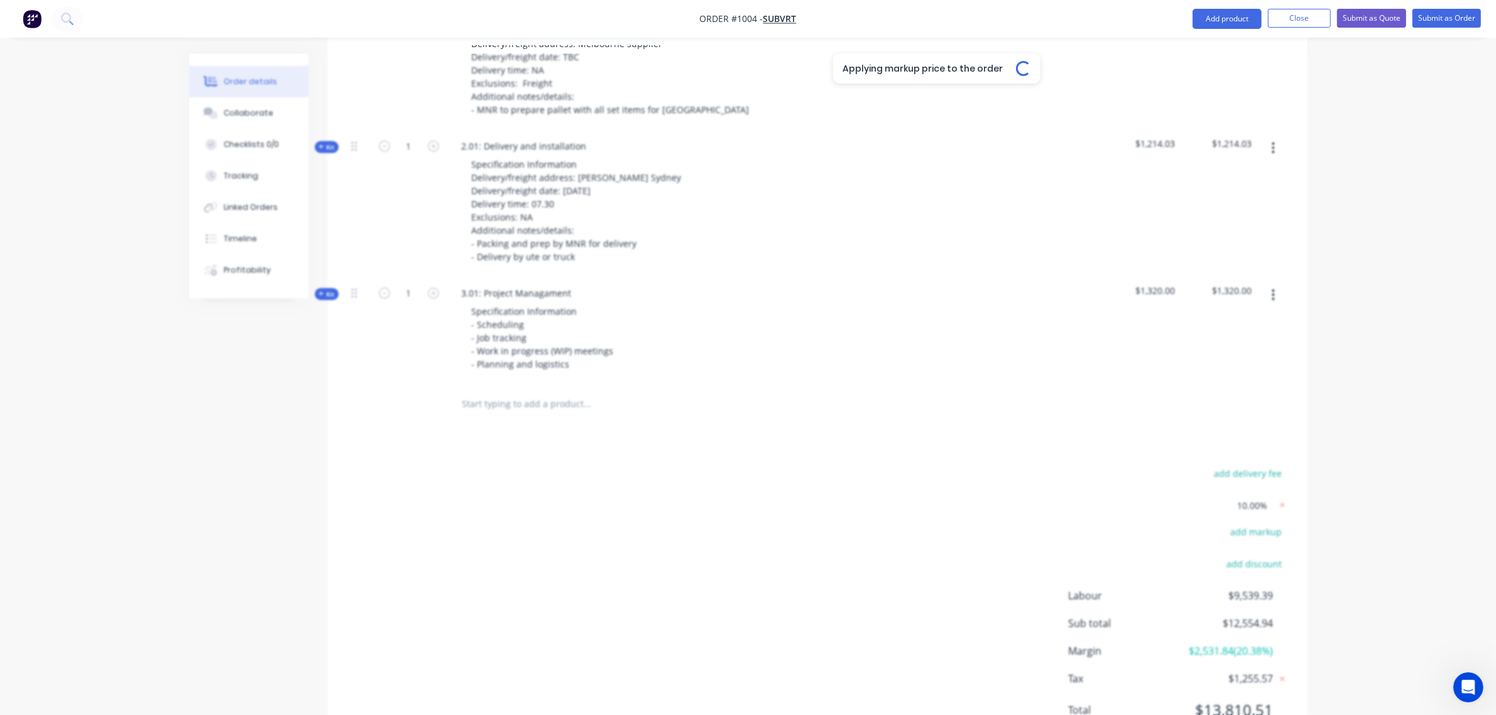
type input "21"
type input "$131.527"
type input "$789.16"
type input "21"
type input "$131.527"
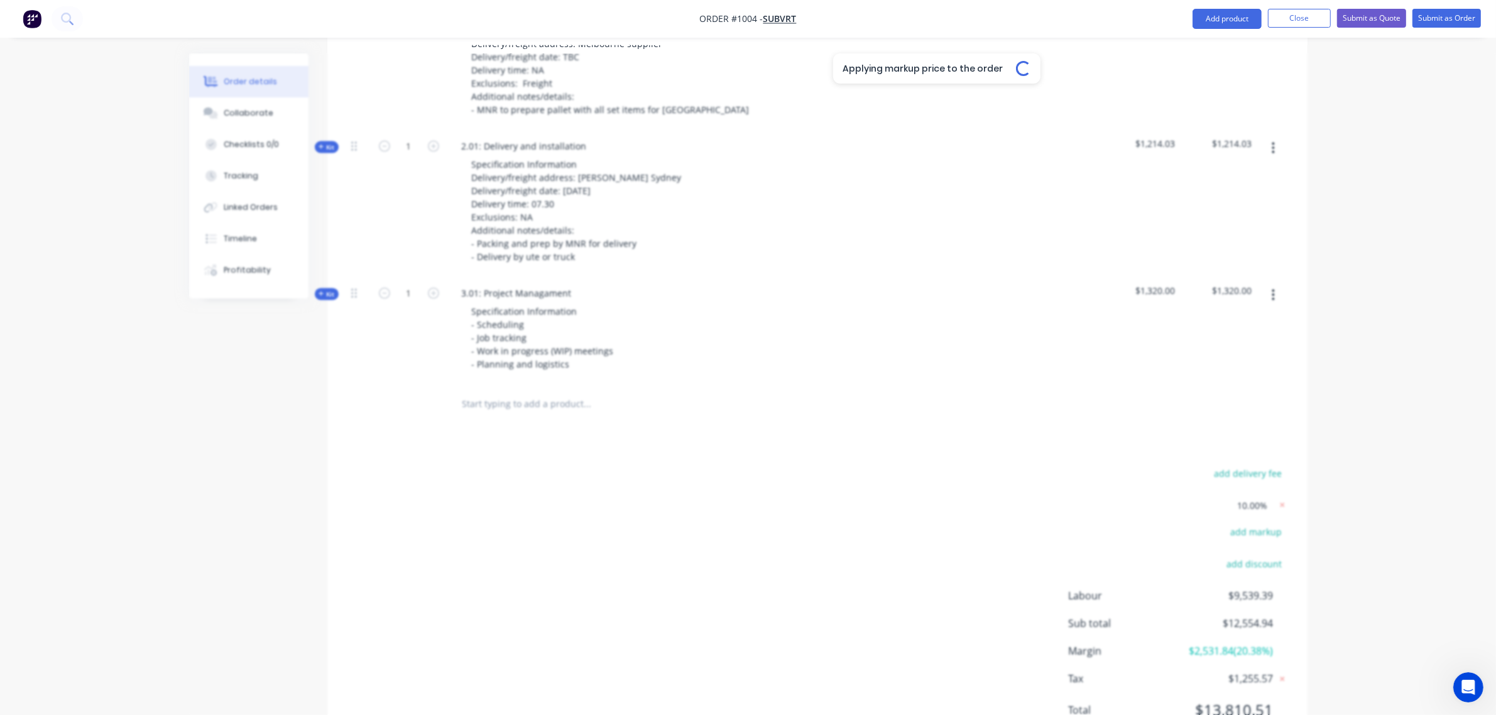
type input "$526.11"
type input "21"
type input "$131.527"
type input "$65.76"
type input "21"
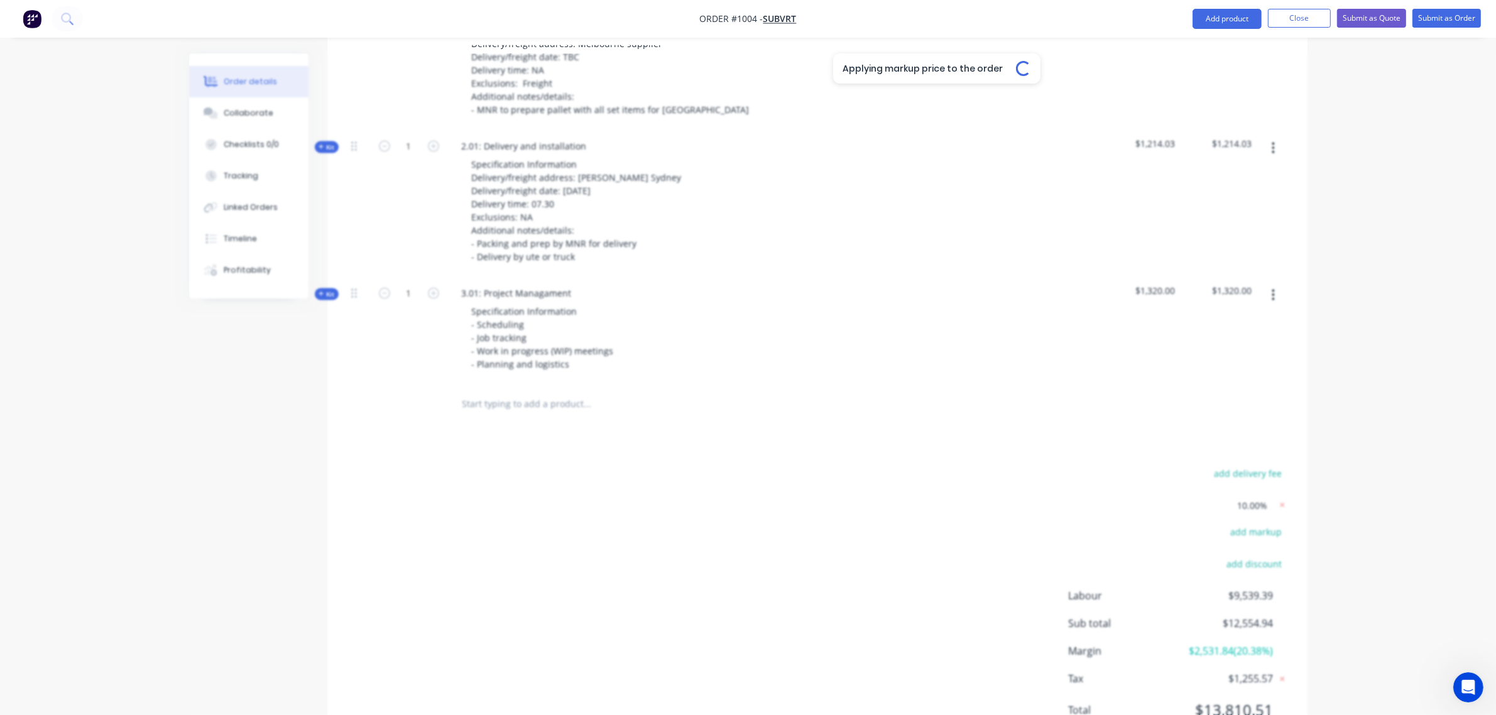
type input "$131.527"
type input "$131.53"
type input "43"
type input "$130.8736"
type input "$261.75"
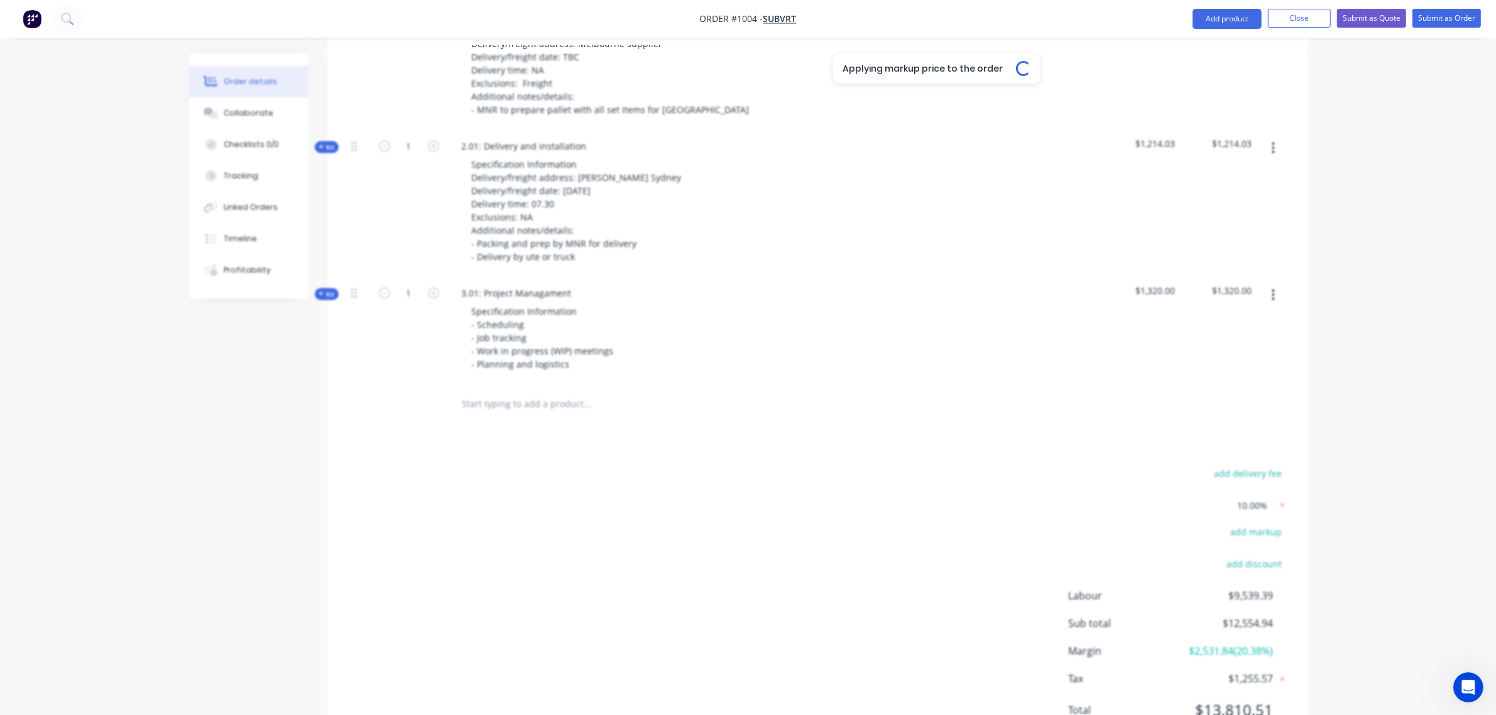
type input "43"
type input "$35.75"
type input "$178.75"
type input "43"
type input "$71.50"
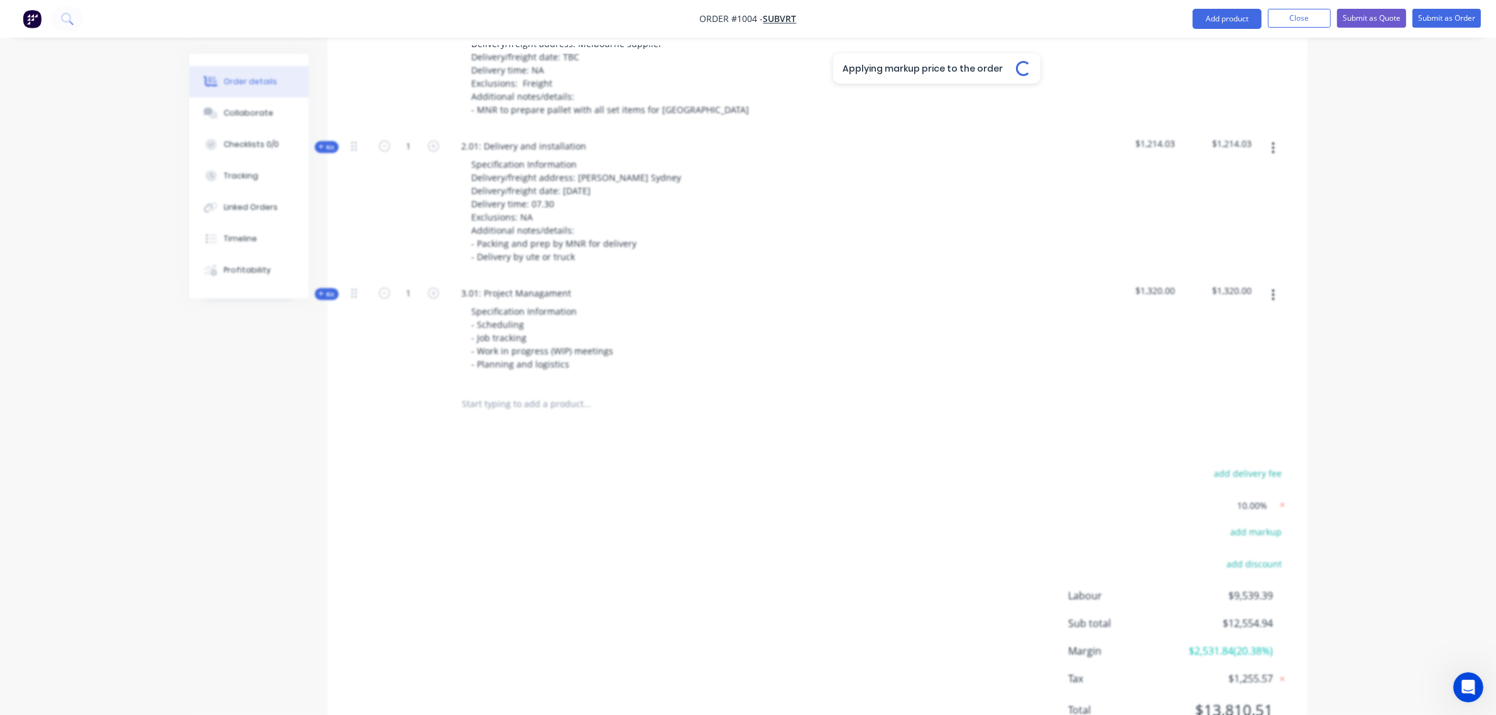
type input "$71.50"
type input "43"
type input "$44.7733"
type input "$134.32"
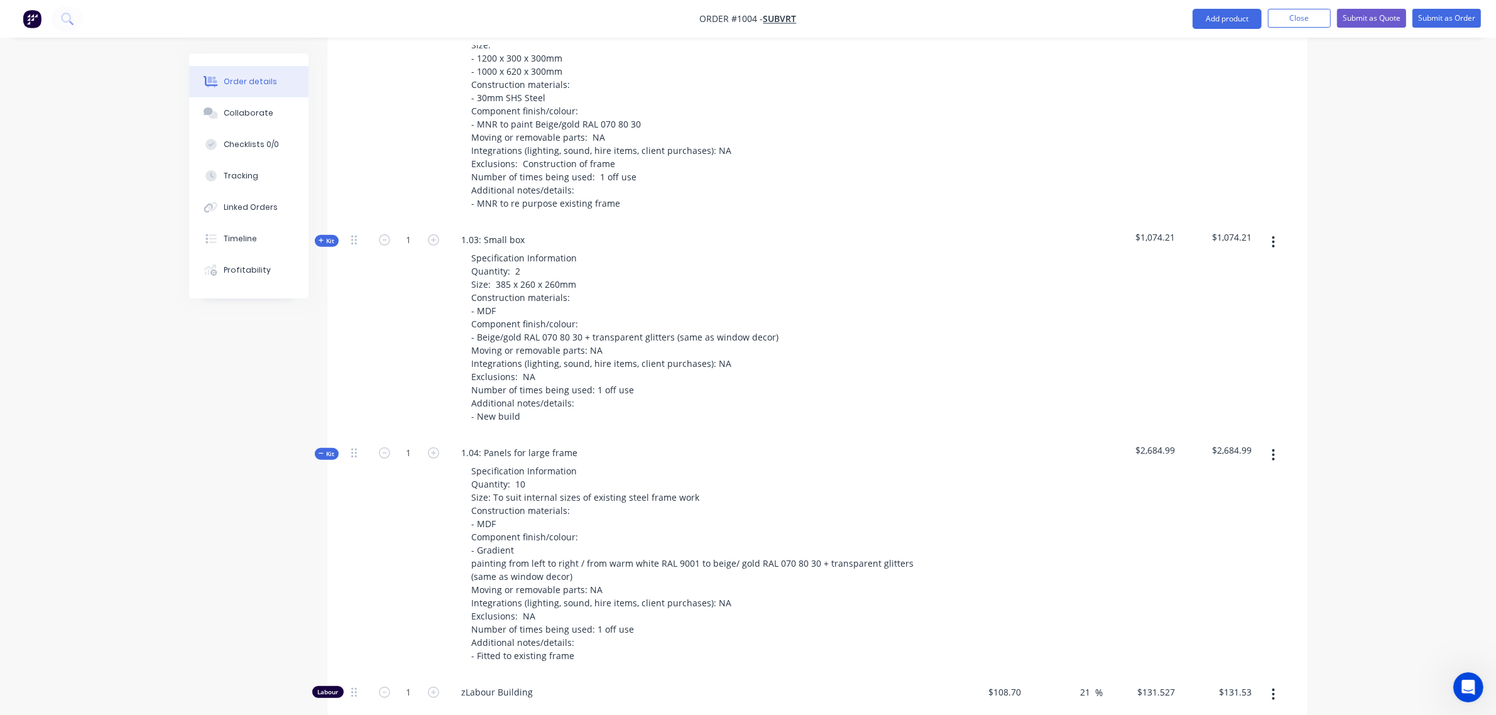
click at [324, 449] on span "Kit" at bounding box center [326, 453] width 16 height 9
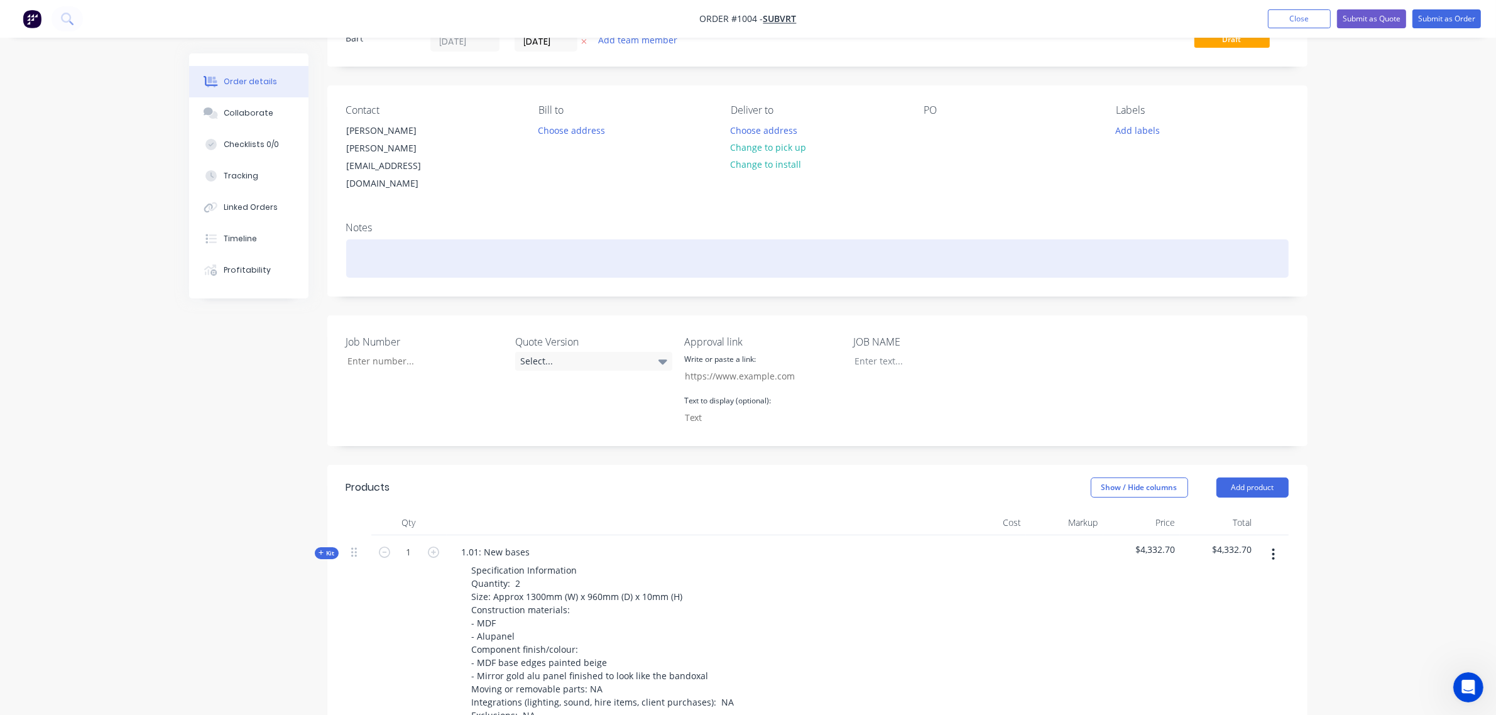
scroll to position [0, 0]
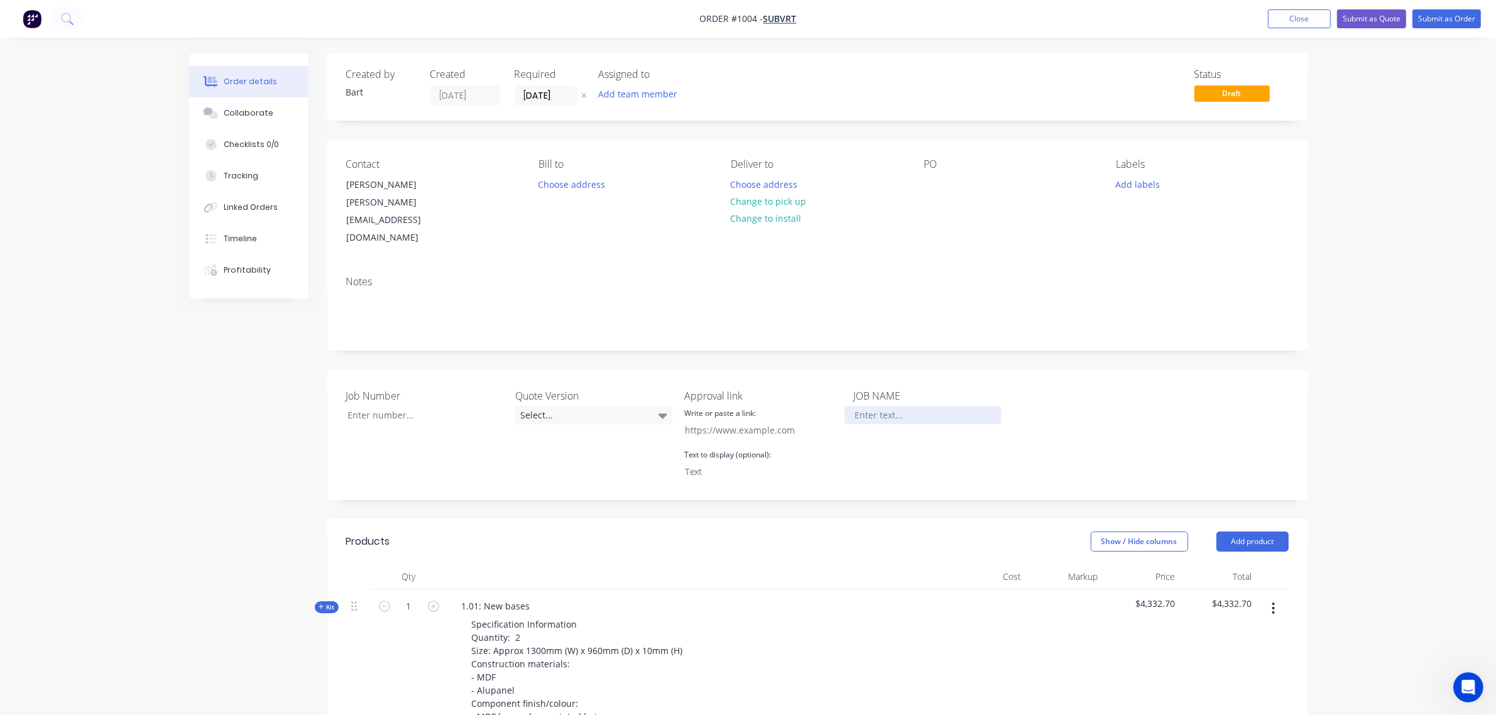
click at [869, 406] on div at bounding box center [922, 415] width 157 height 18
click at [888, 406] on div at bounding box center [922, 415] width 157 height 18
click at [908, 429] on div "JOB NAME [PERSON_NAME] Modules" at bounding box center [931, 434] width 157 height 93
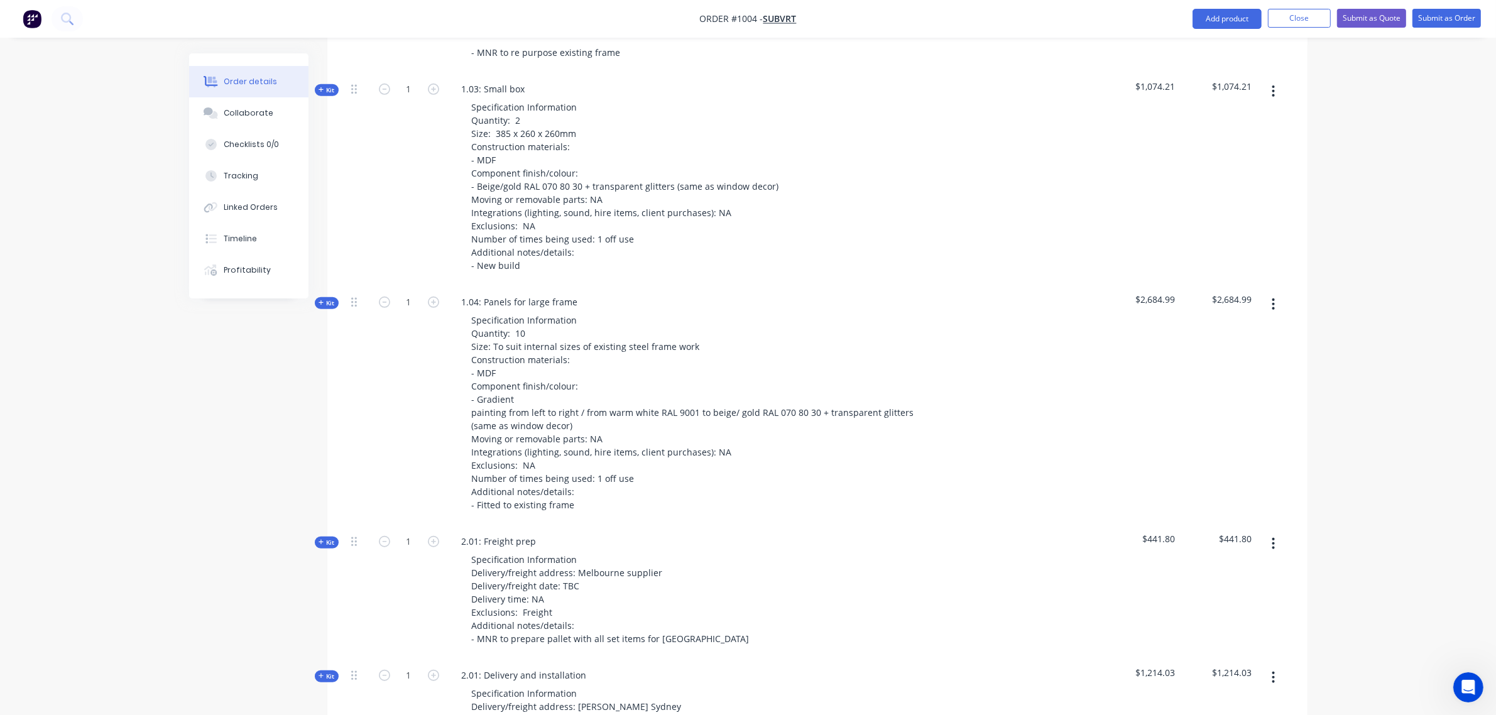
scroll to position [994, 0]
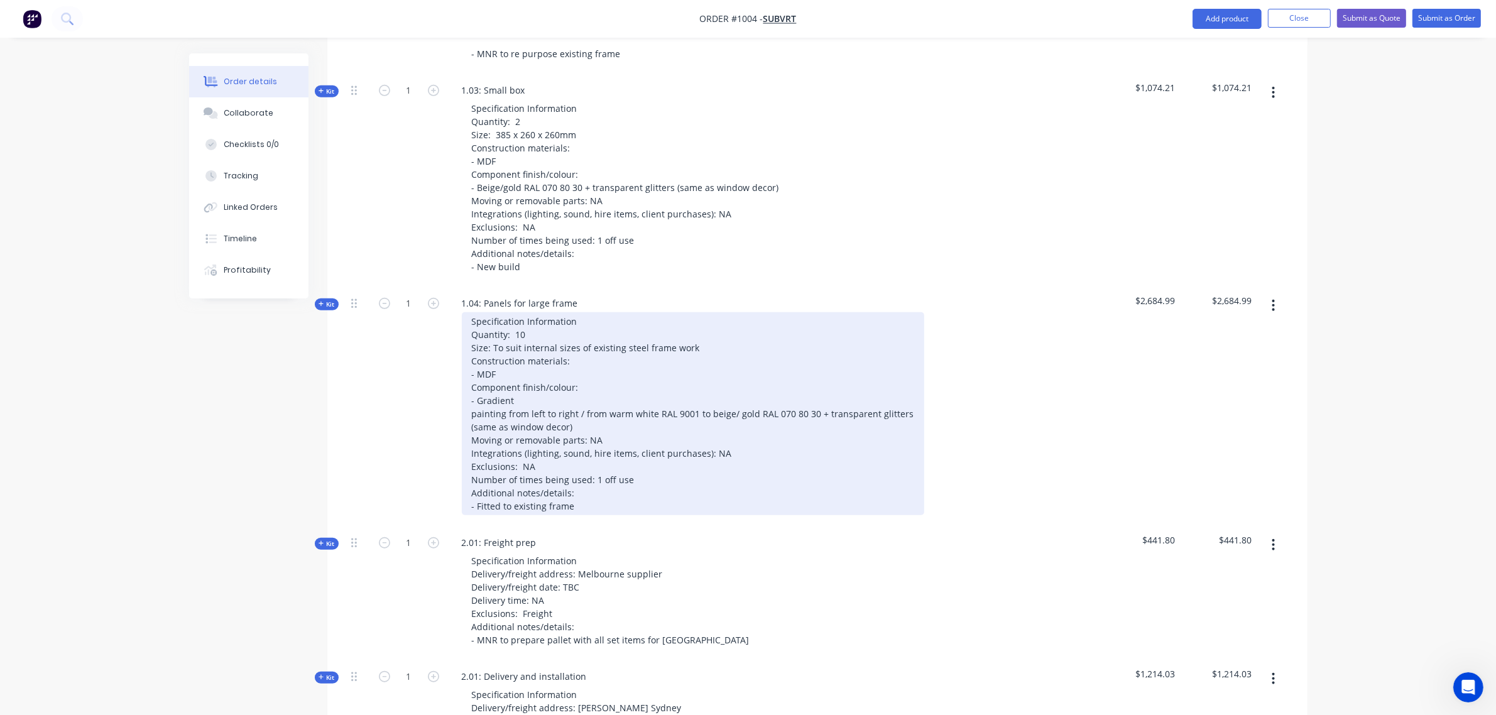
click at [472, 378] on div "Specification Information Quantity: 10 Size: To suit internal sizes of existing…" at bounding box center [693, 413] width 462 height 203
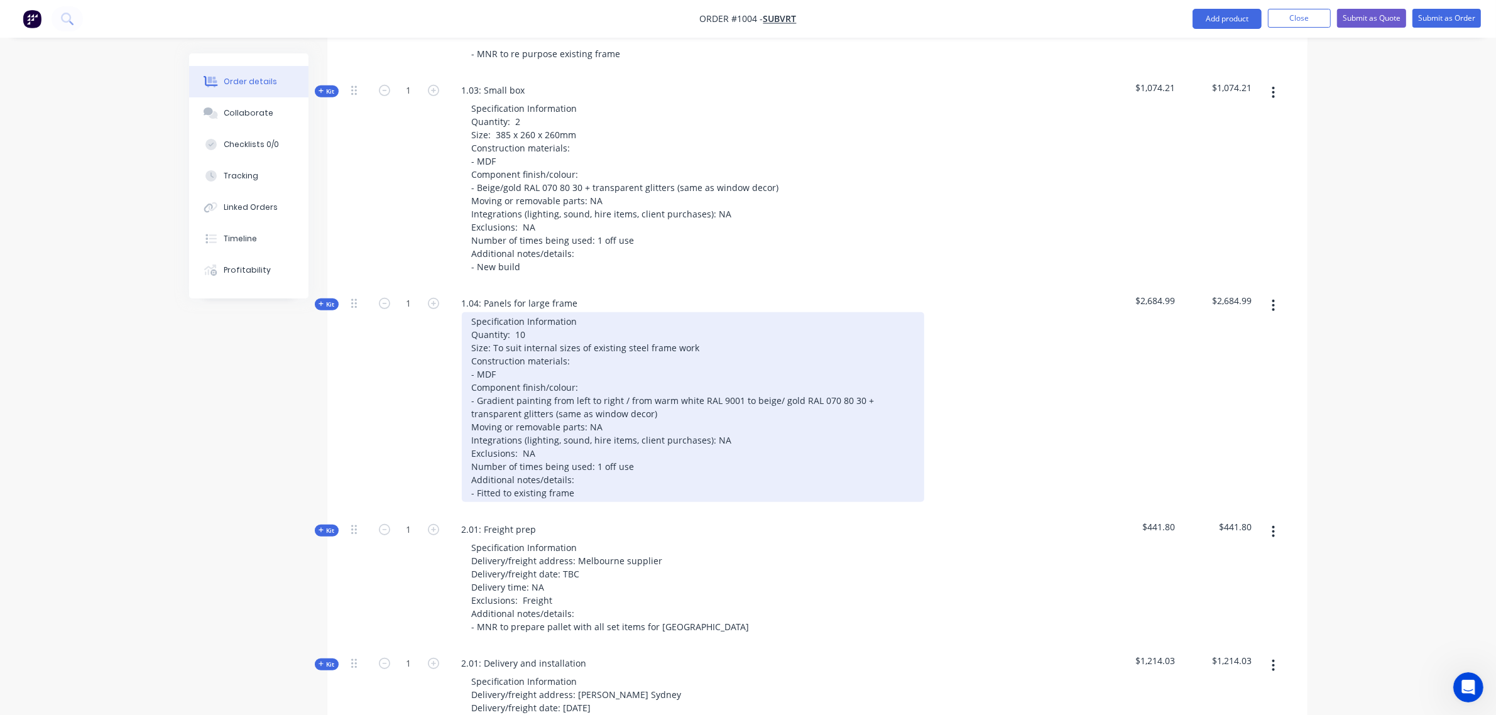
click at [857, 366] on div "Specification Information Quantity: 10 Size: To suit internal sizes of existing…" at bounding box center [693, 407] width 462 height 190
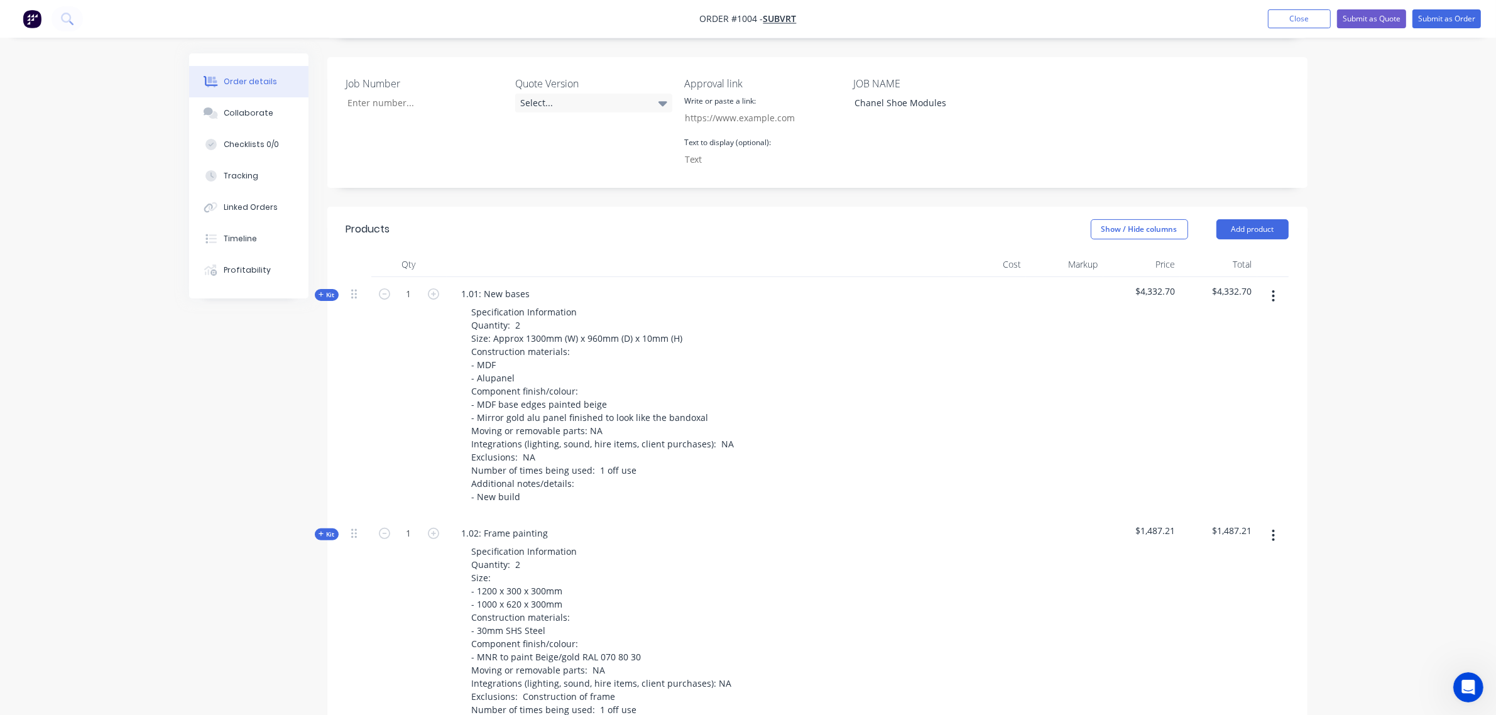
scroll to position [313, 0]
click at [1228, 219] on button "Add product" at bounding box center [1252, 229] width 72 height 20
click at [1219, 427] on div "Notes (External)" at bounding box center [1228, 436] width 97 height 18
click at [1267, 219] on button "Add product" at bounding box center [1252, 229] width 72 height 20
click at [1239, 427] on div "Notes (External)" at bounding box center [1228, 436] width 97 height 18
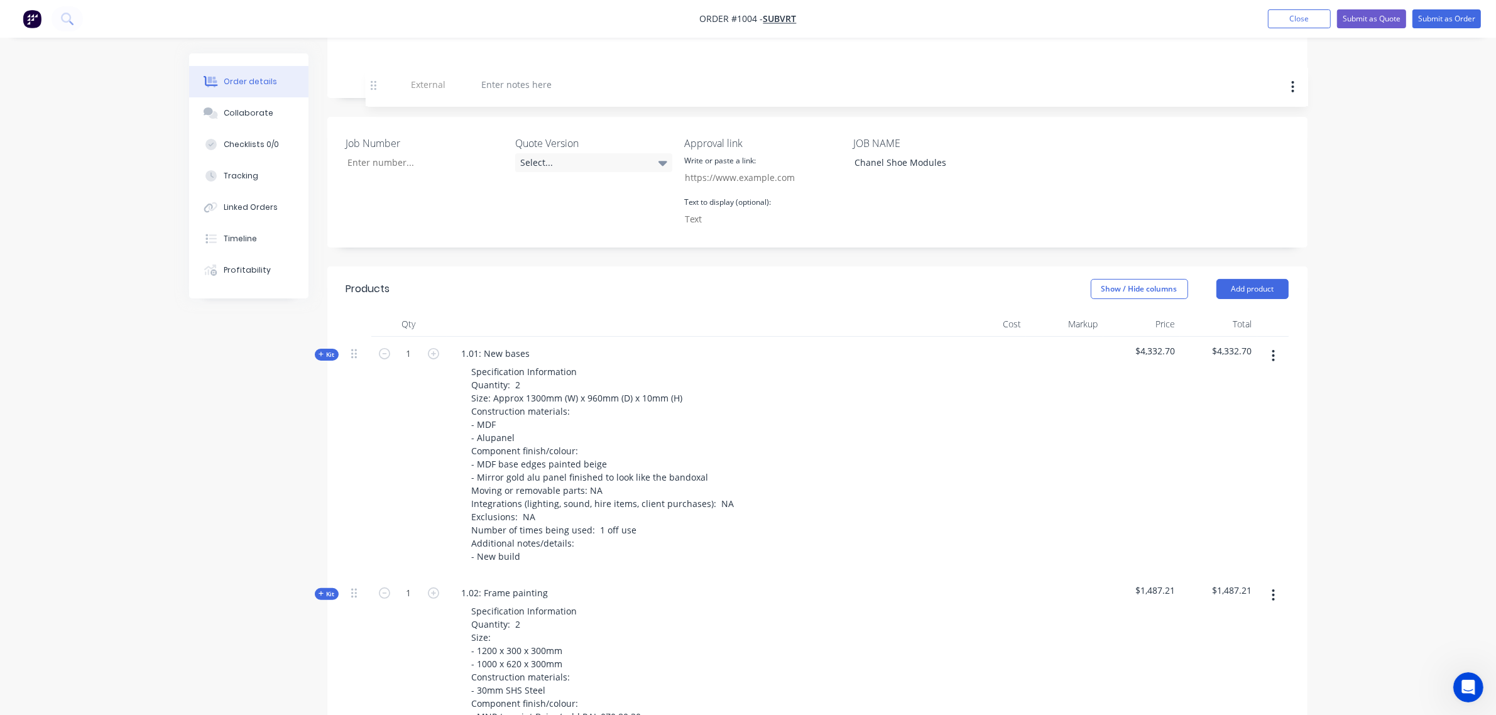
scroll to position [239, 0]
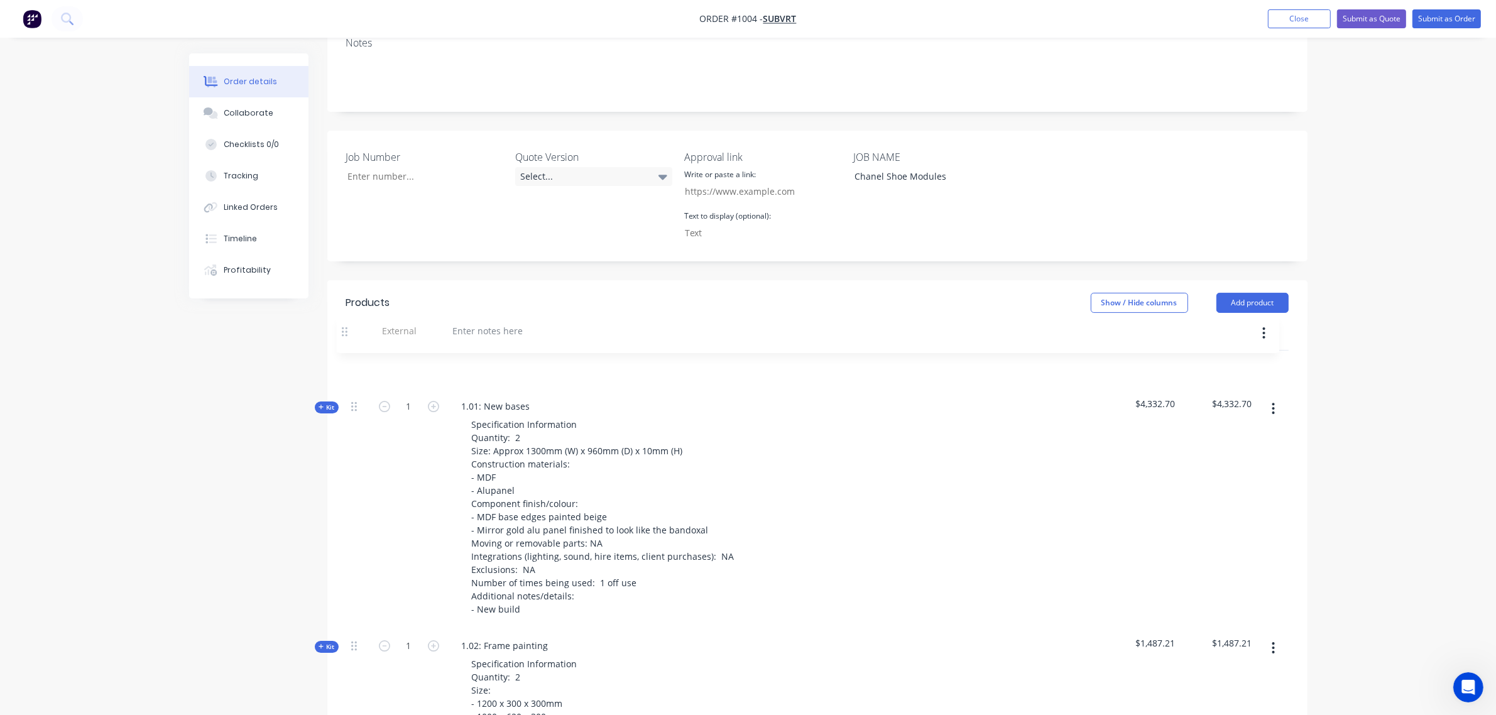
drag, startPoint x: 354, startPoint y: 268, endPoint x: 345, endPoint y: 330, distance: 62.1
click at [501, 358] on div at bounding box center [497, 367] width 90 height 18
paste div
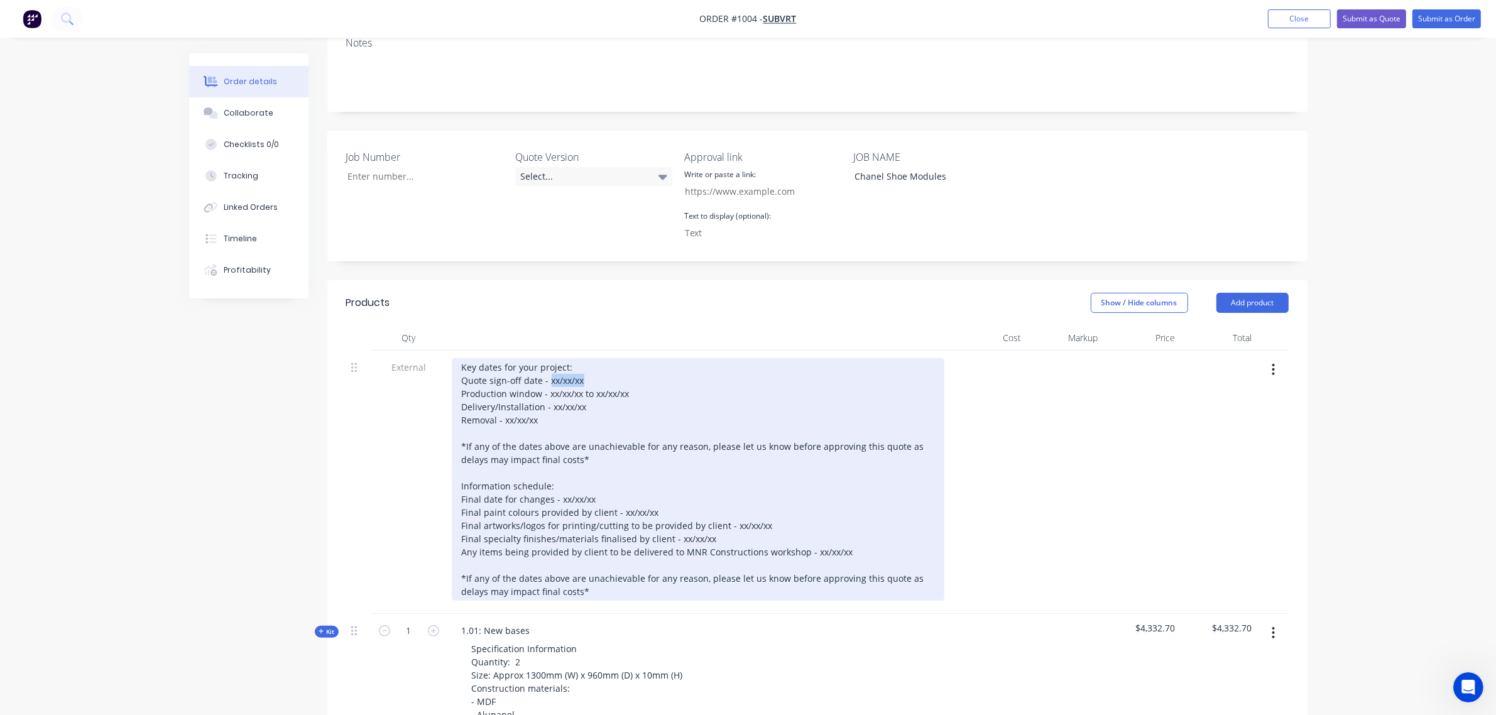
drag, startPoint x: 586, startPoint y: 347, endPoint x: 550, endPoint y: 347, distance: 36.4
click at [550, 358] on div "Key dates for your project: Quote sign-off date - xx/xx/xx Production window - …" at bounding box center [698, 479] width 492 height 242
drag, startPoint x: 628, startPoint y: 360, endPoint x: 548, endPoint y: 366, distance: 80.6
click at [548, 366] on div "Key dates for your project: Quote sign-off date - [DATE] Production window - xx…" at bounding box center [698, 479] width 492 height 242
click at [611, 364] on div "Key dates for your project: Quote sign-off date - [DATE] Production window - [D…" at bounding box center [698, 479] width 492 height 242
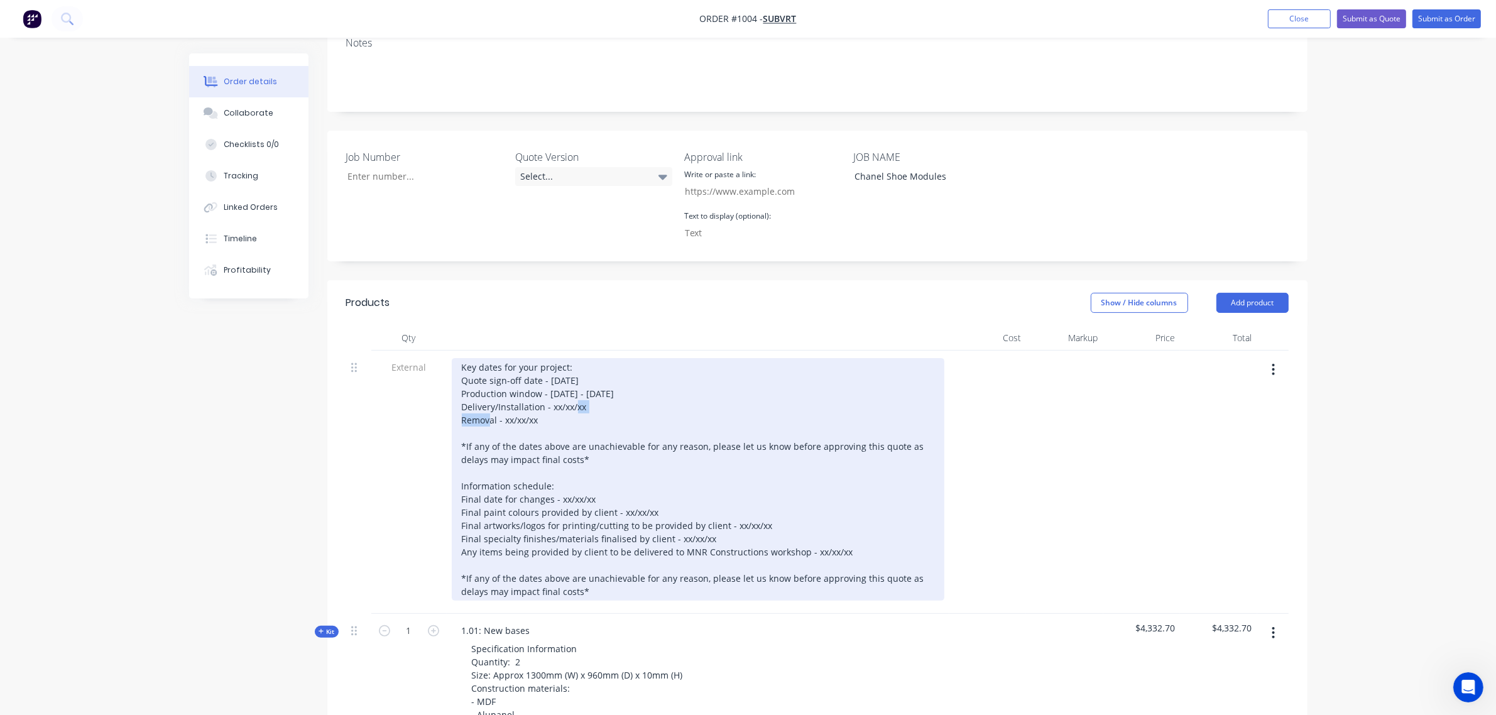
drag, startPoint x: 584, startPoint y: 372, endPoint x: 550, endPoint y: 381, distance: 35.5
click at [550, 381] on div "Key dates for your project: Quote sign-off date - [DATE] Production window - [D…" at bounding box center [698, 479] width 492 height 242
click at [503, 390] on div "Key dates for your project: Quote sign-off date - [DATE] Production window - [D…" at bounding box center [698, 479] width 492 height 242
drag, startPoint x: 595, startPoint y: 467, endPoint x: 558, endPoint y: 469, distance: 37.8
click at [558, 469] on div "Key dates for your project: Quote sign-off date - [DATE] Production window - [D…" at bounding box center [698, 479] width 492 height 242
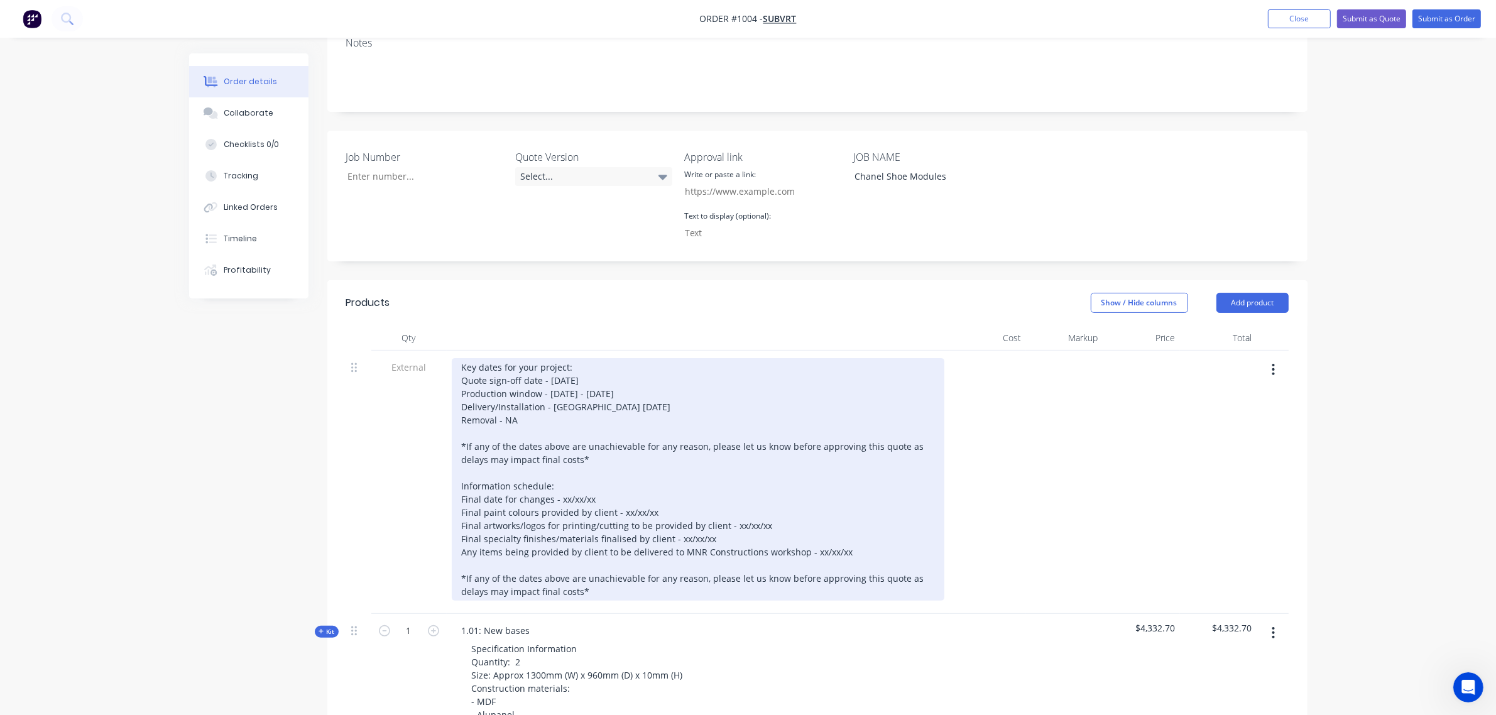
click at [589, 465] on div "Key dates for your project: Quote sign-off date - [DATE] Production window - [D…" at bounding box center [698, 479] width 492 height 242
drag, startPoint x: 595, startPoint y: 465, endPoint x: 559, endPoint y: 463, distance: 35.9
click at [559, 463] on div "Key dates for your project: Quote sign-off date - [DATE] Production window - [D…" at bounding box center [698, 479] width 492 height 242
drag, startPoint x: 655, startPoint y: 482, endPoint x: 619, endPoint y: 481, distance: 35.8
click at [619, 481] on div "Key dates for your project: Quote sign-off date - [DATE] Production window - [D…" at bounding box center [698, 479] width 492 height 242
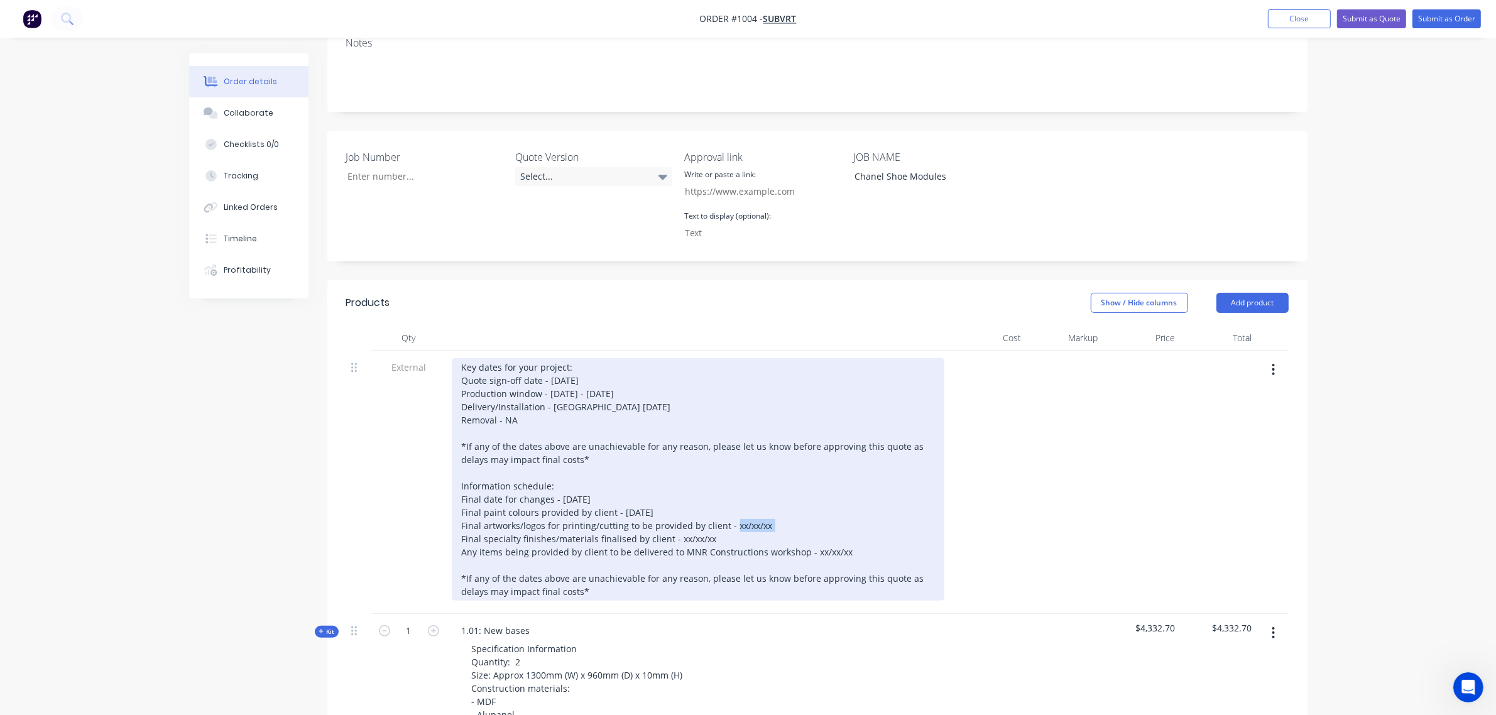
drag, startPoint x: 762, startPoint y: 492, endPoint x: 727, endPoint y: 496, distance: 34.8
click at [727, 496] on div "Key dates for your project: Quote sign-off date - [DATE] Production window - [D…" at bounding box center [698, 479] width 492 height 242
drag, startPoint x: 712, startPoint y: 509, endPoint x: 674, endPoint y: 509, distance: 37.7
click at [674, 509] on div "Key dates for your project: Quote sign-off date - [DATE] Production window - [D…" at bounding box center [698, 479] width 492 height 242
drag, startPoint x: 842, startPoint y: 520, endPoint x: 806, endPoint y: 519, distance: 35.8
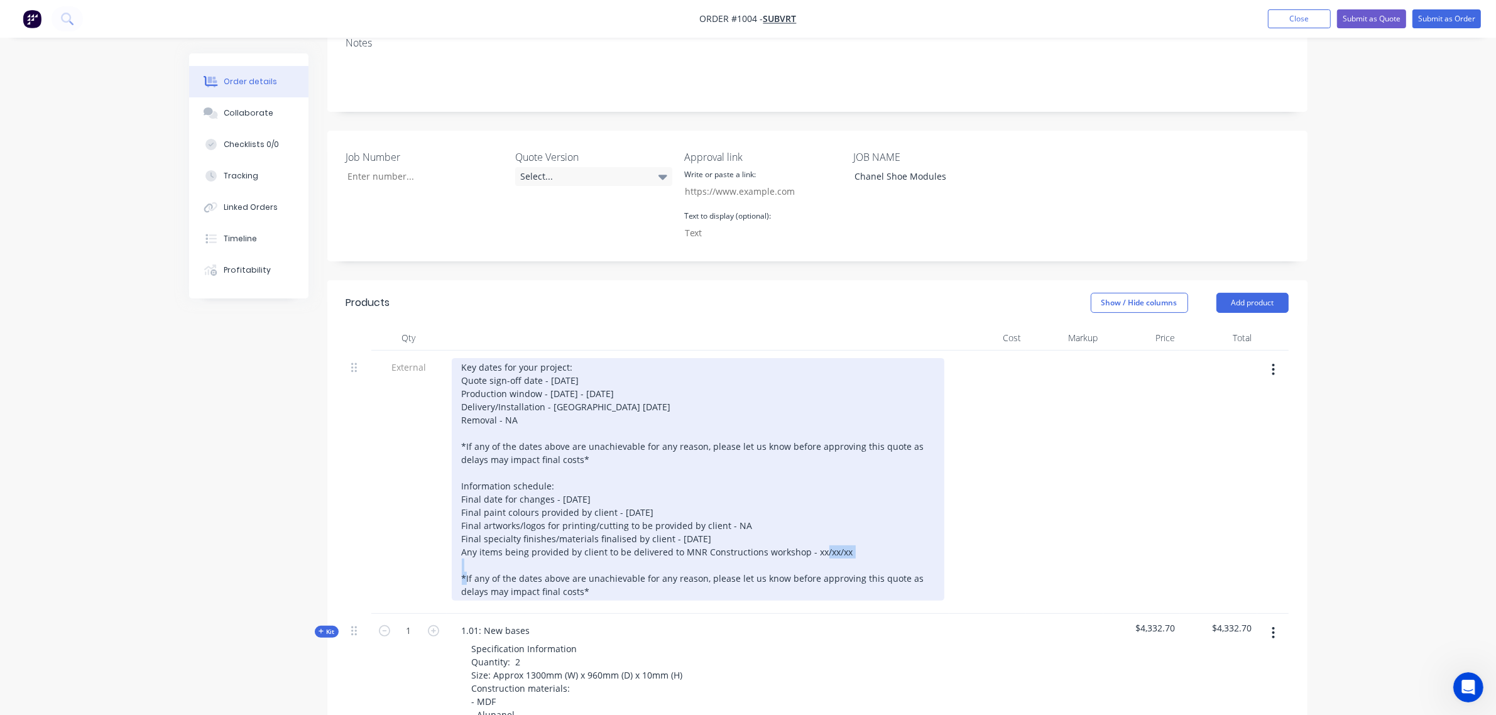
click at [806, 519] on div "Key dates for your project: Quote sign-off date - [DATE] Production window - [D…" at bounding box center [698, 479] width 492 height 242
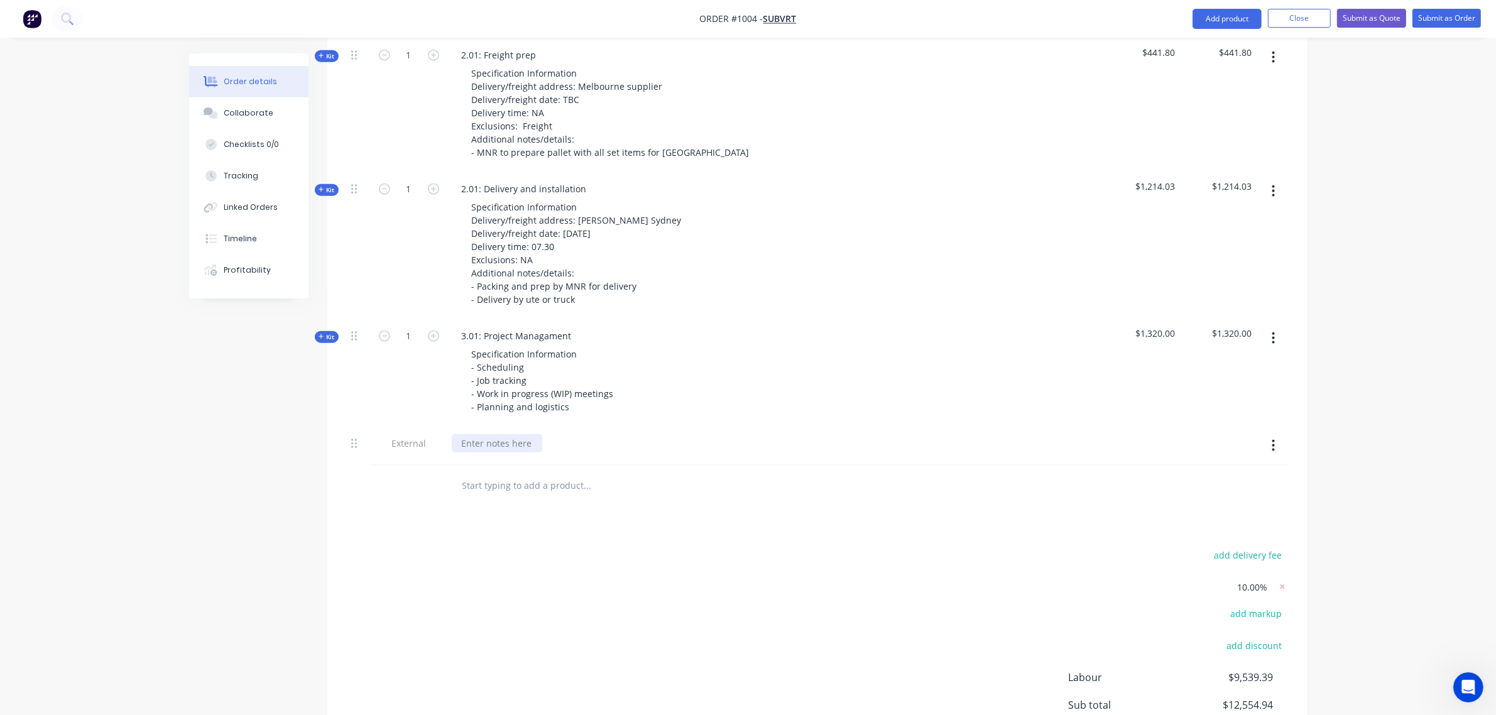
scroll to position [1734, 0]
click at [500, 432] on div at bounding box center [497, 441] width 90 height 18
paste div
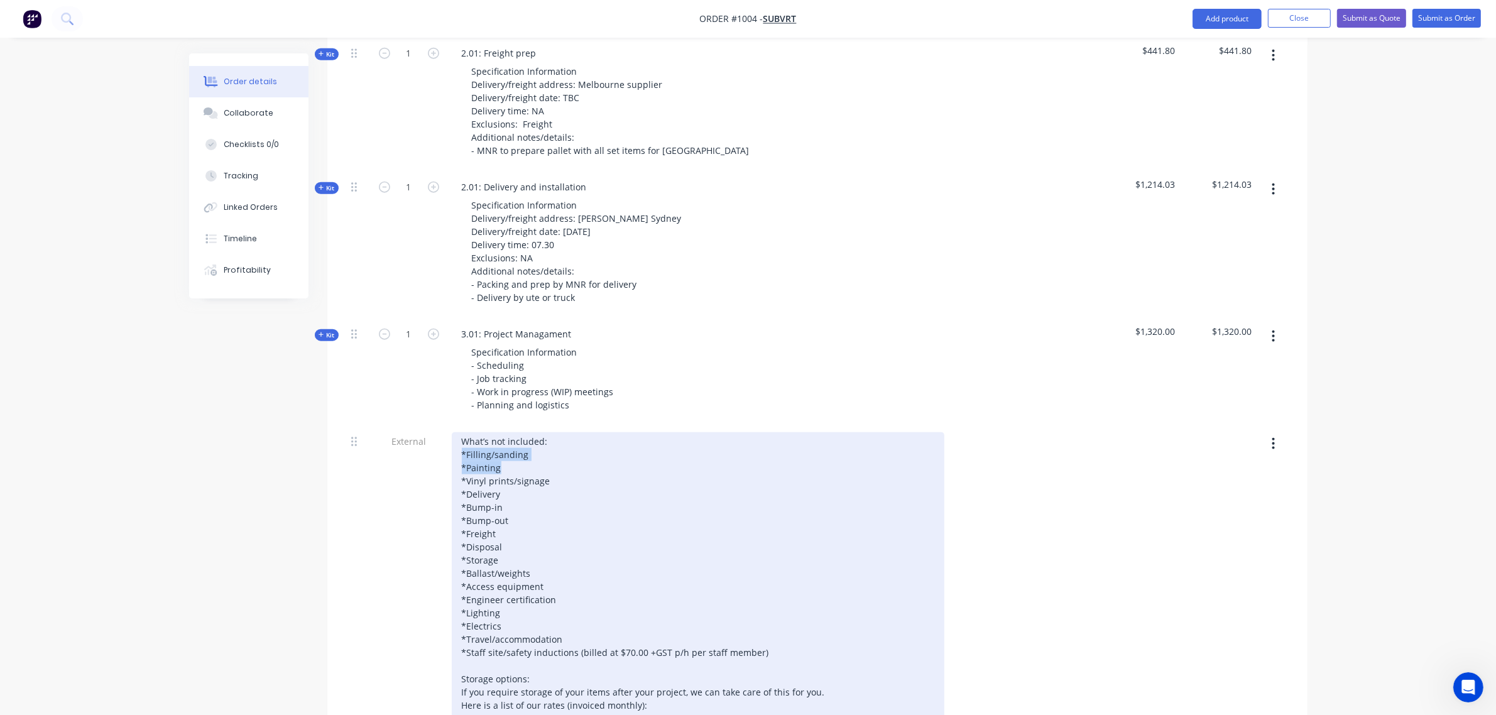
drag, startPoint x: 507, startPoint y: 437, endPoint x: 456, endPoint y: 426, distance: 52.1
click at [456, 432] on div "What’s not included: *Filling/sanding *Painting *Vinyl prints/signage *Delivery…" at bounding box center [698, 626] width 492 height 388
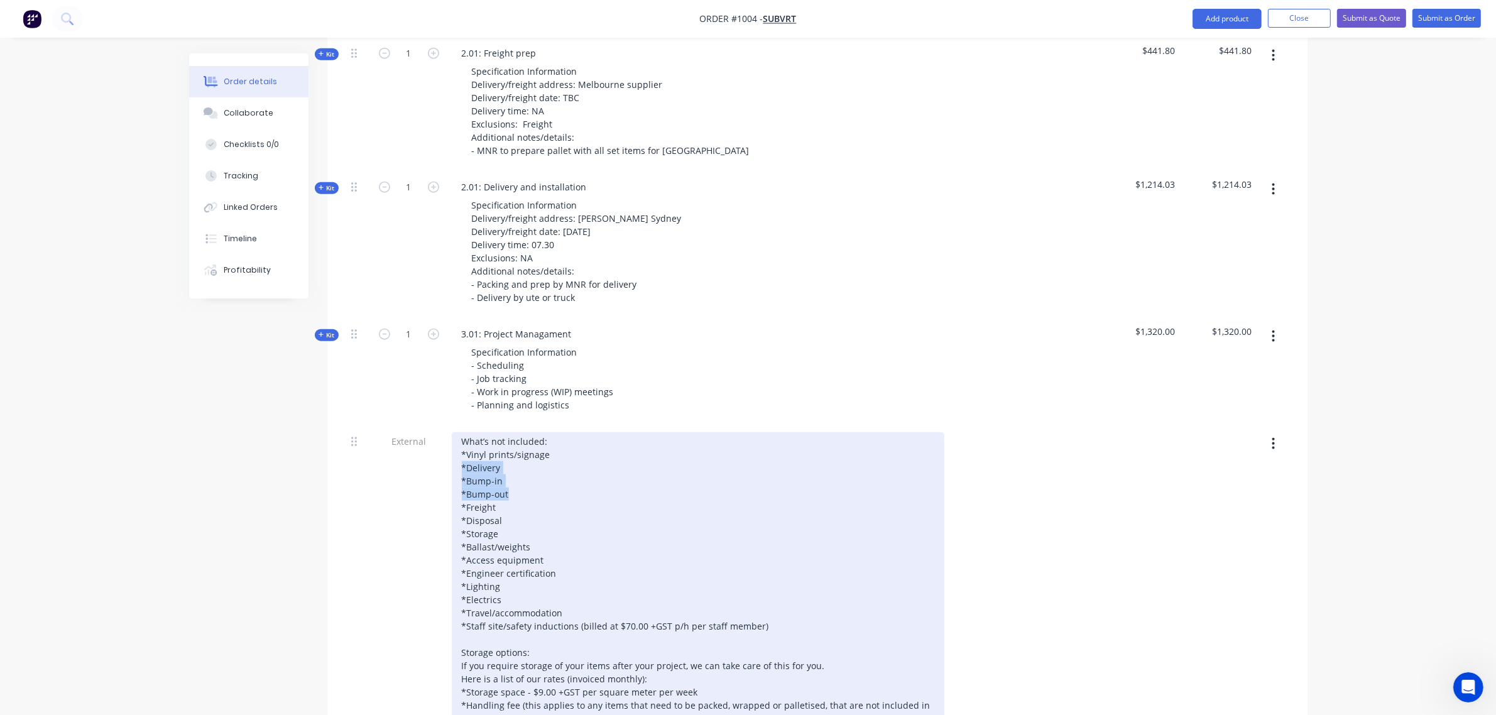
drag, startPoint x: 508, startPoint y: 462, endPoint x: 447, endPoint y: 438, distance: 65.1
click at [447, 438] on div "What’s not included: *Vinyl prints/signage *Delivery *Bump-in *Bump-out *Freigh…" at bounding box center [698, 616] width 503 height 382
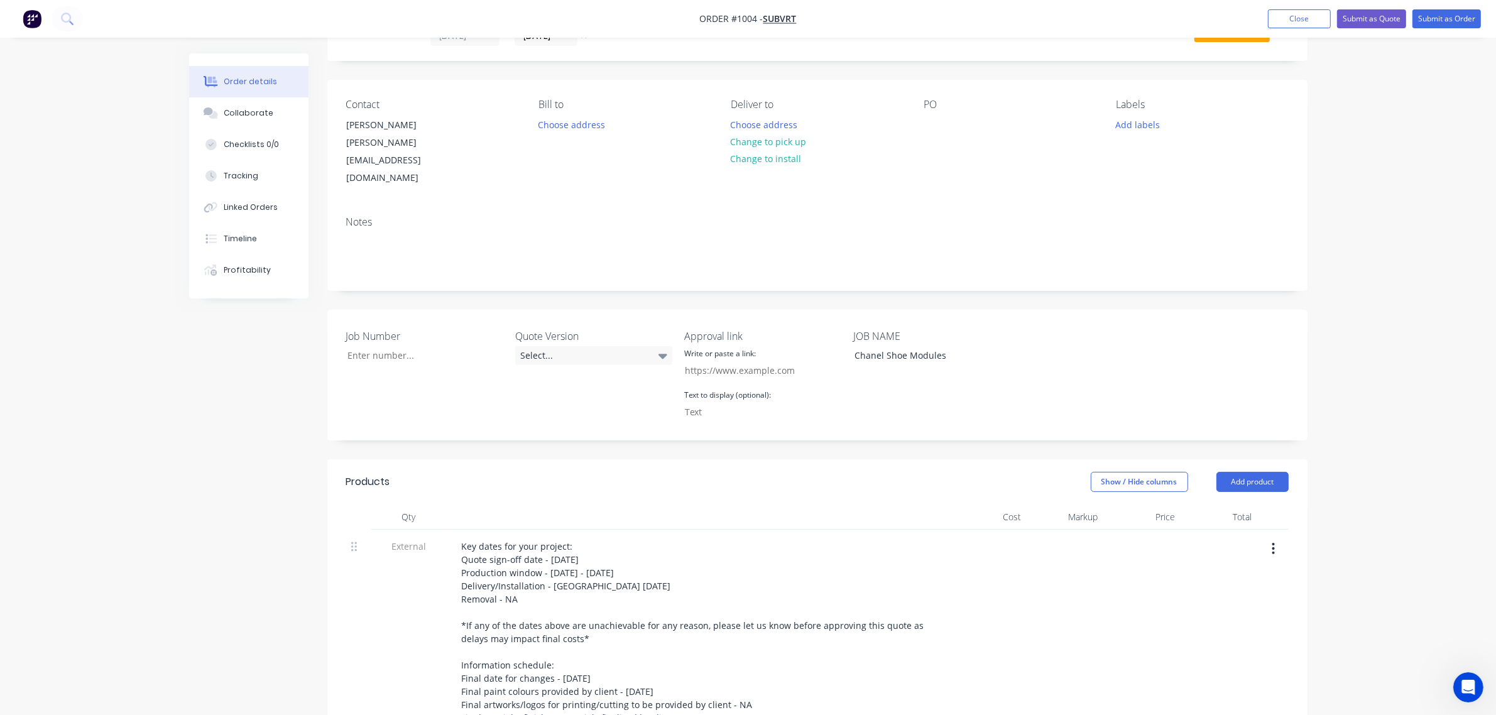
scroll to position [58, 0]
click at [754, 362] on input "Job Number" at bounding box center [752, 371] width 149 height 19
paste input "[URL][DOMAIN_NAME]"
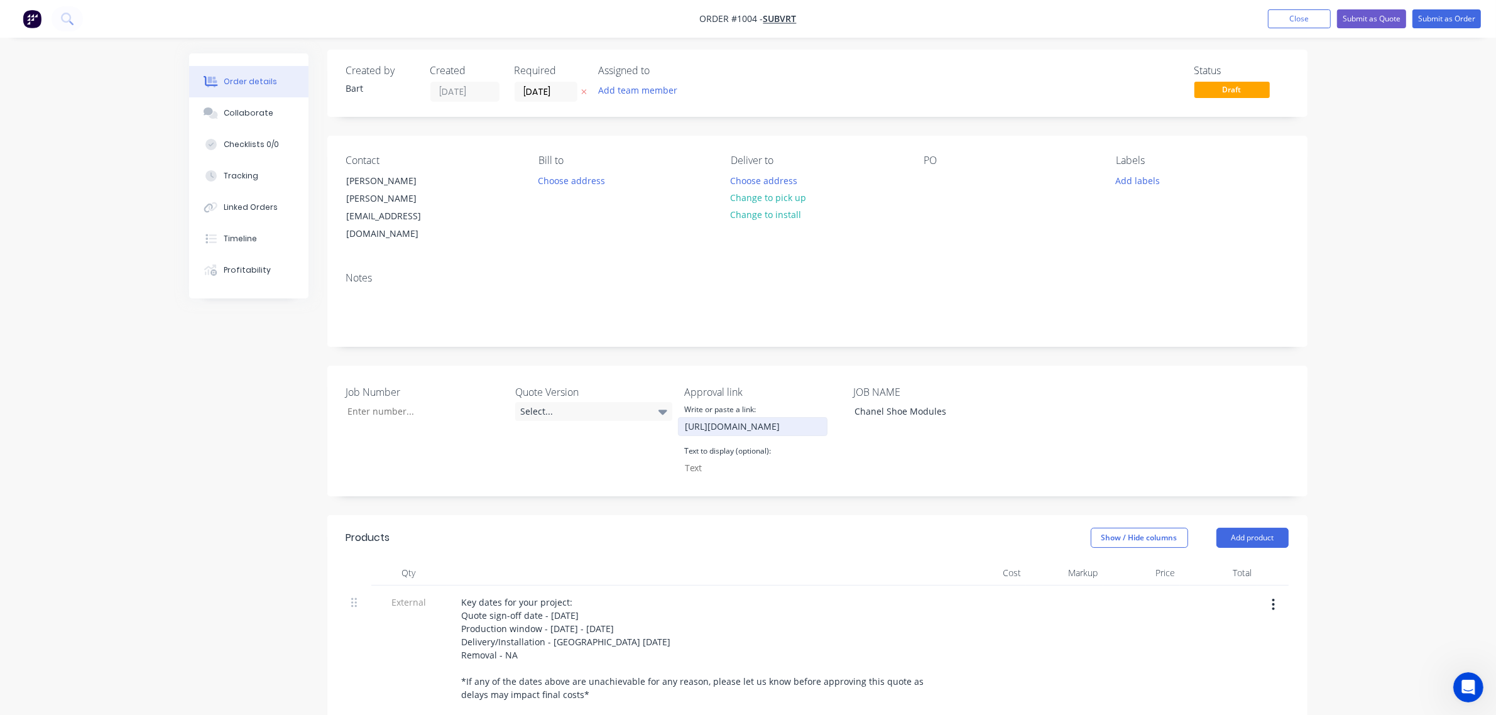
scroll to position [0, 0]
type input "[URL][DOMAIN_NAME]"
click at [729, 462] on input "Job Number" at bounding box center [752, 471] width 149 height 19
paste input "CLICK HERE TO APPROVE QUOTE"
type input "CLICK HERE TO APPROVE QUOTE"
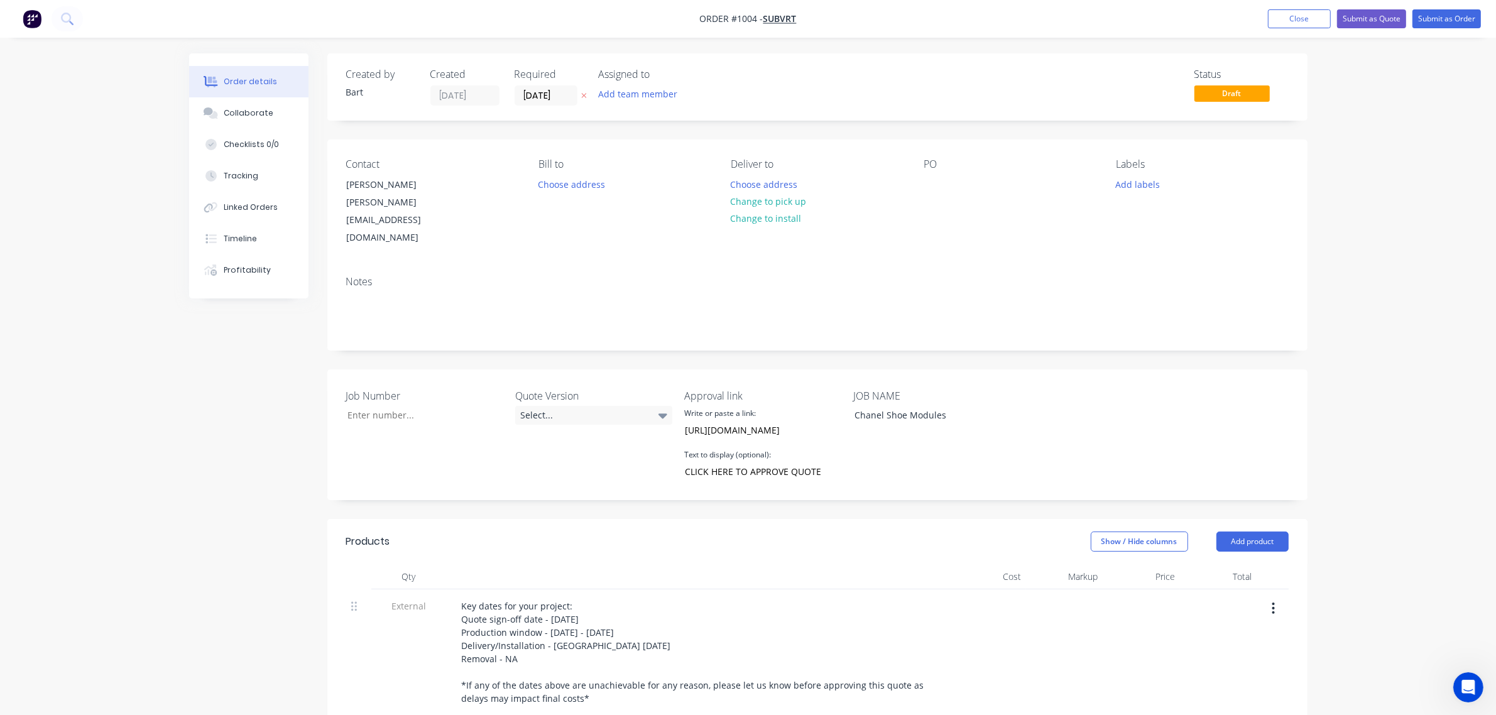
click at [601, 406] on div "Select..." at bounding box center [593, 415] width 157 height 19
click at [544, 435] on button "V1" at bounding box center [609, 435] width 188 height 25
click at [413, 406] on input "Job Number" at bounding box center [420, 415] width 166 height 19
click at [464, 437] on div "Job Number" at bounding box center [424, 434] width 157 height 93
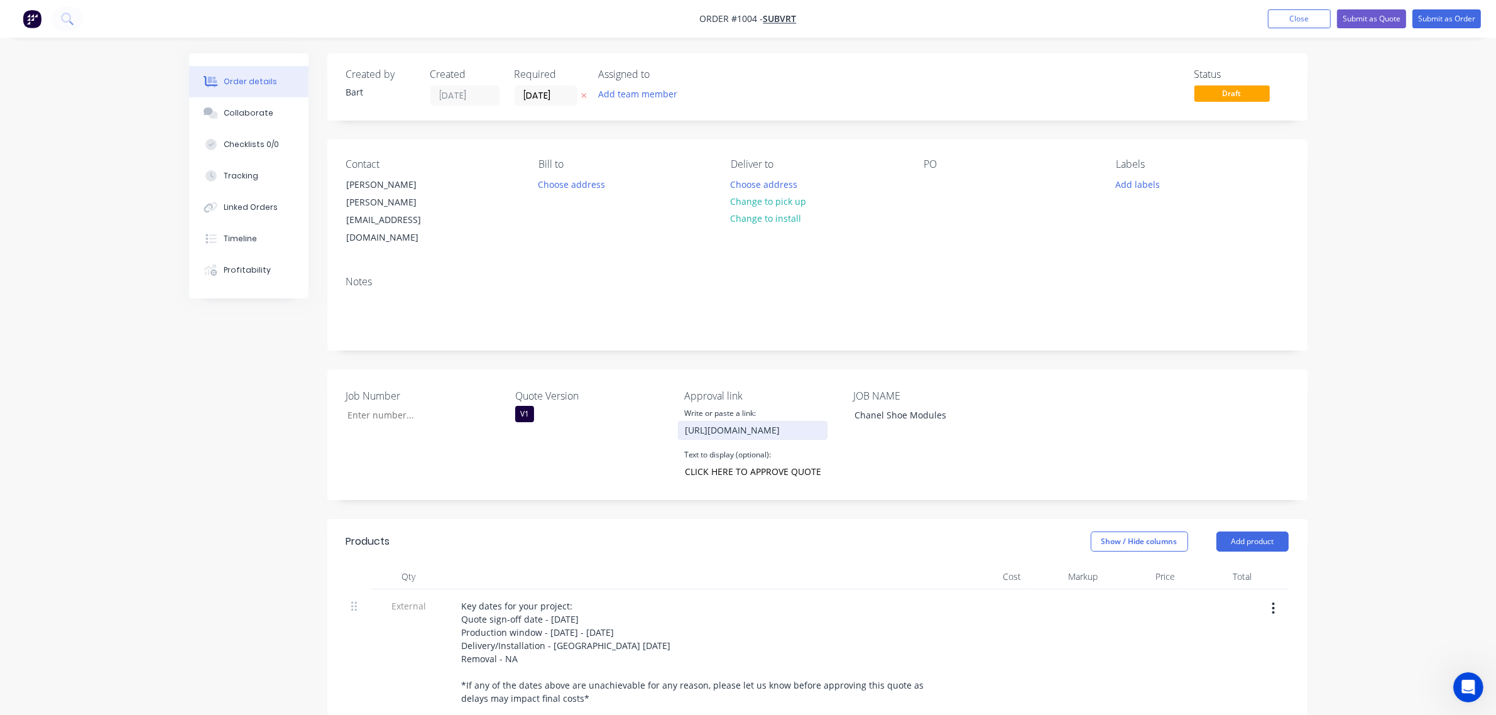
click at [758, 421] on input "[URL][DOMAIN_NAME]" at bounding box center [752, 430] width 149 height 19
drag, startPoint x: 771, startPoint y: 399, endPoint x: 849, endPoint y: 407, distance: 78.3
click at [849, 407] on div "Job Number Quote Version V1 Approval link Write or paste a link: [URL][DOMAIN_N…" at bounding box center [817, 434] width 980 height 131
click at [803, 421] on input "[URL][DOMAIN_NAME]" at bounding box center [752, 430] width 149 height 19
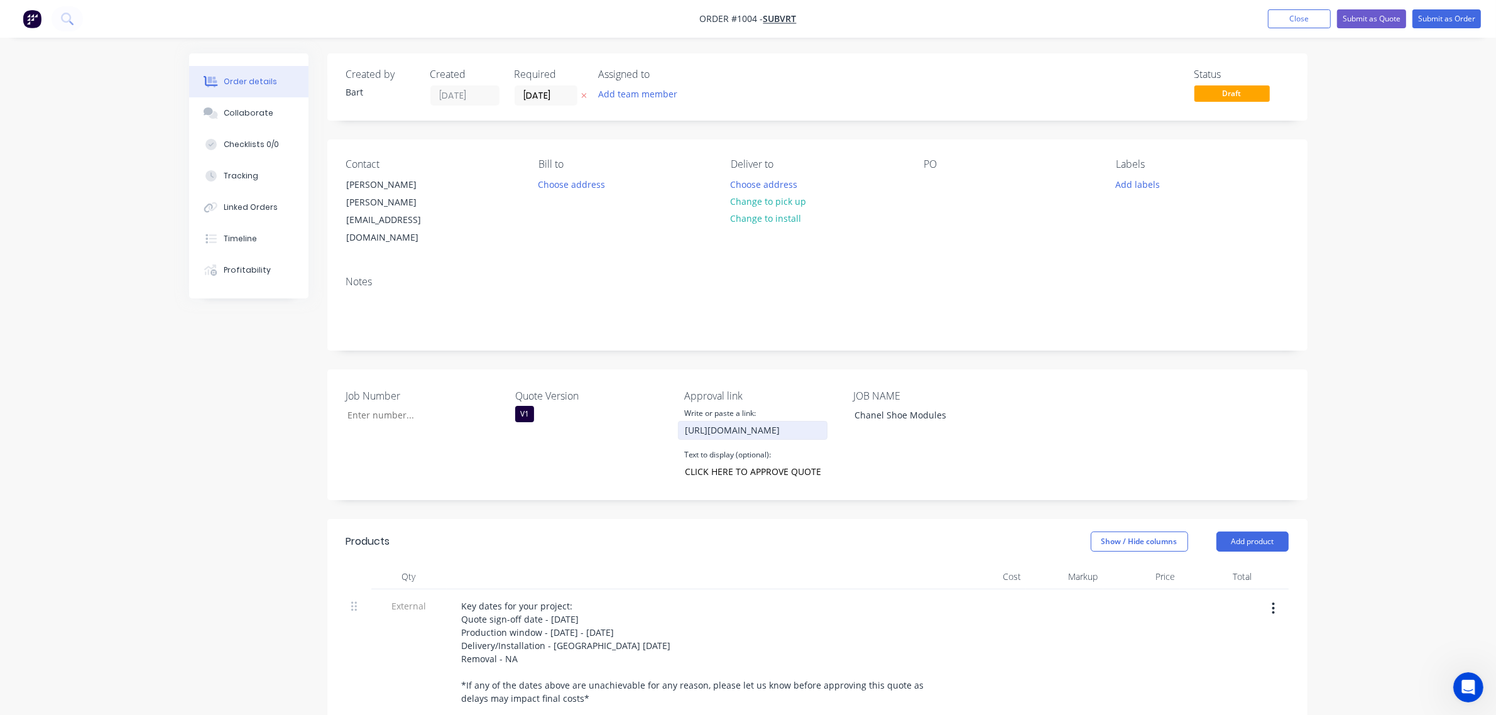
click at [808, 421] on input "[URL][DOMAIN_NAME]" at bounding box center [752, 430] width 149 height 19
click at [804, 421] on input "[URL][DOMAIN_NAME]" at bounding box center [752, 430] width 149 height 19
drag, startPoint x: 817, startPoint y: 403, endPoint x: 840, endPoint y: 401, distance: 23.3
click at [840, 421] on div "[URL][DOMAIN_NAME]" at bounding box center [762, 430] width 157 height 19
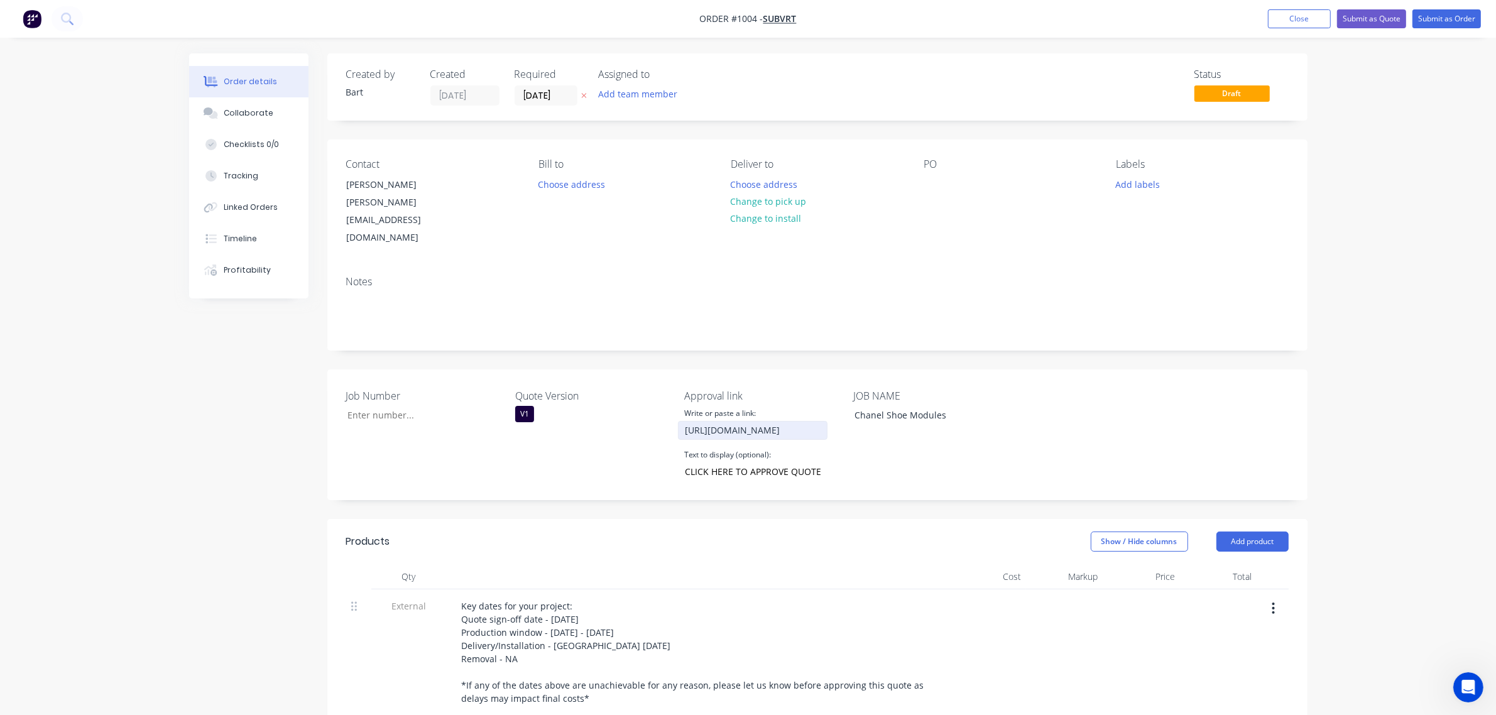
click at [820, 421] on input "[URL][DOMAIN_NAME]" at bounding box center [752, 430] width 149 height 19
type input "[URL][DOMAIN_NAME]"
click at [1369, 21] on button "Submit as Quote" at bounding box center [1371, 18] width 69 height 19
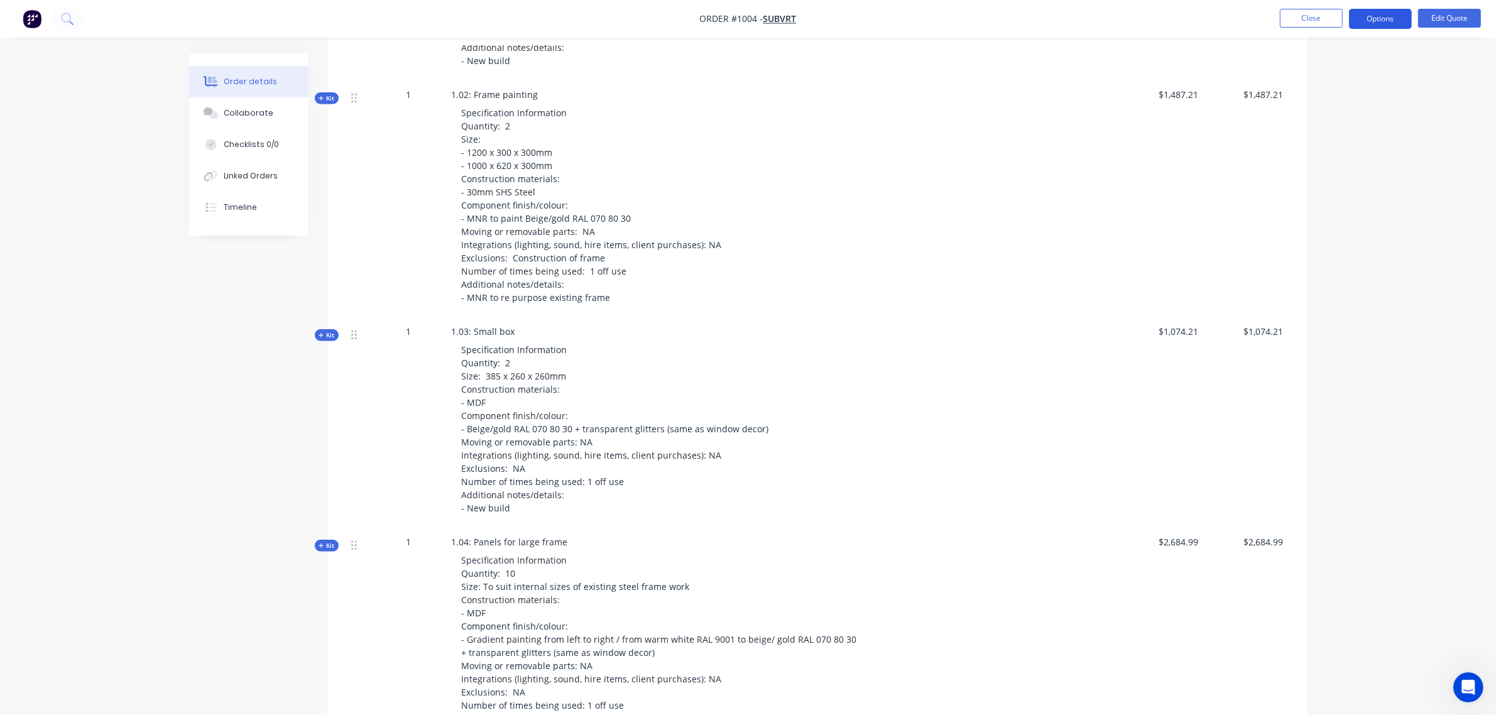
scroll to position [983, 0]
click at [1363, 19] on button "Options" at bounding box center [1380, 19] width 63 height 20
click at [1222, 221] on div "$1,487.21" at bounding box center [1246, 199] width 85 height 237
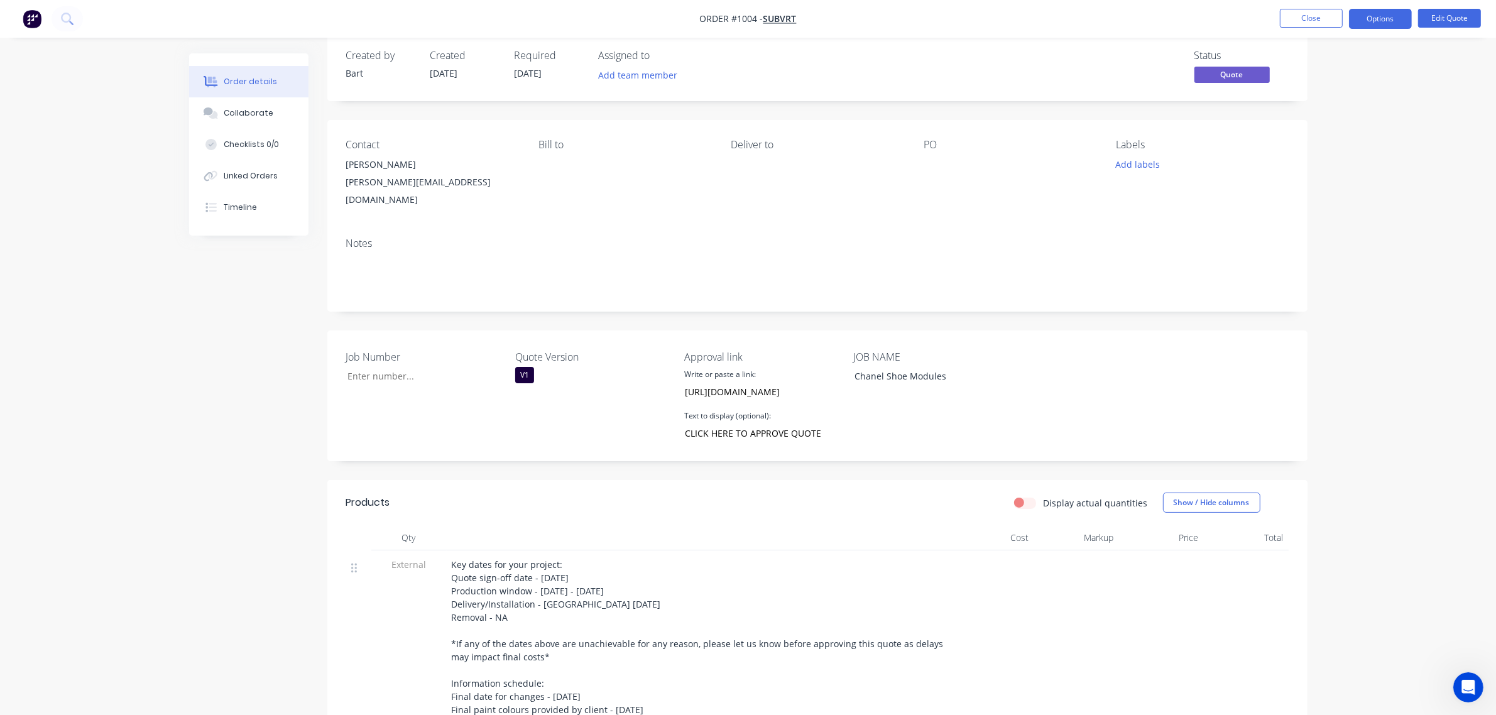
scroll to position [0, 0]
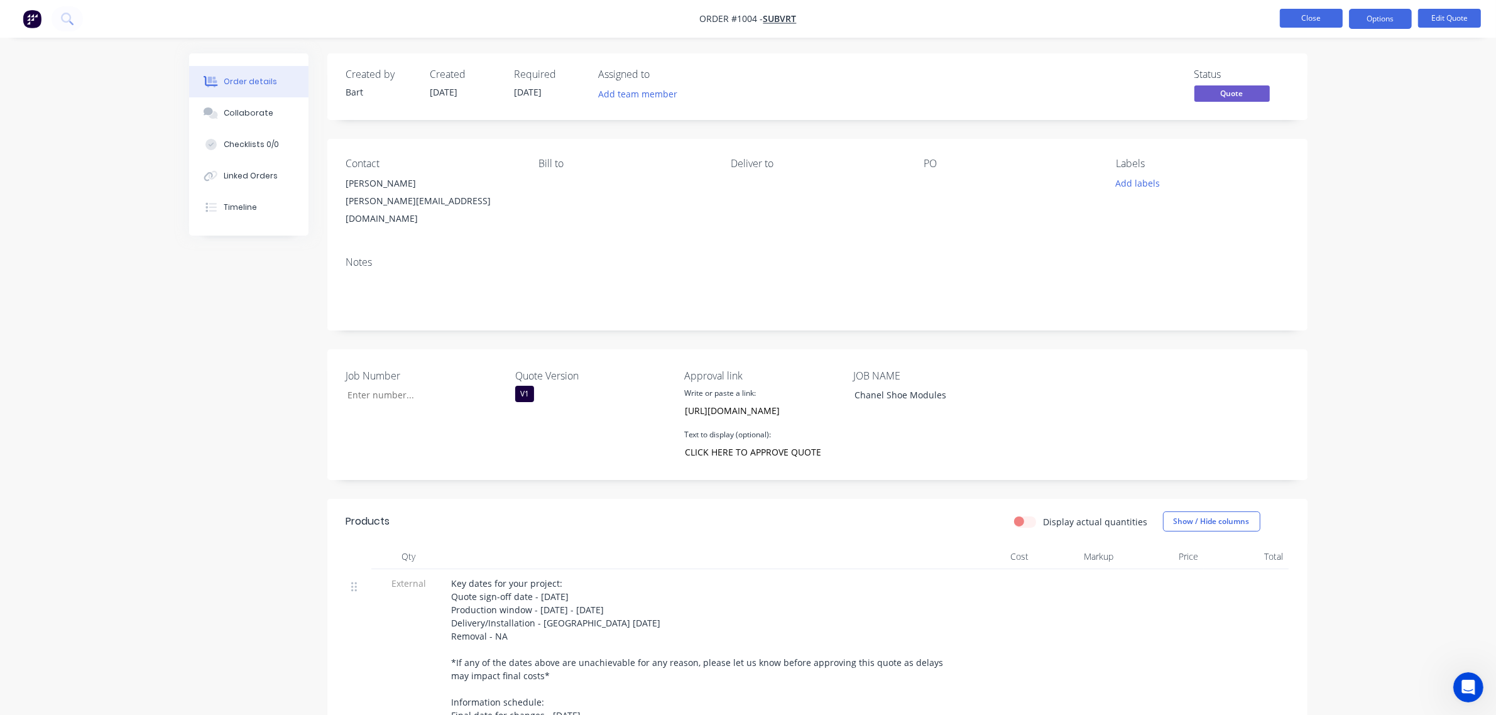
click at [1315, 18] on button "Close" at bounding box center [1311, 18] width 63 height 19
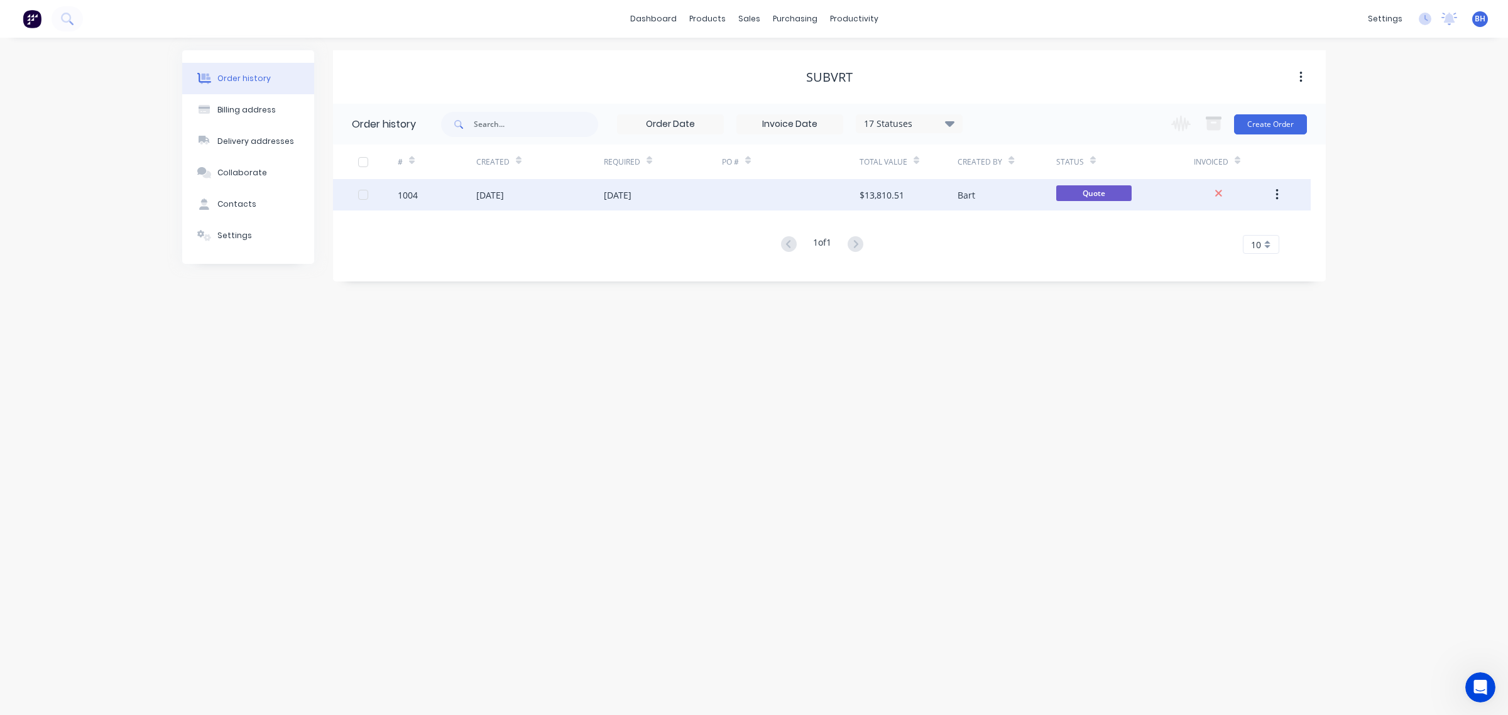
click at [798, 193] on div at bounding box center [791, 194] width 138 height 31
click at [1101, 195] on span "Quote" at bounding box center [1093, 193] width 75 height 16
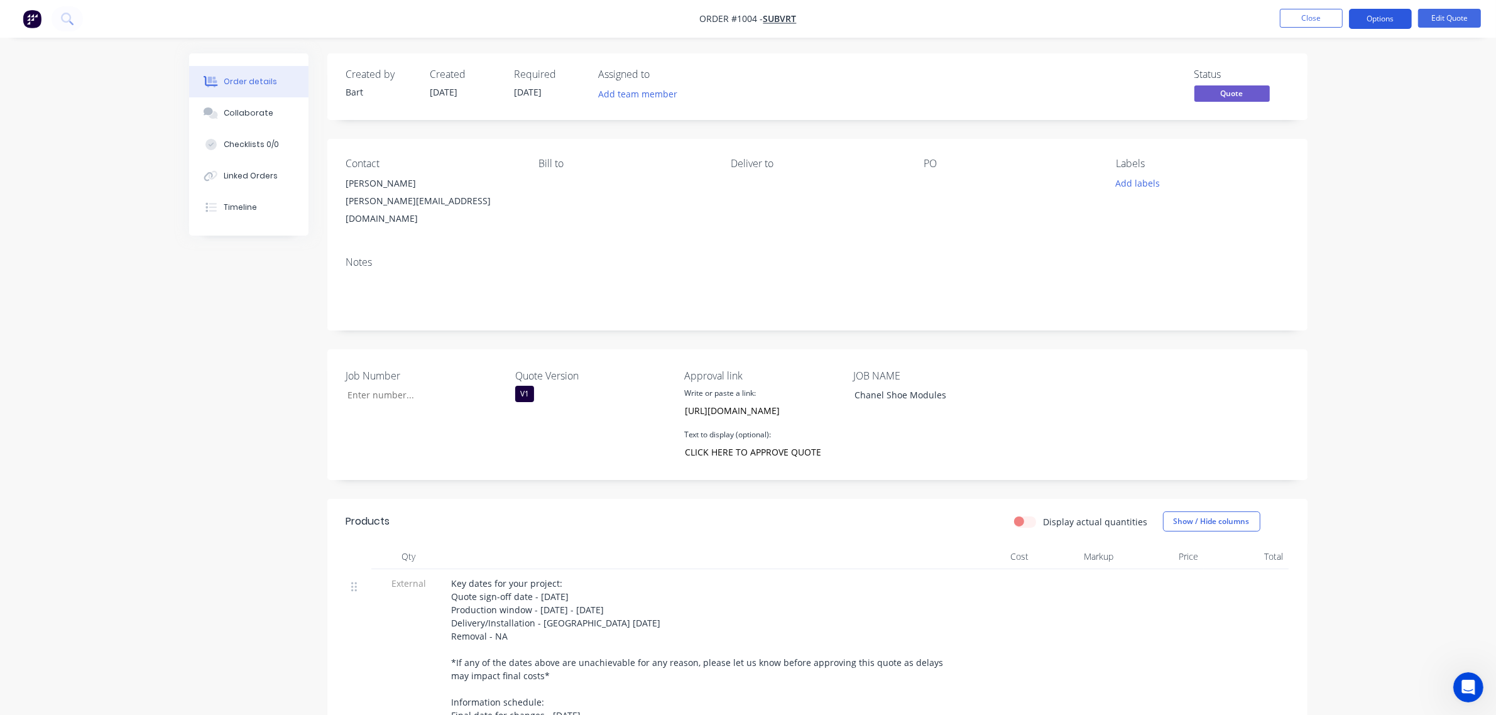
click at [1374, 16] on button "Options" at bounding box center [1380, 19] width 63 height 20
click at [1321, 80] on div "Quote" at bounding box center [1343, 76] width 116 height 18
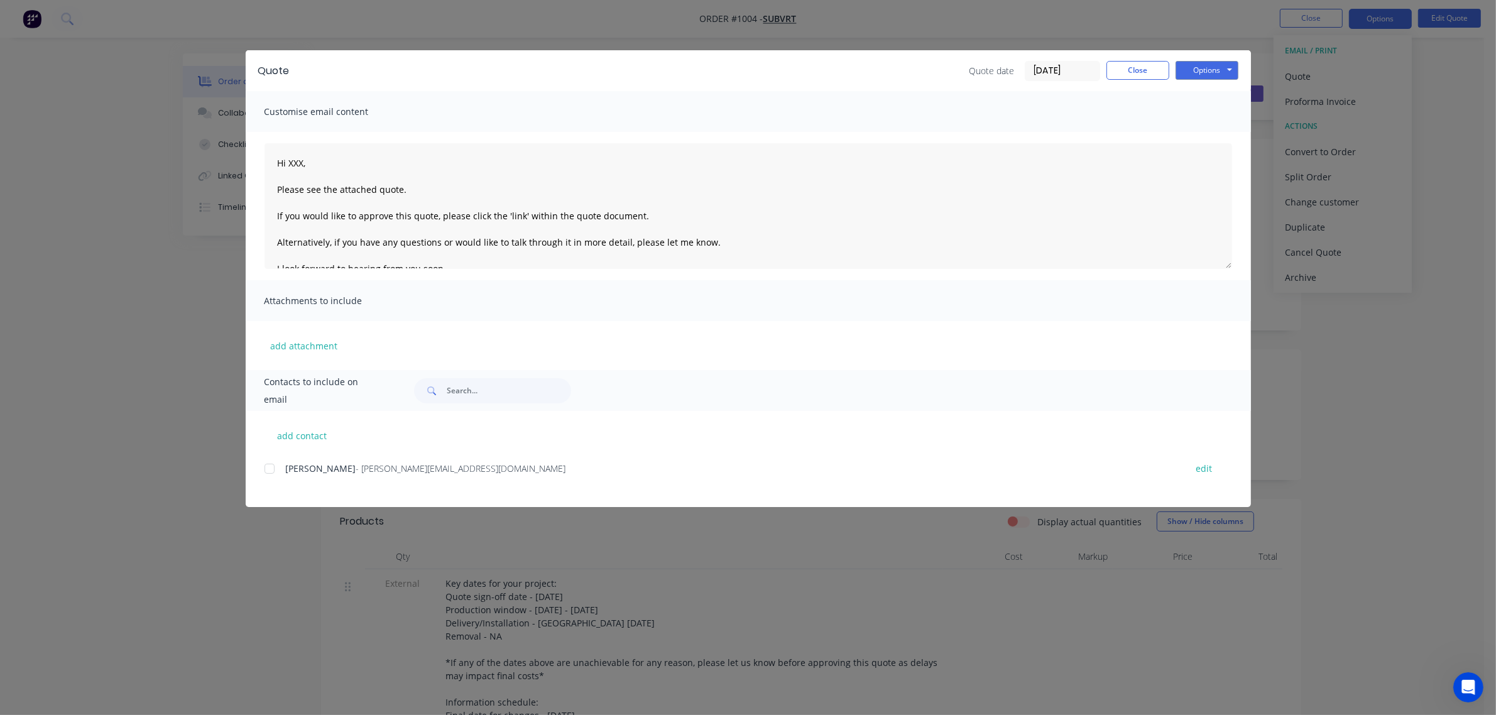
click at [271, 469] on div at bounding box center [269, 468] width 25 height 25
drag, startPoint x: 302, startPoint y: 162, endPoint x: 334, endPoint y: 167, distance: 31.8
click at [302, 161] on textarea "Hi XXX, Please see the attached quote. If you would like to approve this quote,…" at bounding box center [747, 206] width 967 height 126
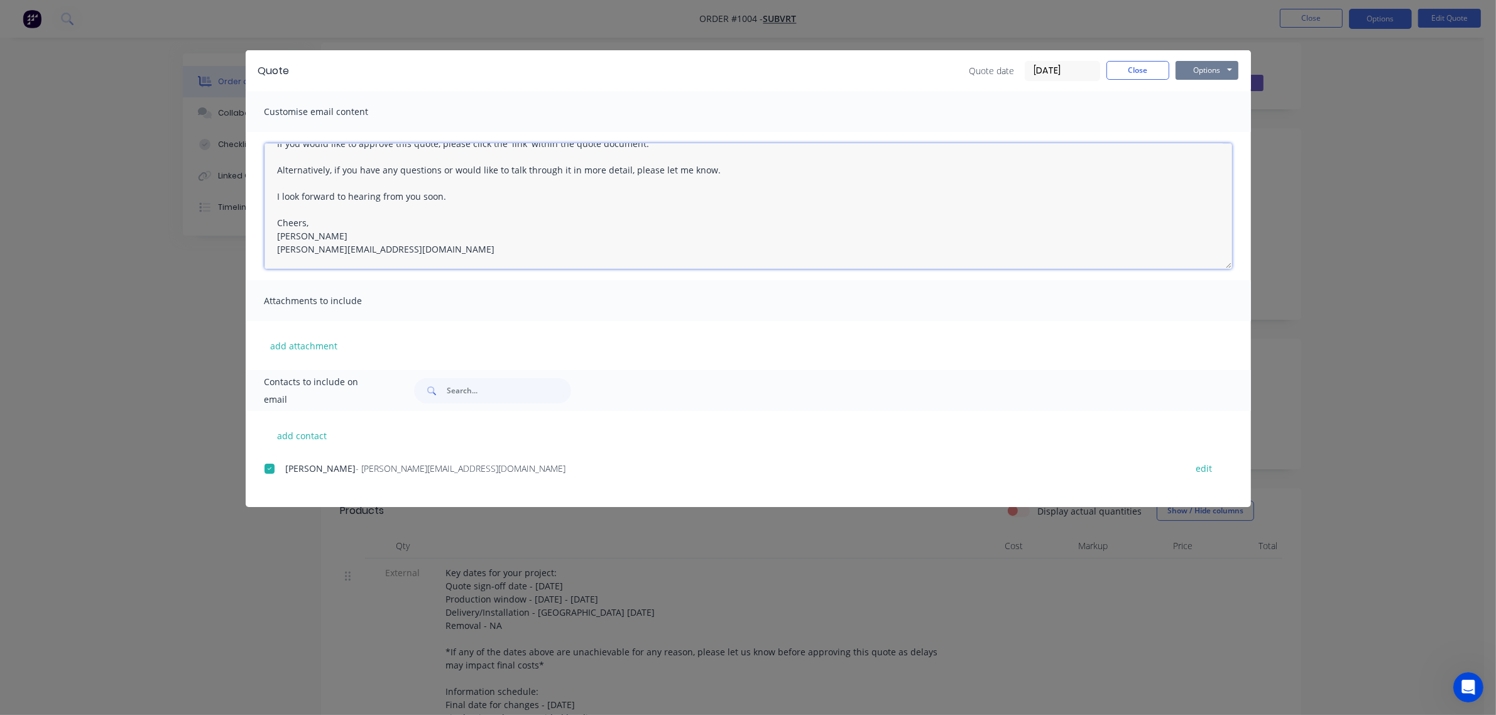
scroll to position [10, 0]
click at [1207, 65] on button "Options" at bounding box center [1206, 70] width 63 height 19
click at [1212, 96] on button "Preview" at bounding box center [1215, 93] width 80 height 21
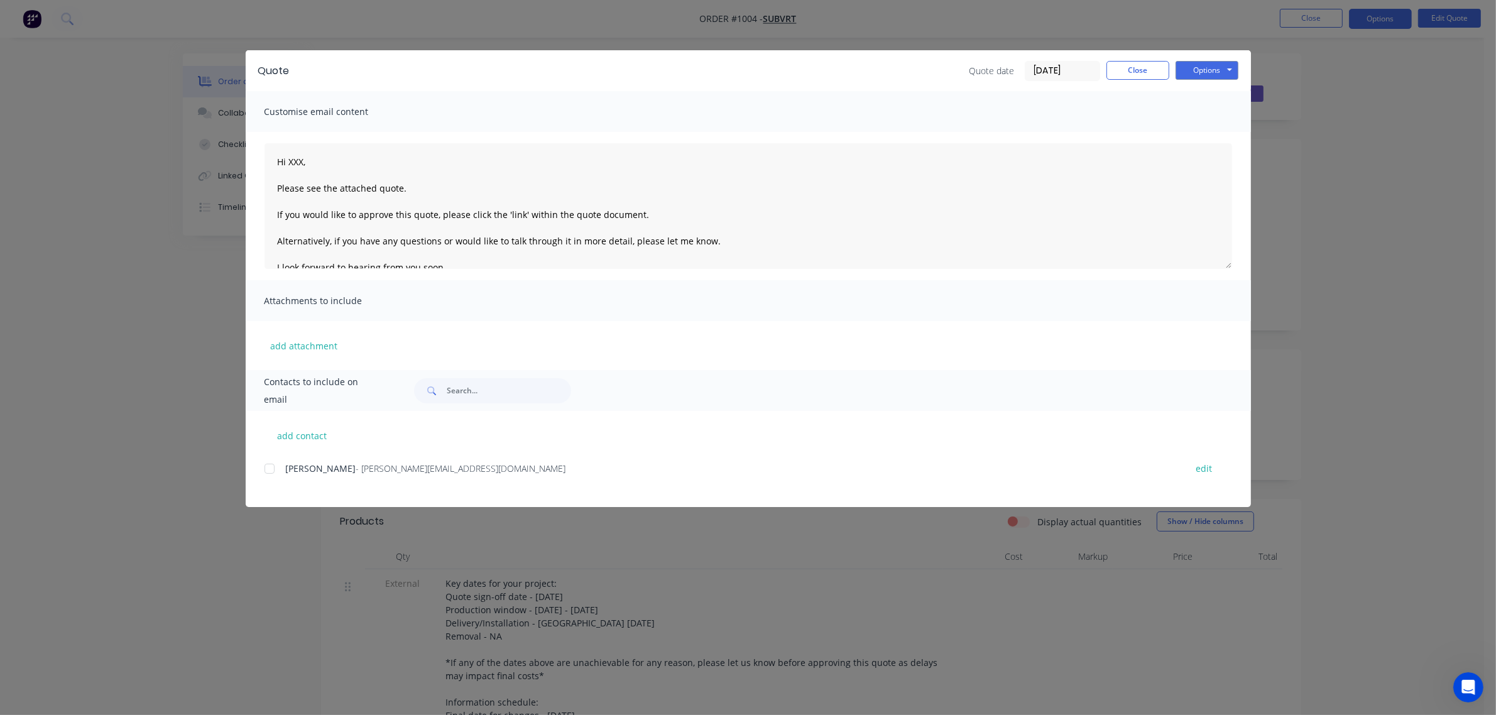
scroll to position [0, 0]
click at [267, 469] on div at bounding box center [269, 468] width 25 height 25
drag, startPoint x: 303, startPoint y: 161, endPoint x: 360, endPoint y: 177, distance: 59.1
click at [303, 161] on textarea "Hi XXX, Please see the attached quote. If you would like to approve this quote,…" at bounding box center [747, 206] width 967 height 126
click at [1201, 69] on button "Options" at bounding box center [1206, 70] width 63 height 19
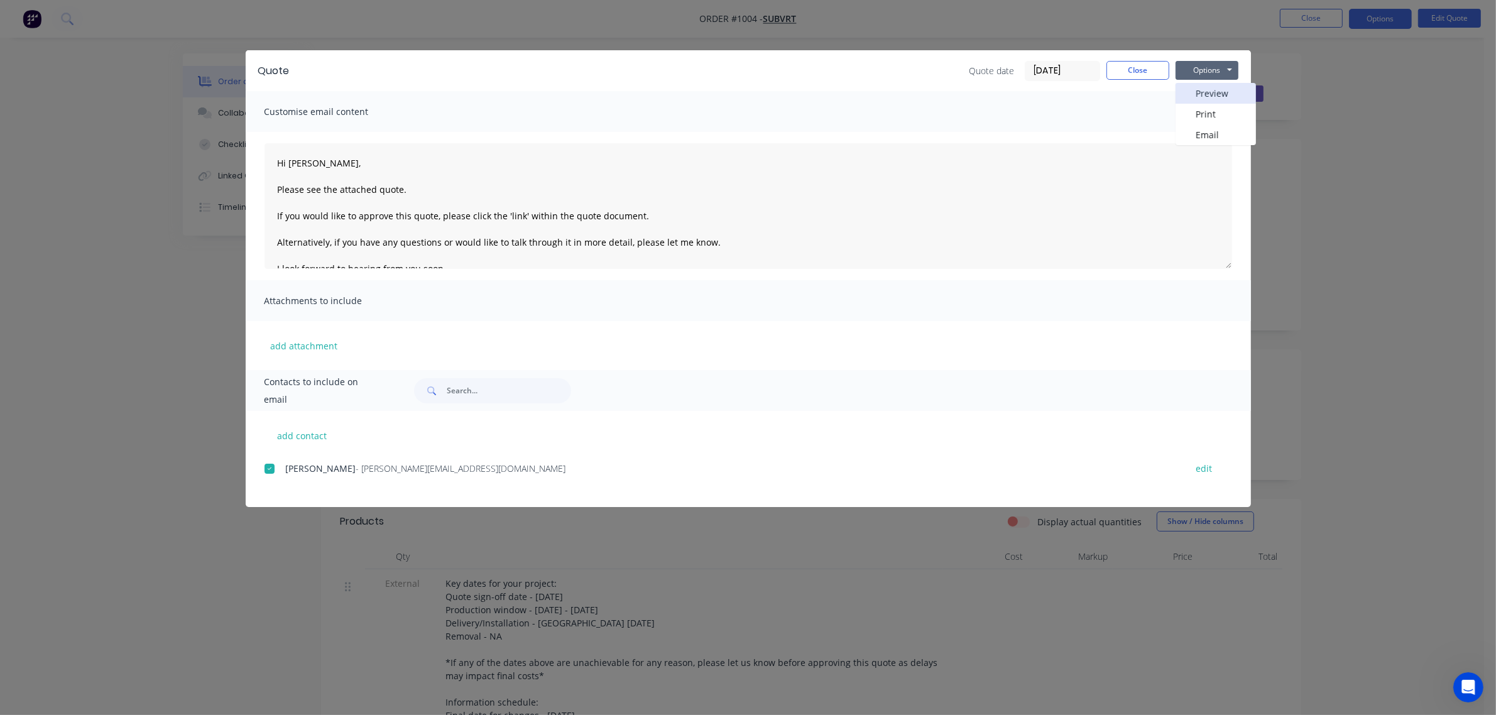
click at [1217, 95] on button "Preview" at bounding box center [1215, 93] width 80 height 21
type textarea "Hi XXX, Please see the attached quote. If you would like to approve this quote,…"
click at [1132, 71] on button "Close" at bounding box center [1137, 70] width 63 height 19
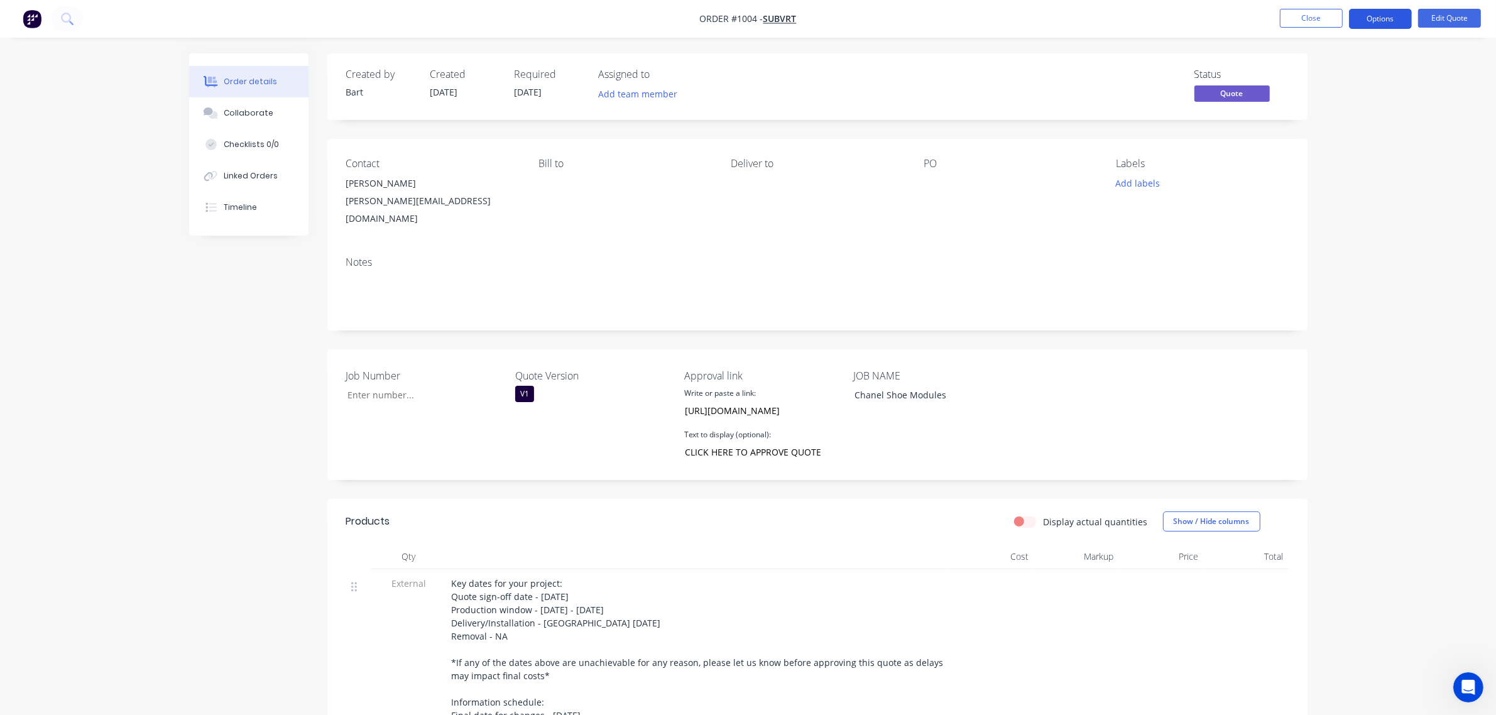
click at [1382, 18] on button "Options" at bounding box center [1380, 19] width 63 height 20
click at [1319, 80] on div "Quote" at bounding box center [1343, 76] width 116 height 18
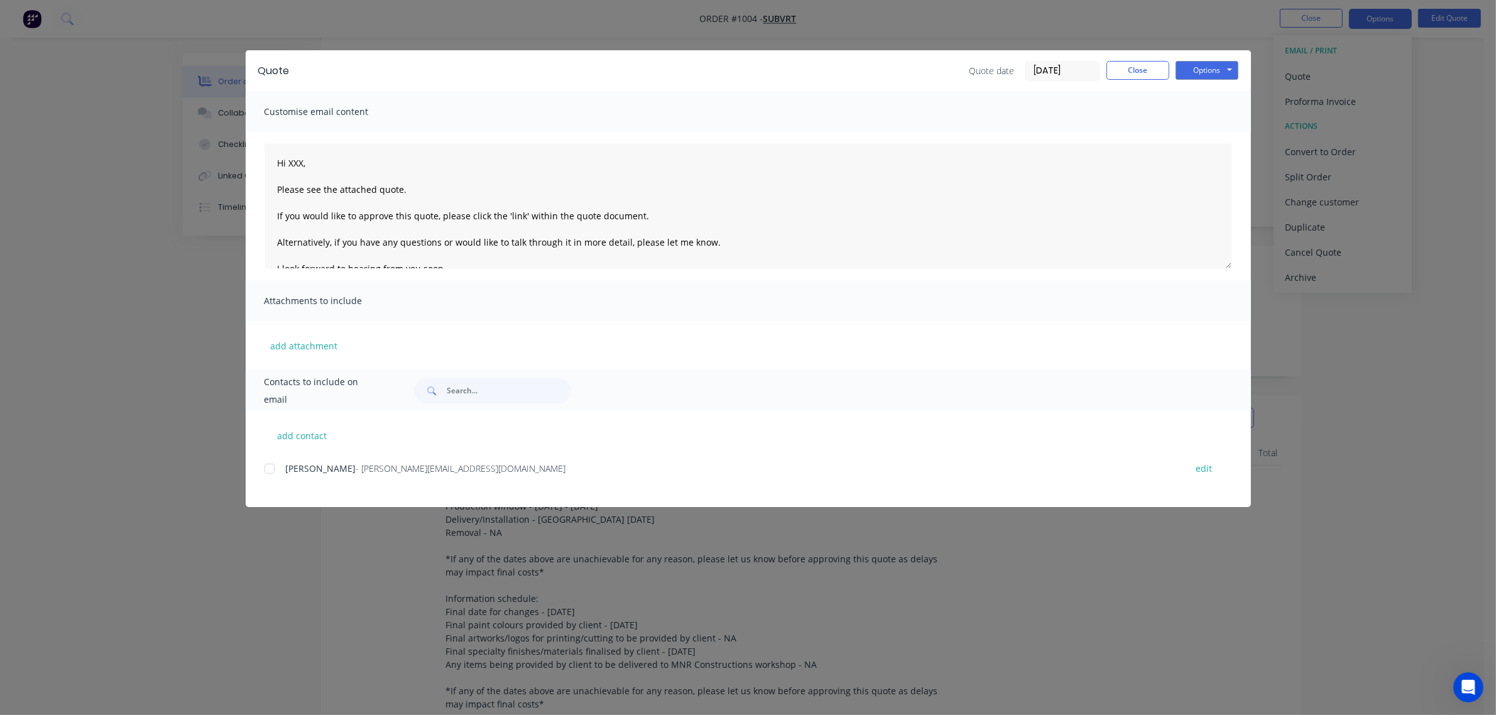
scroll to position [104, 0]
click at [270, 469] on div at bounding box center [269, 468] width 25 height 25
click at [303, 162] on textarea "Hi XXX, Please see the attached quote. If you would like to approve this quote,…" at bounding box center [747, 206] width 967 height 126
click at [1207, 64] on button "Options" at bounding box center [1206, 70] width 63 height 19
click at [1208, 95] on button "Preview" at bounding box center [1215, 93] width 80 height 21
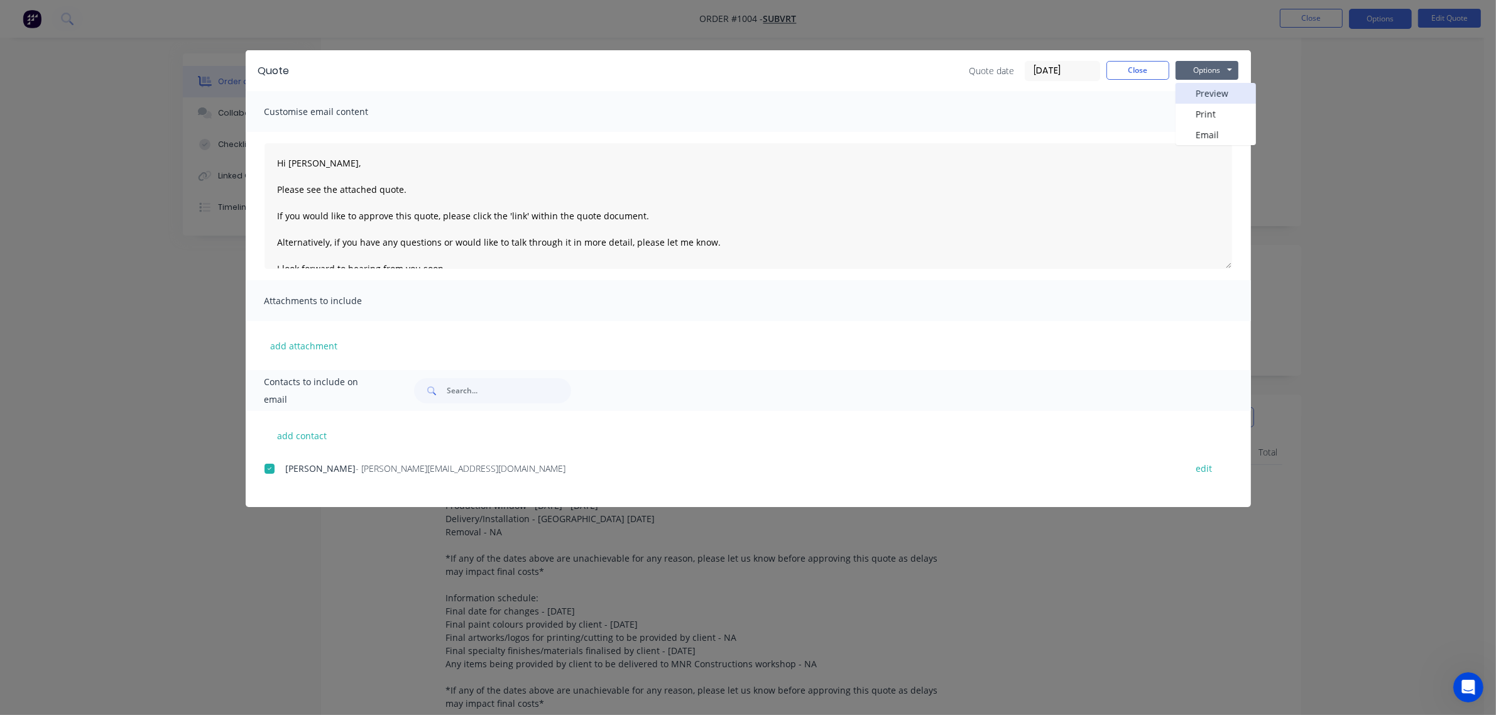
type textarea "Hi XXX, Please see the attached quote. If you would like to approve this quote,…"
click at [1137, 70] on button "Close" at bounding box center [1137, 70] width 63 height 19
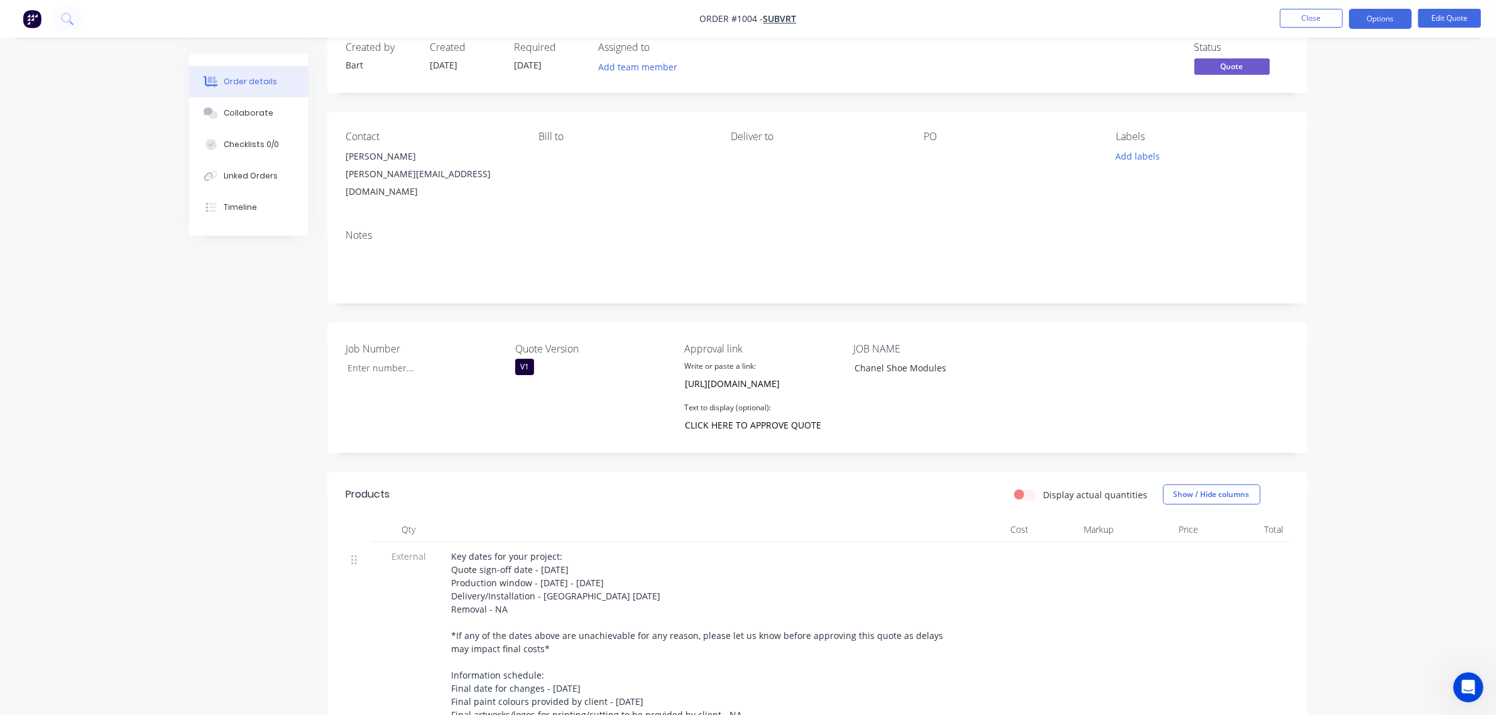
scroll to position [0, 0]
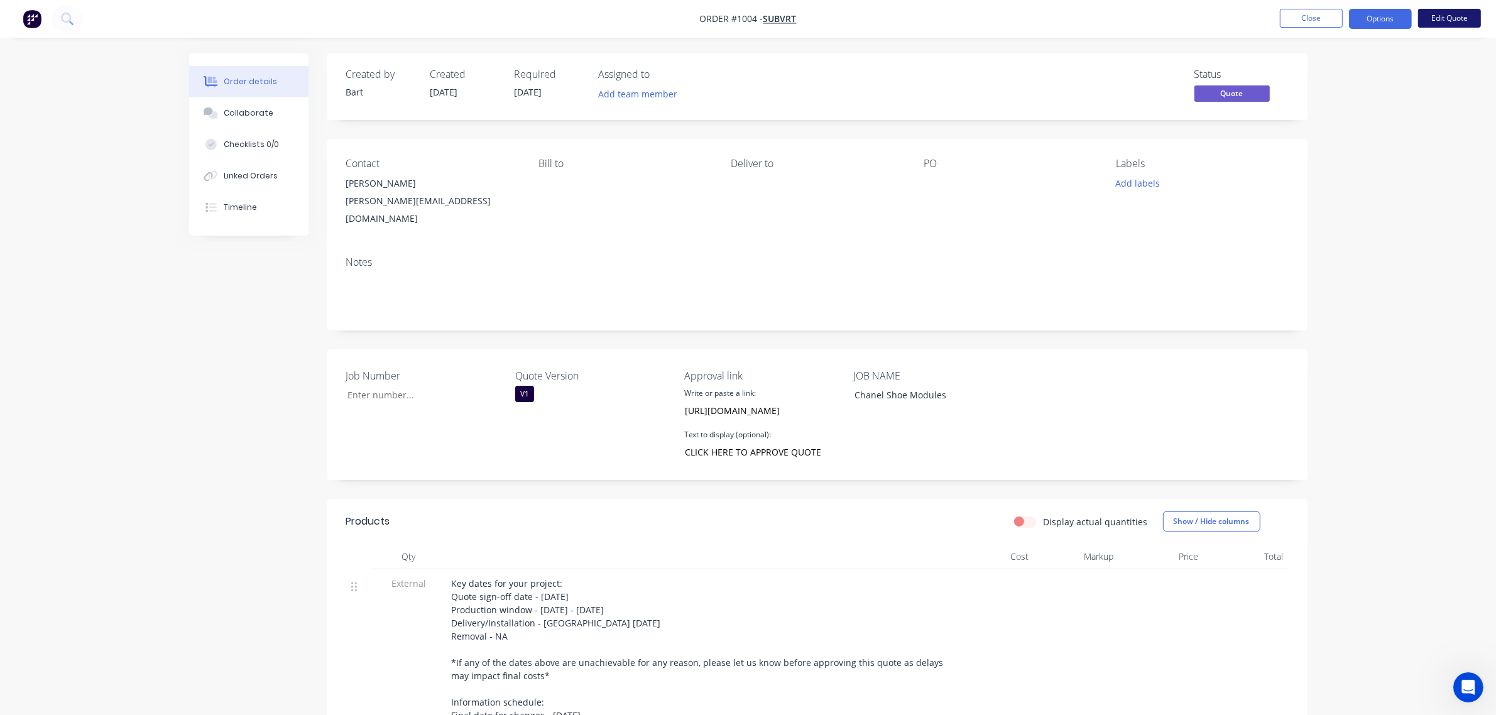
click at [1450, 18] on button "Edit Quote" at bounding box center [1449, 18] width 63 height 19
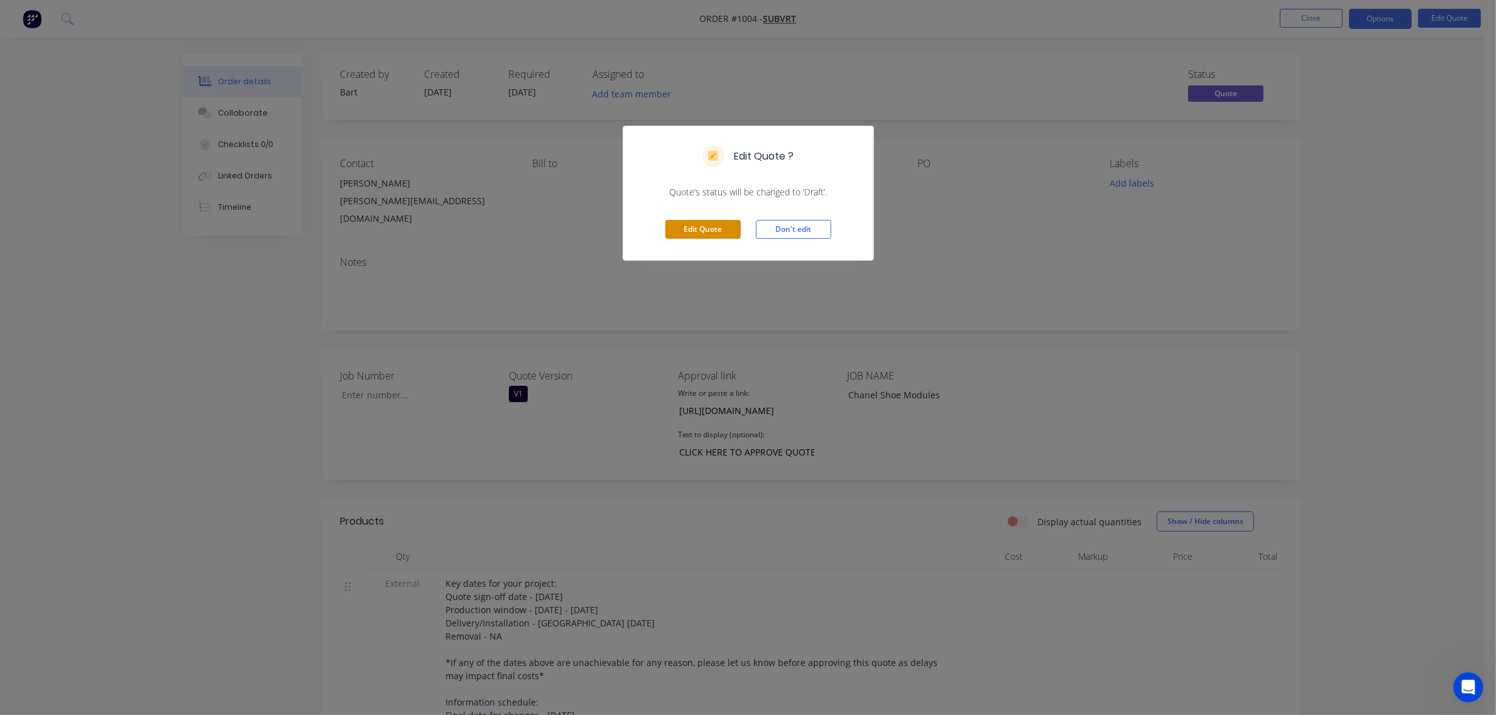
click at [720, 231] on button "Edit Quote" at bounding box center [702, 229] width 75 height 19
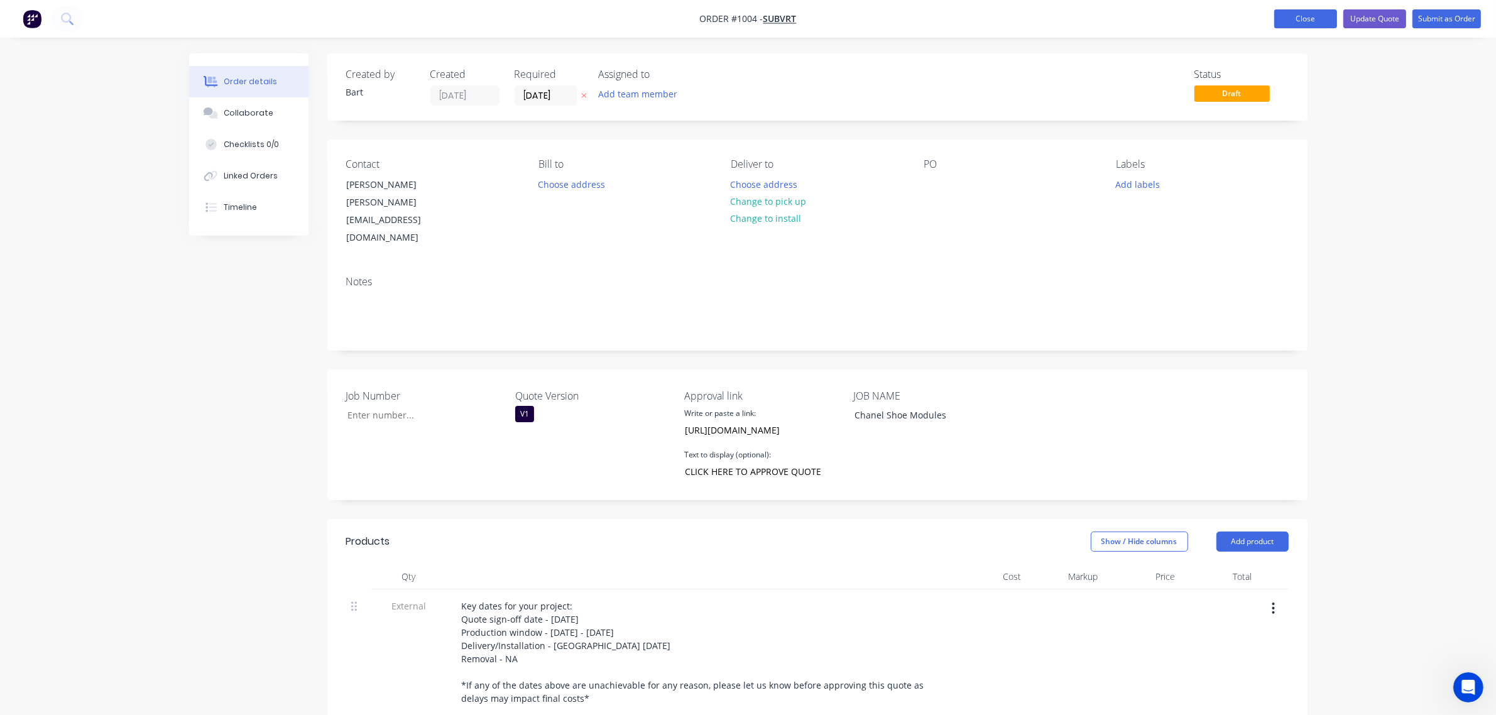
click at [1288, 16] on button "Close" at bounding box center [1305, 18] width 63 height 19
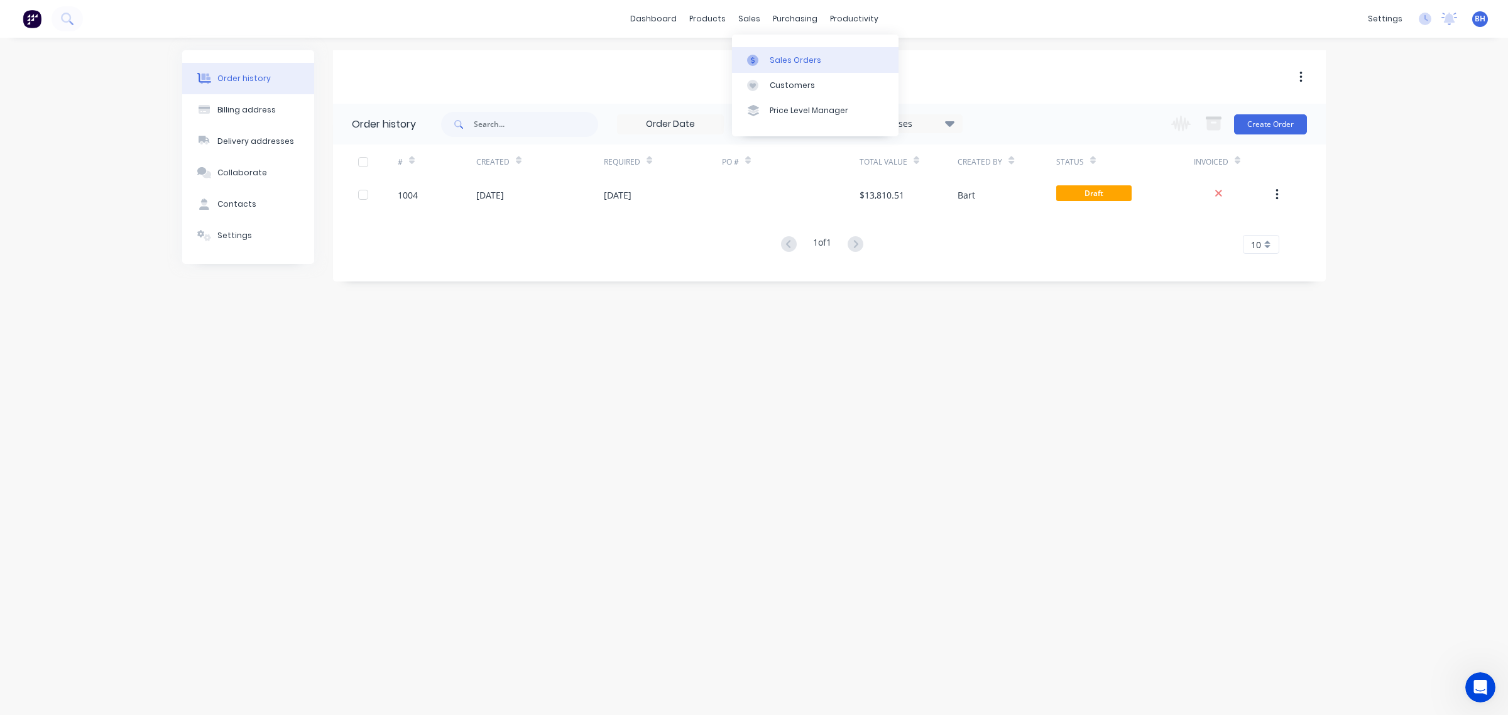
click at [762, 62] on div at bounding box center [756, 60] width 19 height 11
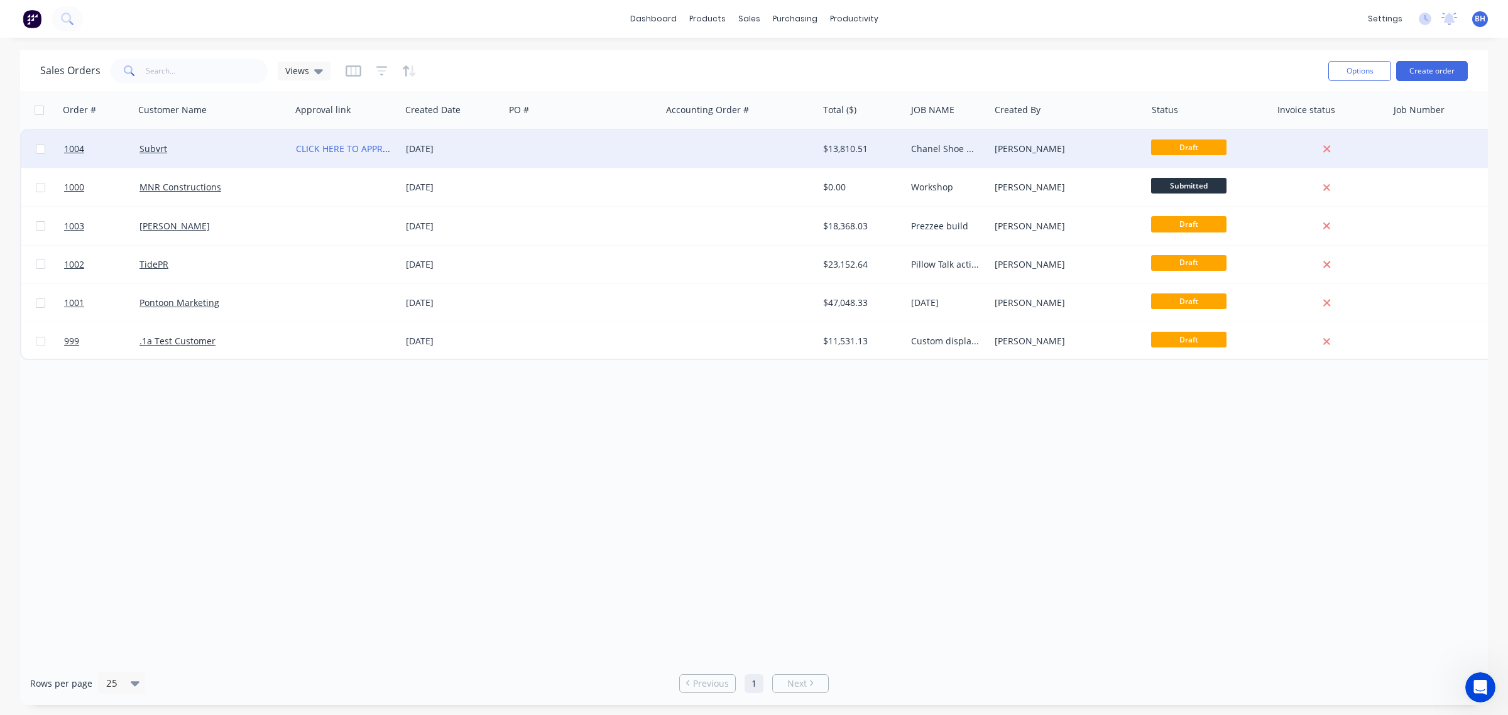
click at [633, 145] on div at bounding box center [582, 149] width 156 height 38
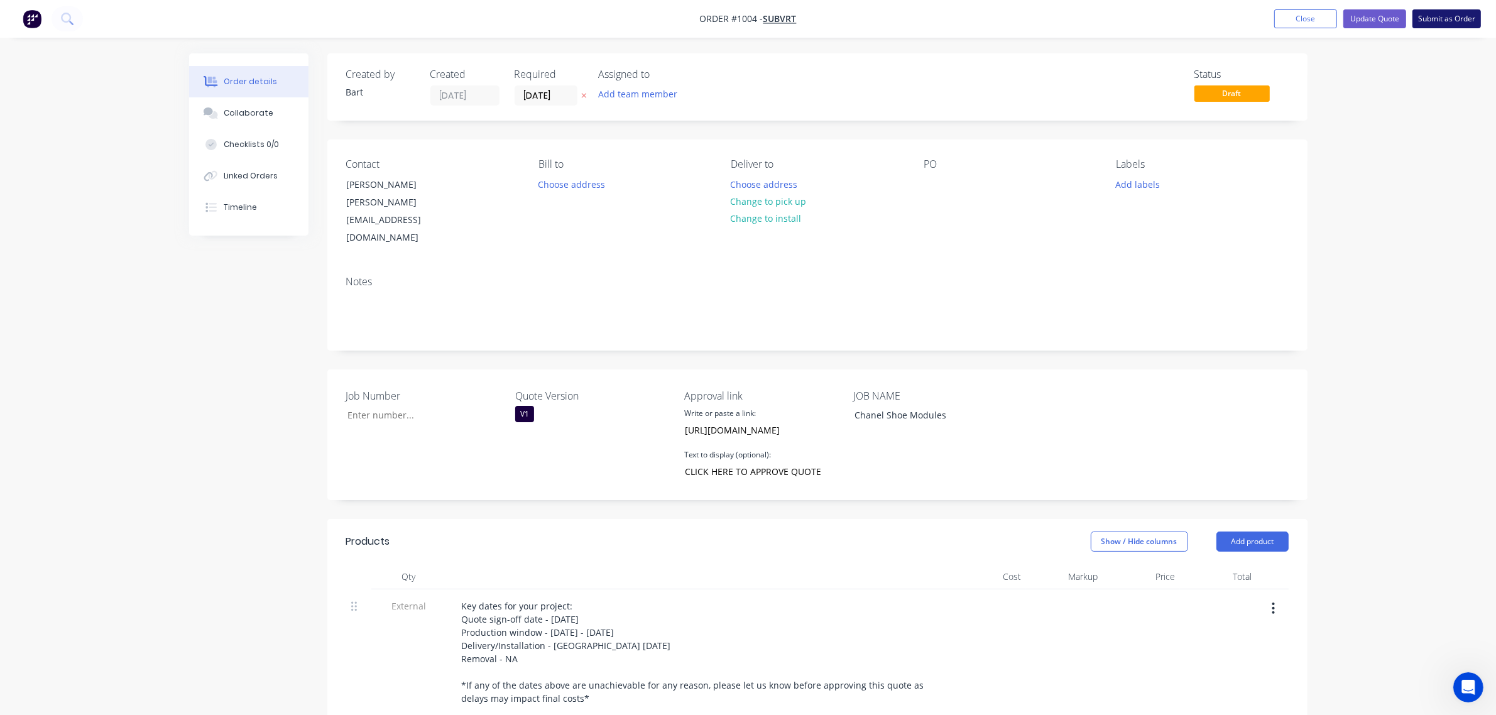
click at [1438, 23] on button "Submit as Order" at bounding box center [1446, 18] width 68 height 19
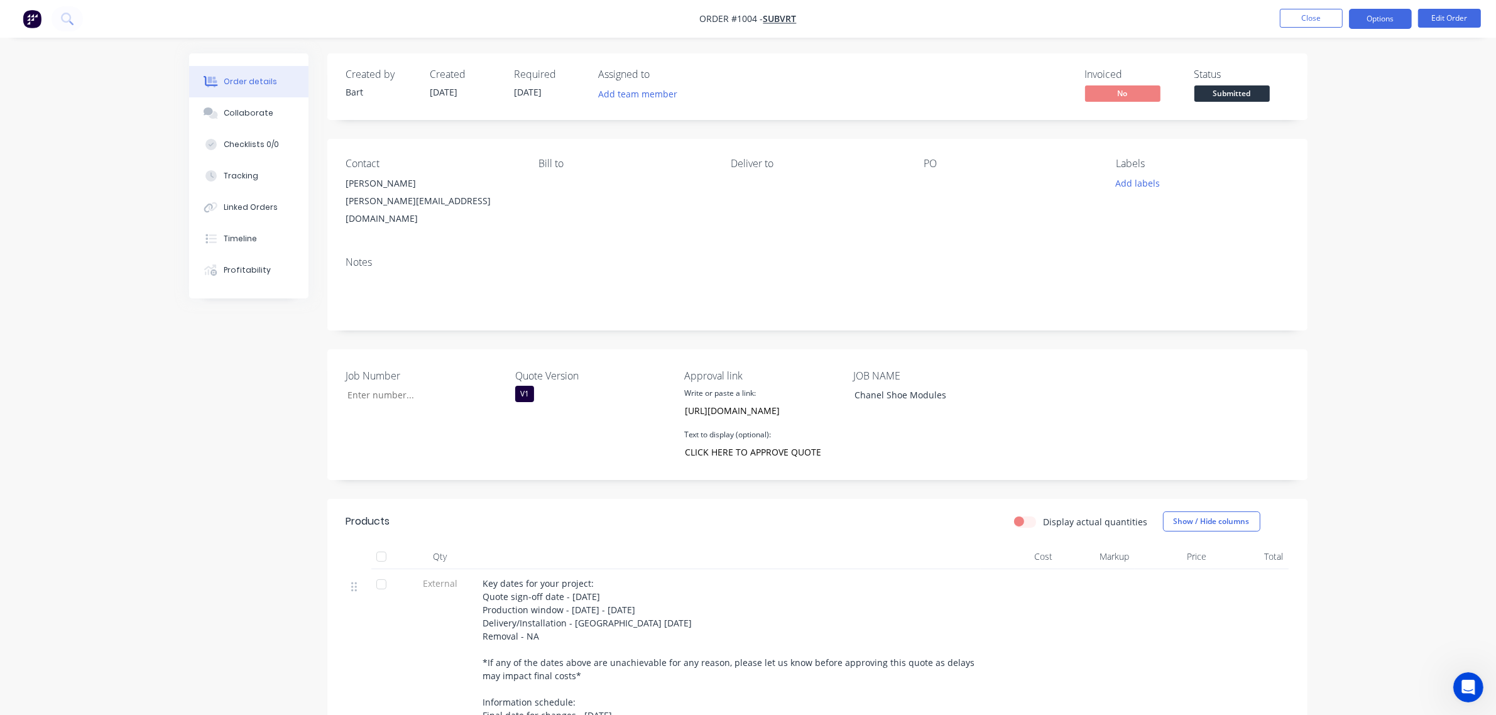
click at [1373, 20] on button "Options" at bounding box center [1380, 19] width 63 height 20
click at [1245, 58] on div "Created by [PERSON_NAME] Created [DATE] Required [DATE] Assigned to Add team me…" at bounding box center [817, 86] width 980 height 67
click at [1327, 21] on button "Close" at bounding box center [1311, 18] width 63 height 19
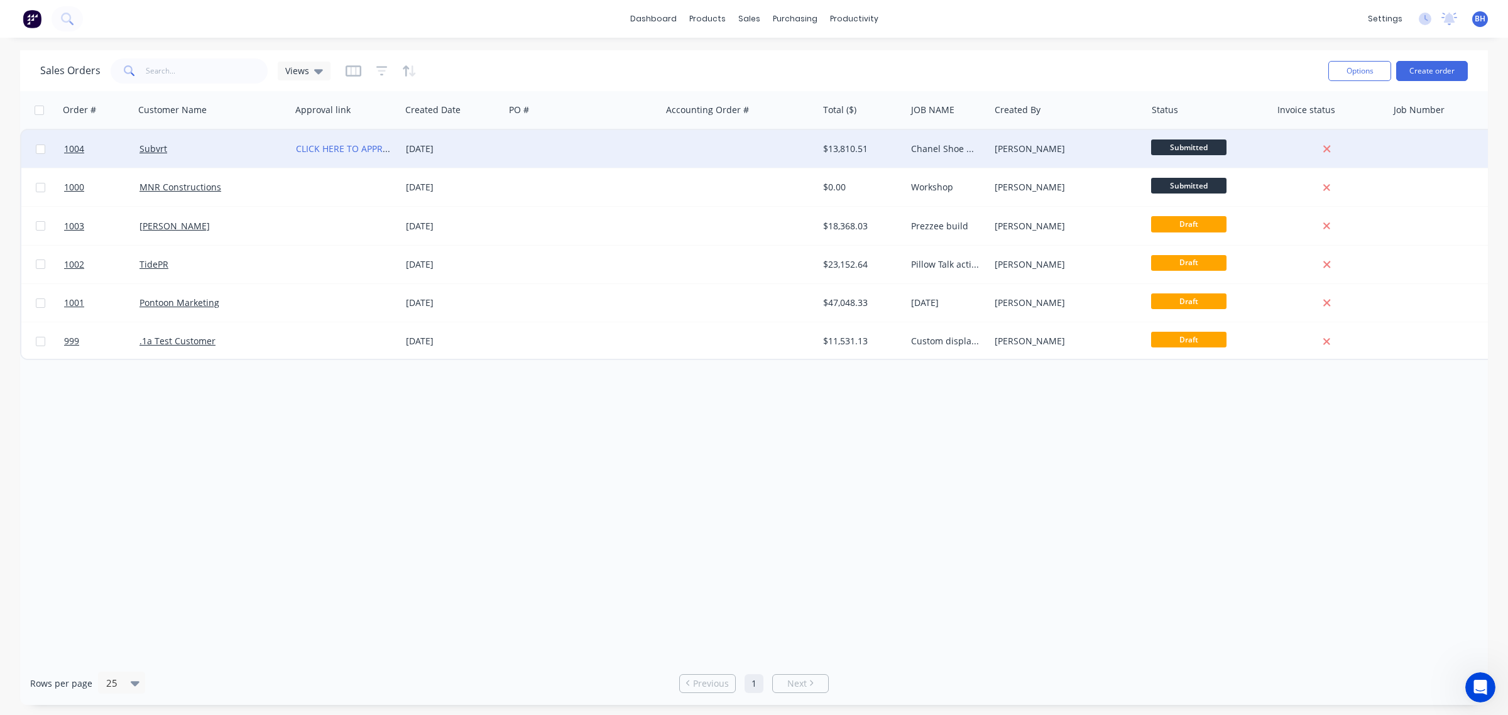
click at [624, 146] on div at bounding box center [582, 149] width 156 height 38
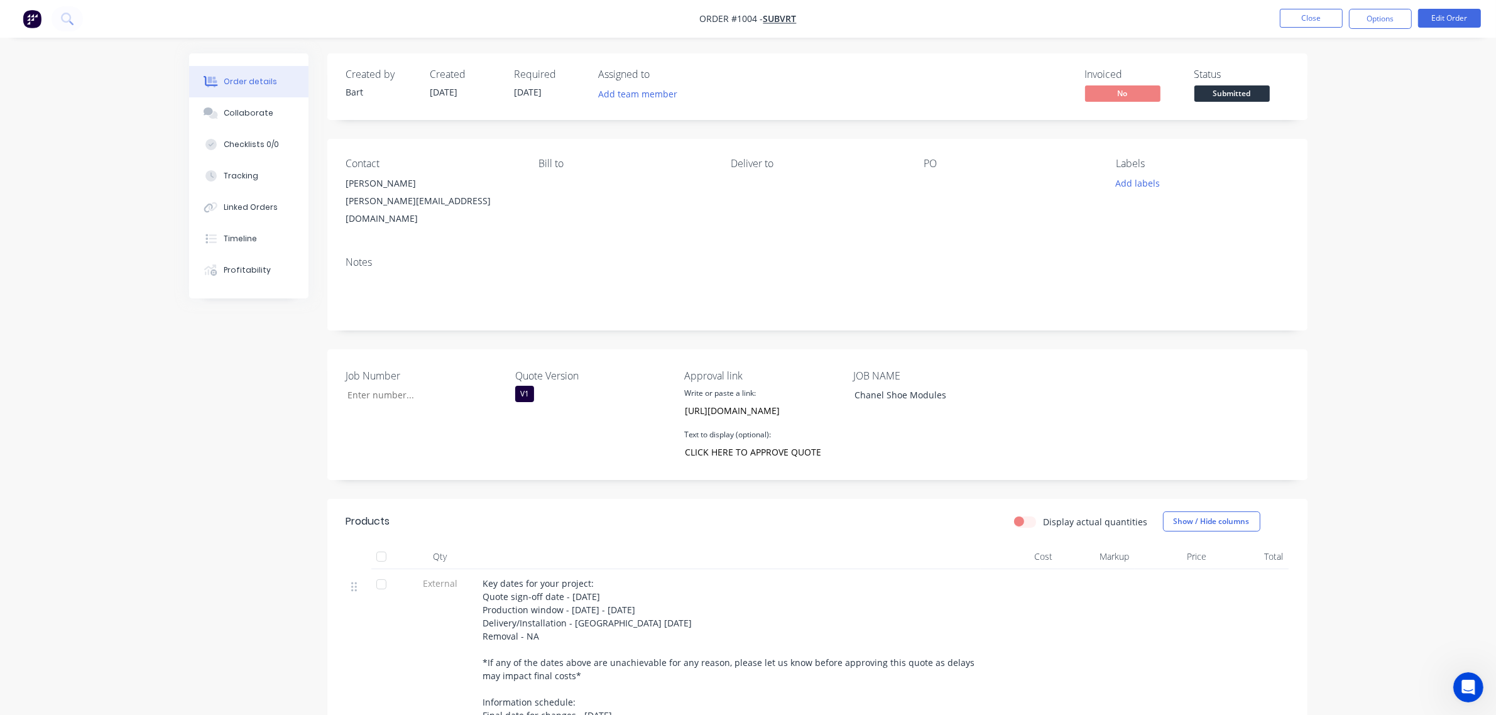
click at [629, 368] on label "Quote Version" at bounding box center [593, 375] width 157 height 15
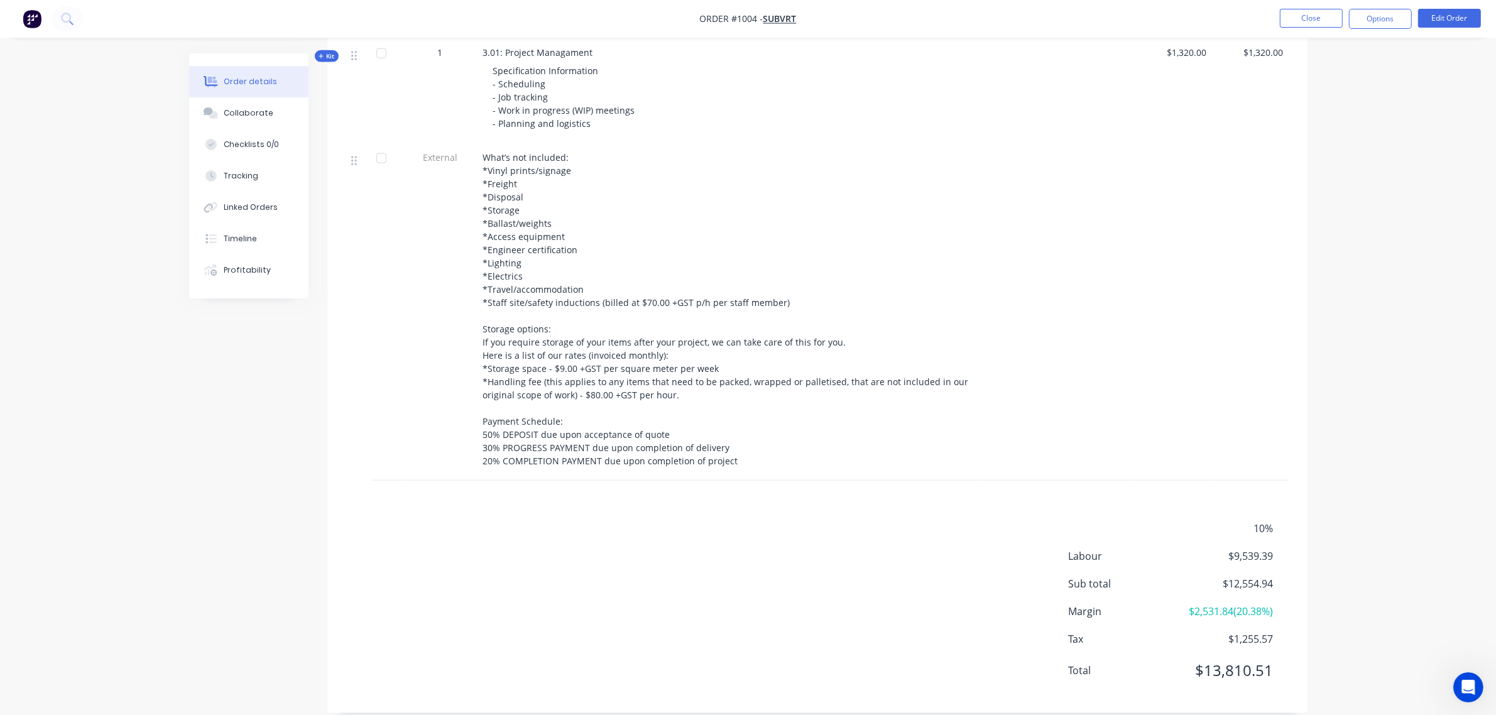
scroll to position [1977, 0]
drag, startPoint x: 1226, startPoint y: 565, endPoint x: 1273, endPoint y: 569, distance: 47.9
click at [1273, 572] on div "Sub total $12,554.94" at bounding box center [1178, 579] width 220 height 15
copy span "12,554.94"
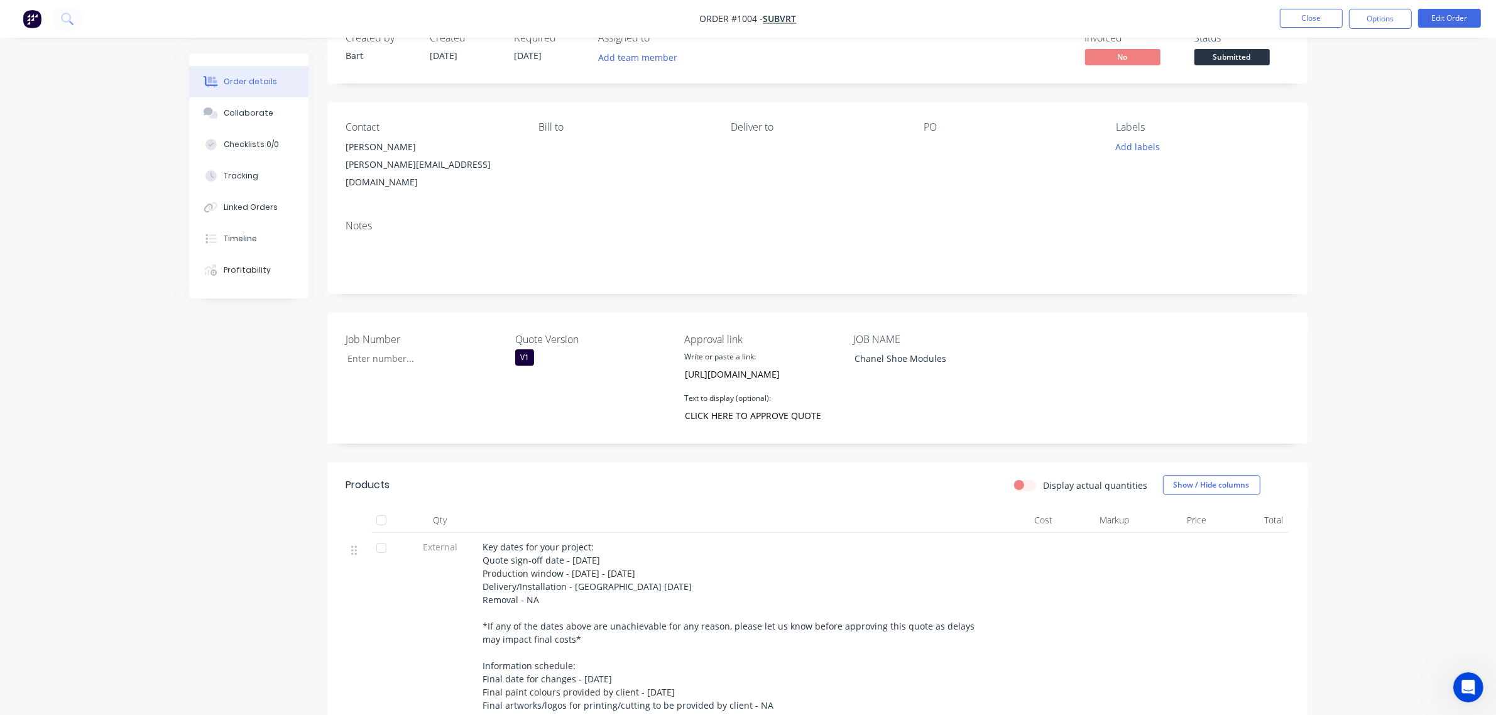
scroll to position [0, 0]
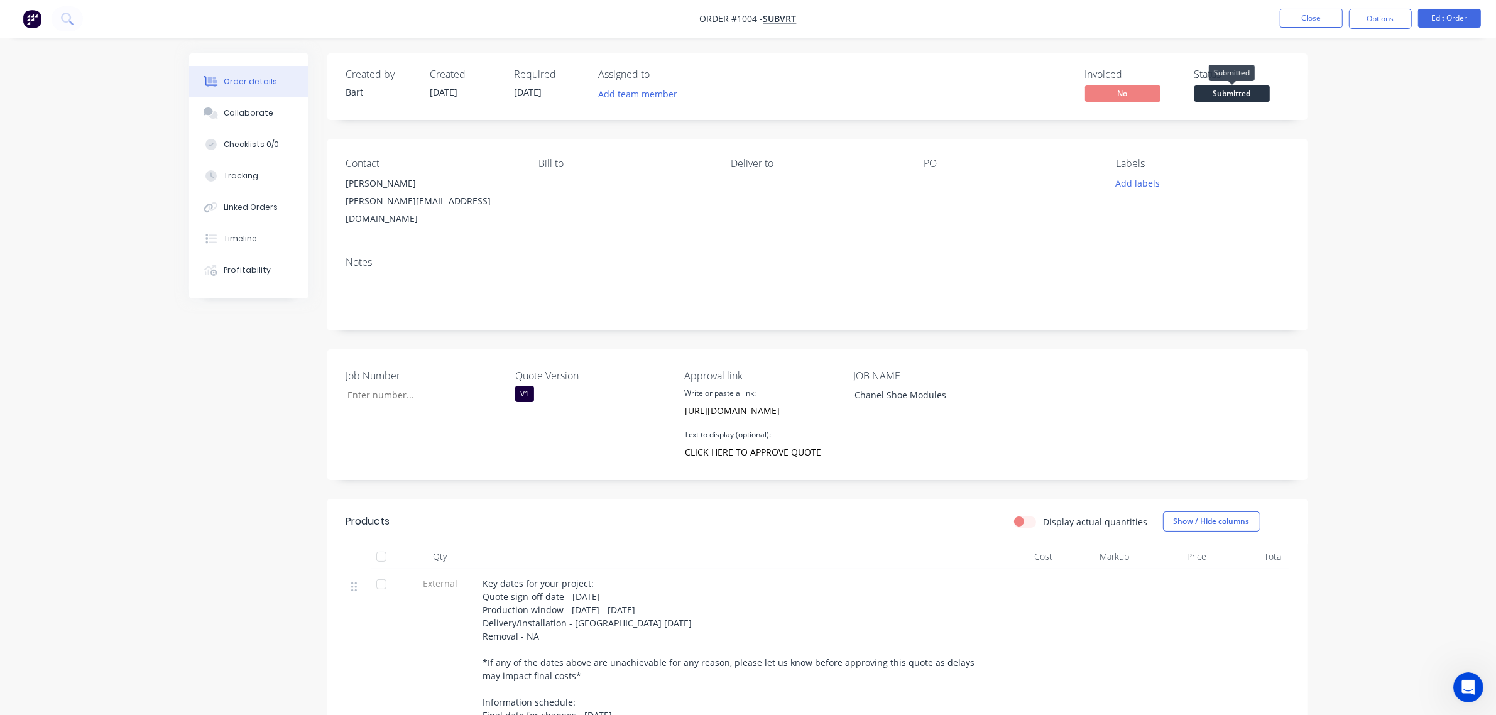
click at [1217, 95] on span "Submitted" at bounding box center [1231, 93] width 75 height 16
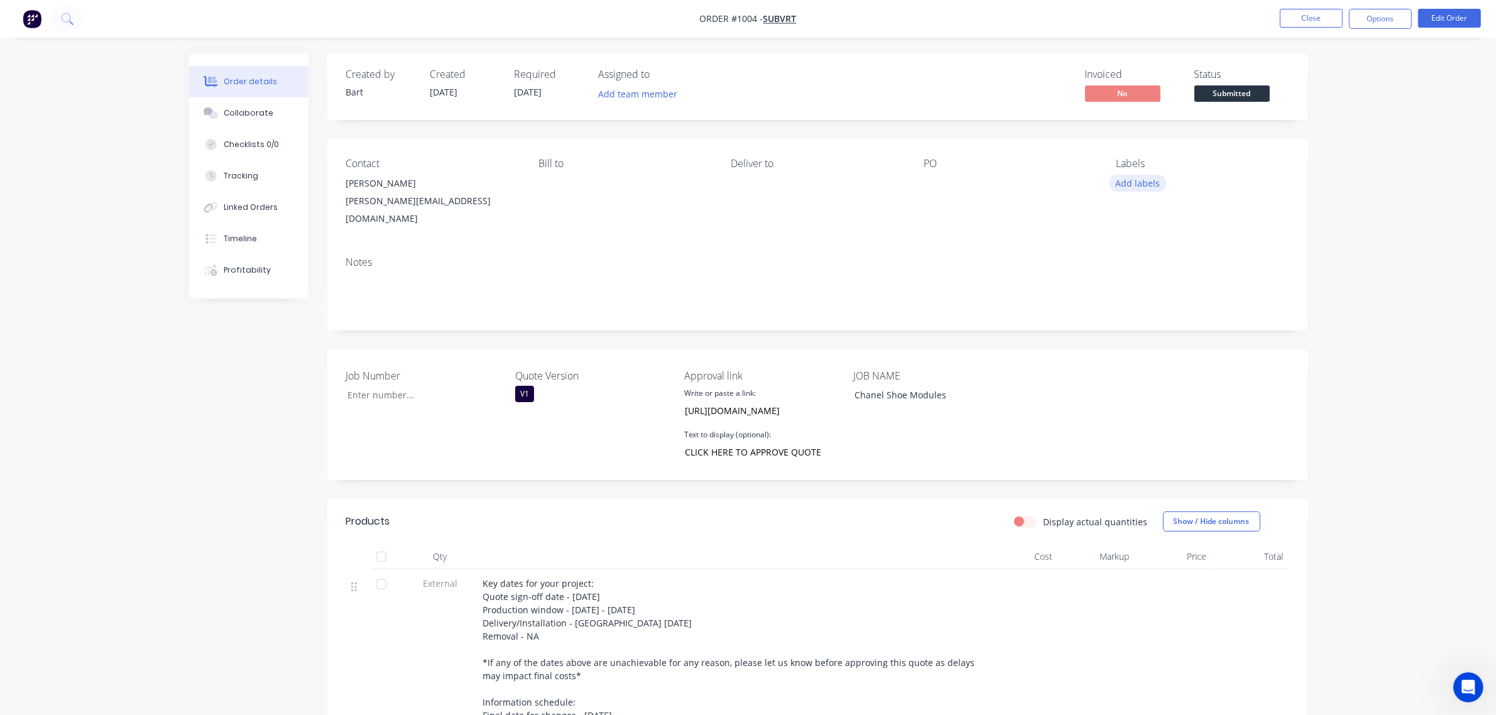
click at [1138, 183] on button "Add labels" at bounding box center [1138, 183] width 58 height 17
click at [1069, 209] on div "PO" at bounding box center [1009, 193] width 172 height 70
click at [1311, 17] on button "Close" at bounding box center [1311, 18] width 63 height 19
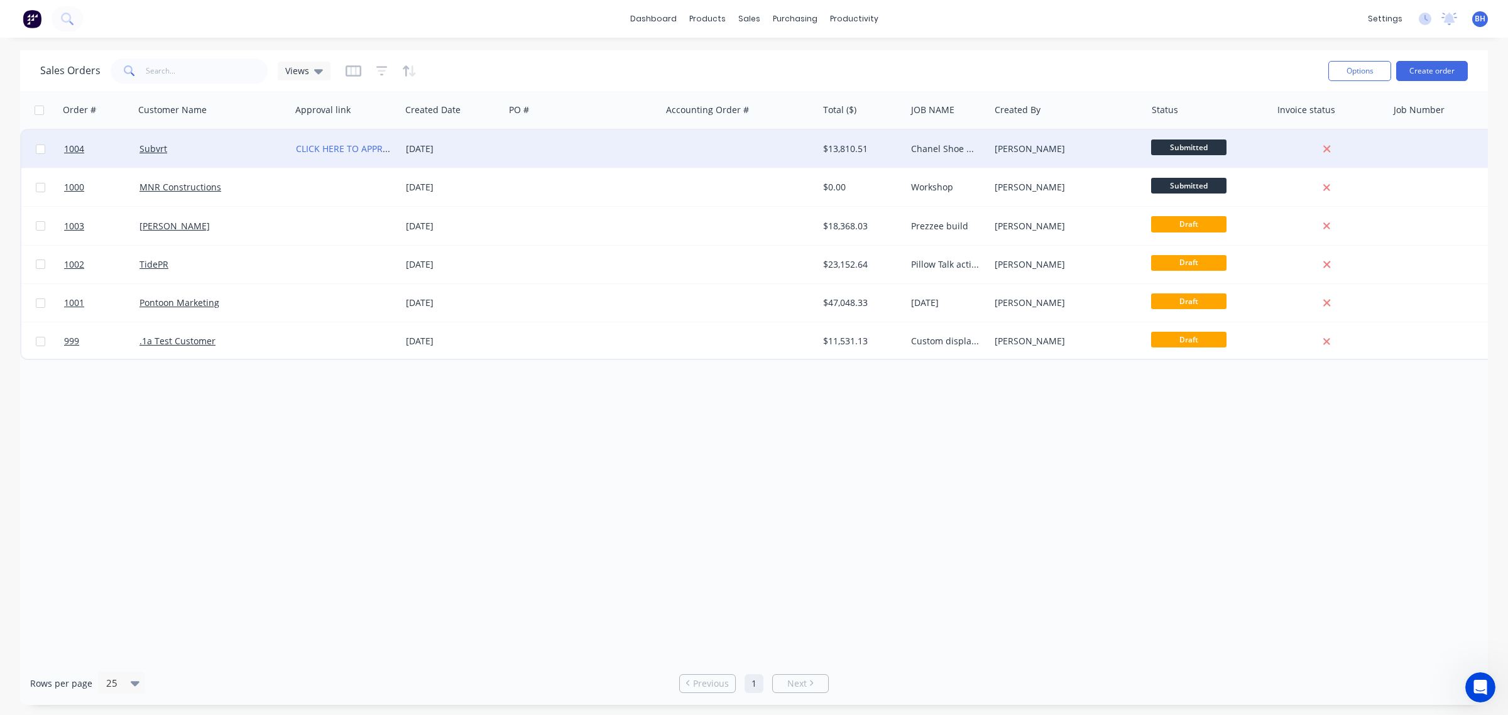
click at [1183, 145] on span "Submitted" at bounding box center [1188, 147] width 75 height 16
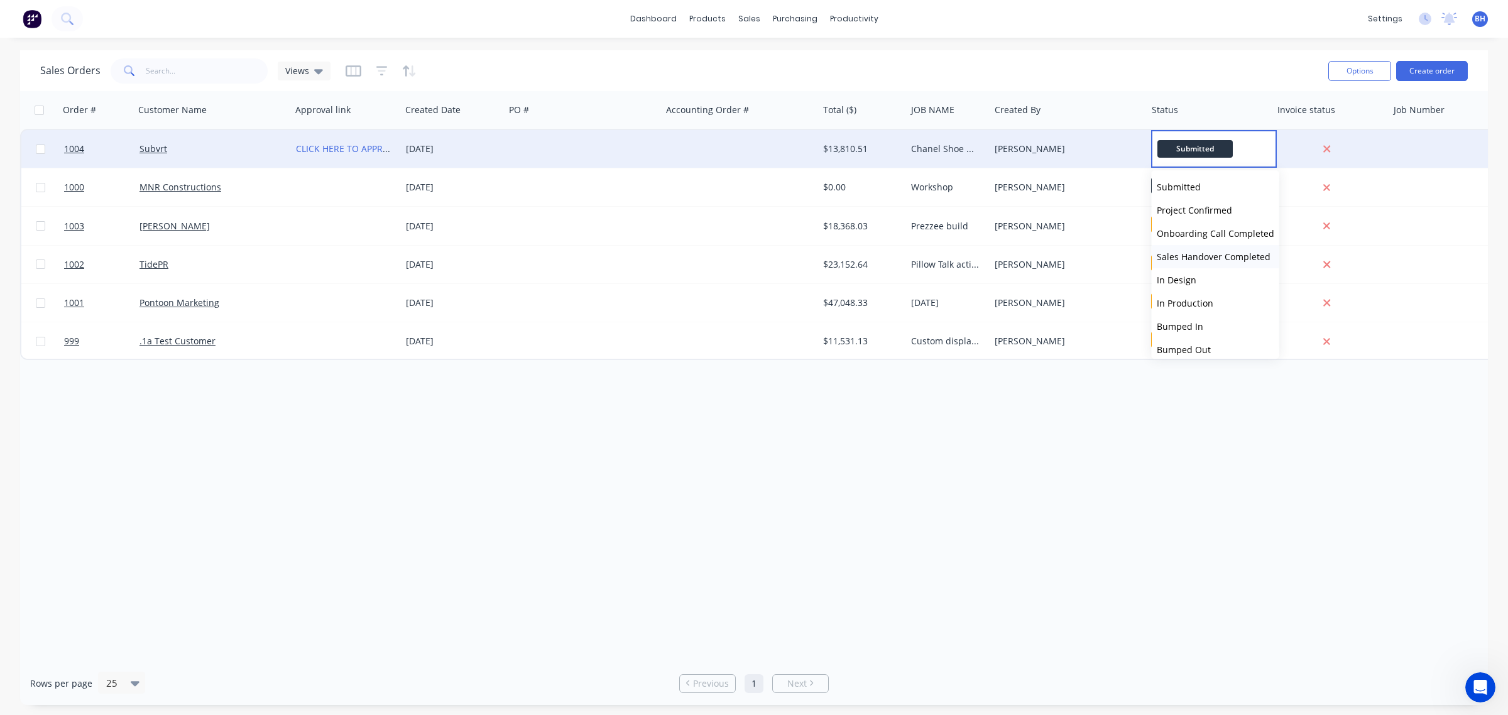
drag, startPoint x: 1274, startPoint y: 226, endPoint x: 1273, endPoint y: 265, distance: 38.9
click at [1273, 267] on div "Submitted Project Confirmed Onboarding Call Completed Sales Handover Completed …" at bounding box center [1215, 264] width 128 height 188
click at [1057, 148] on div "[PERSON_NAME]" at bounding box center [1063, 149] width 139 height 13
